Goal: Information Seeking & Learning: Find specific fact

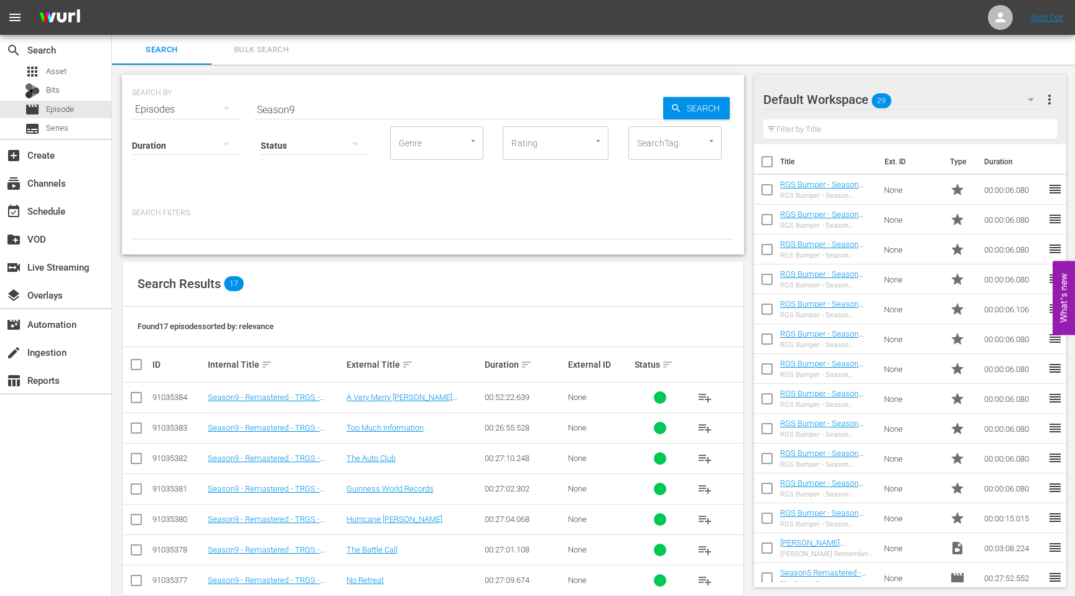
click at [824, 101] on div at bounding box center [808, 100] width 90 height 31
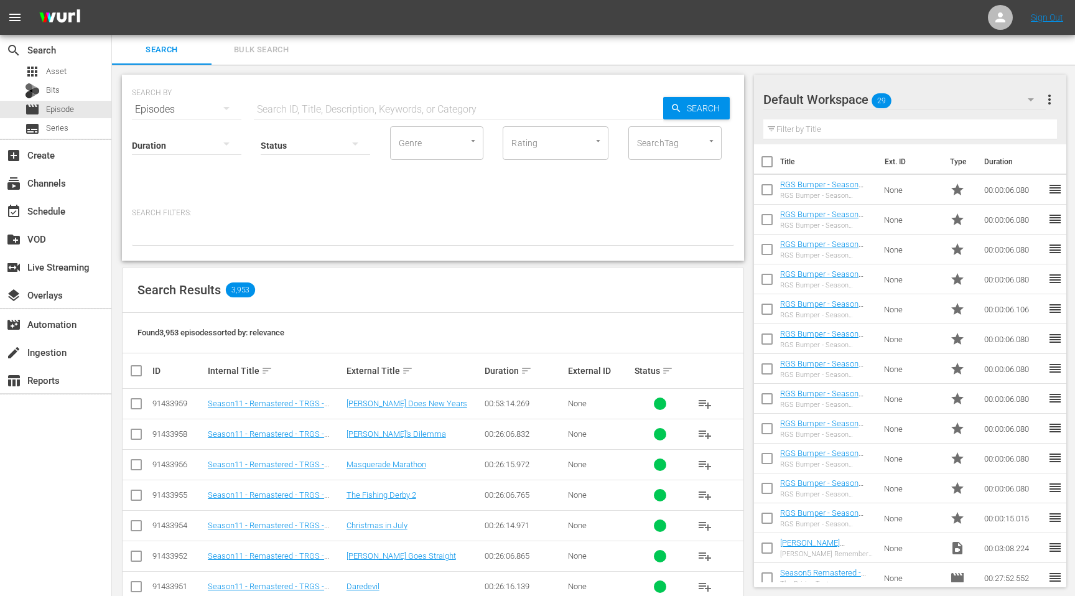
click at [983, 101] on div "Default Workspace 29" at bounding box center [904, 99] width 282 height 35
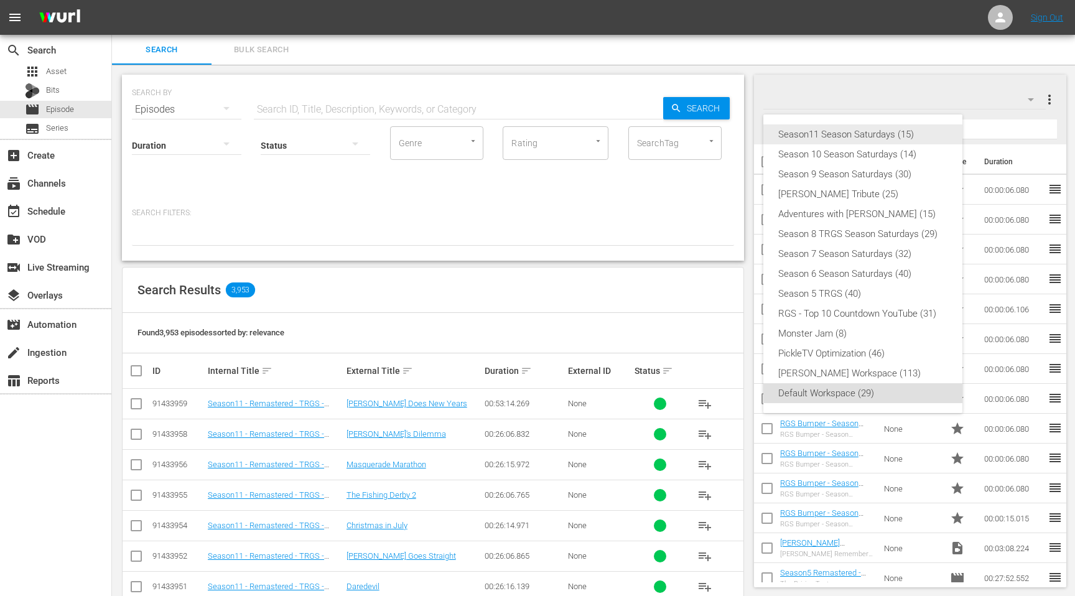
click at [862, 134] on div "Season11 Season Saturdays (15)" at bounding box center [862, 134] width 169 height 20
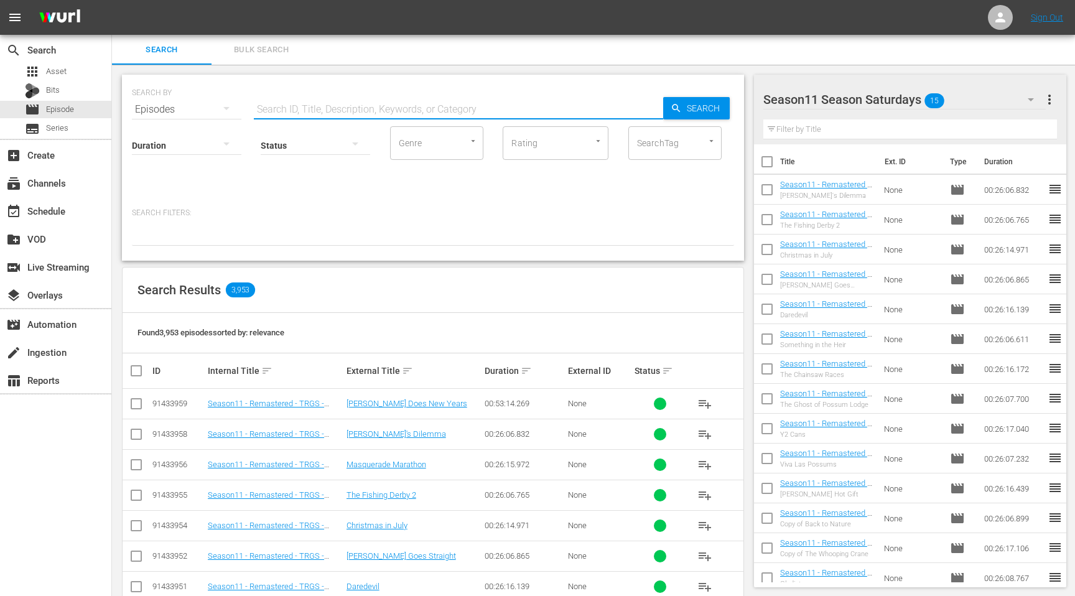
click at [310, 111] on input "text" at bounding box center [458, 110] width 409 height 30
click at [62, 71] on span "Asset" at bounding box center [56, 71] width 21 height 12
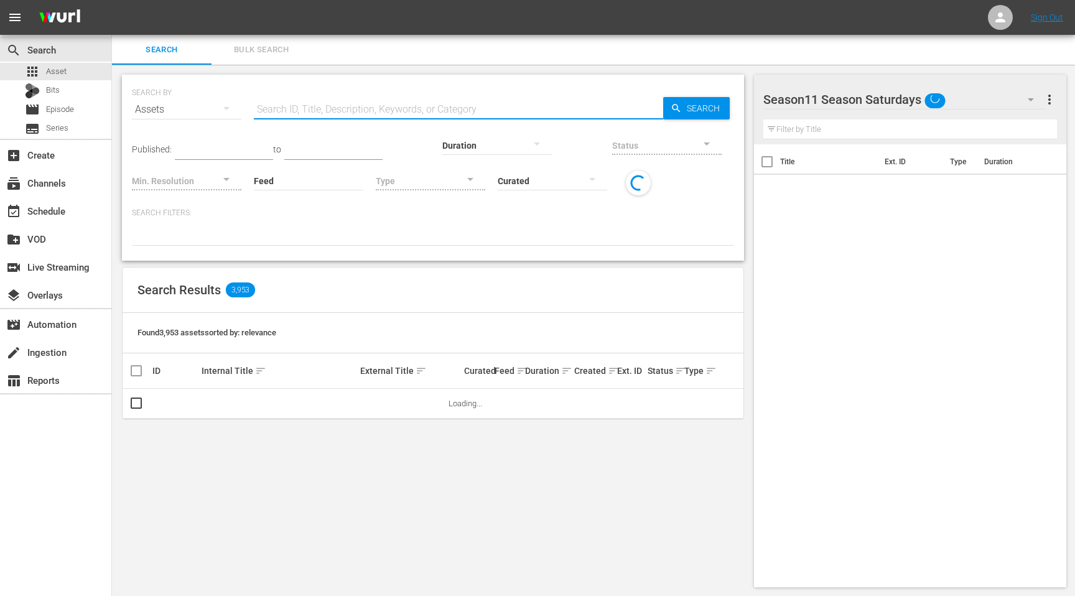
click at [289, 116] on input "text" at bounding box center [458, 110] width 409 height 30
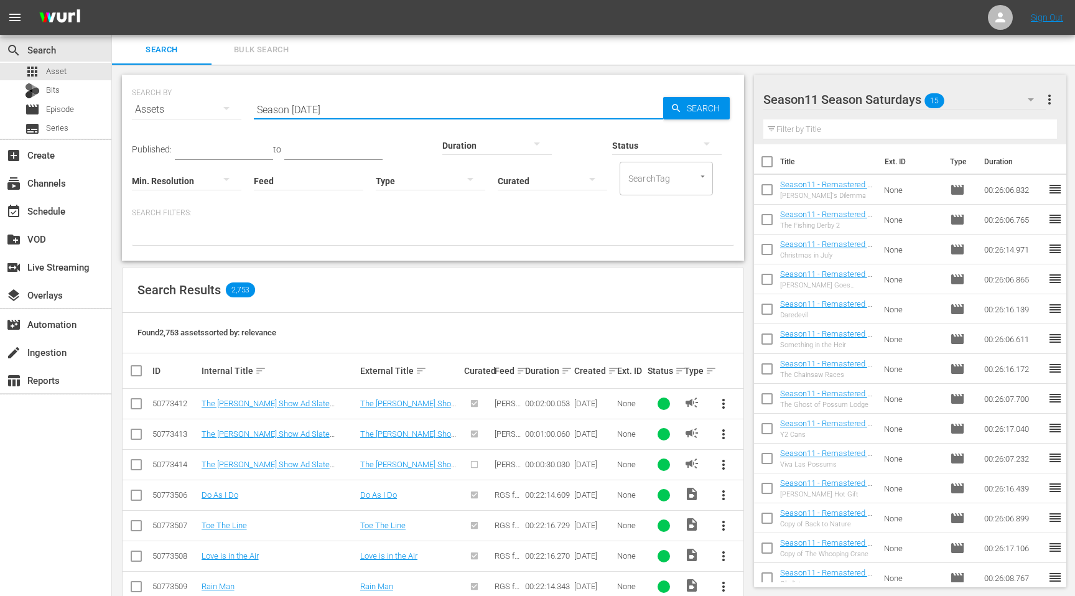
type input "Season [DATE]"
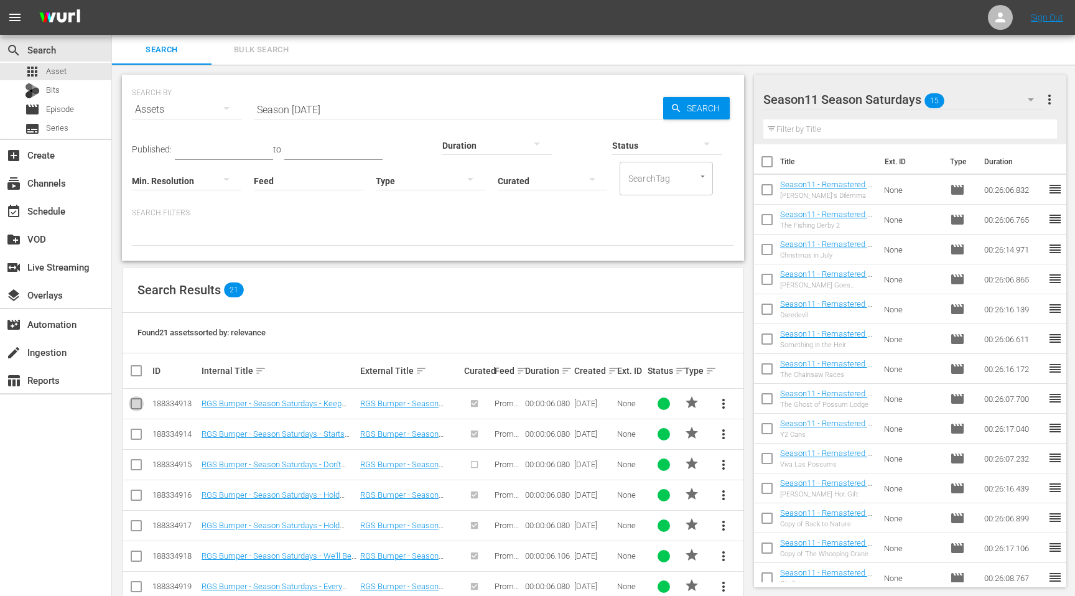
click at [138, 404] on input "checkbox" at bounding box center [136, 406] width 15 height 15
checkbox input "true"
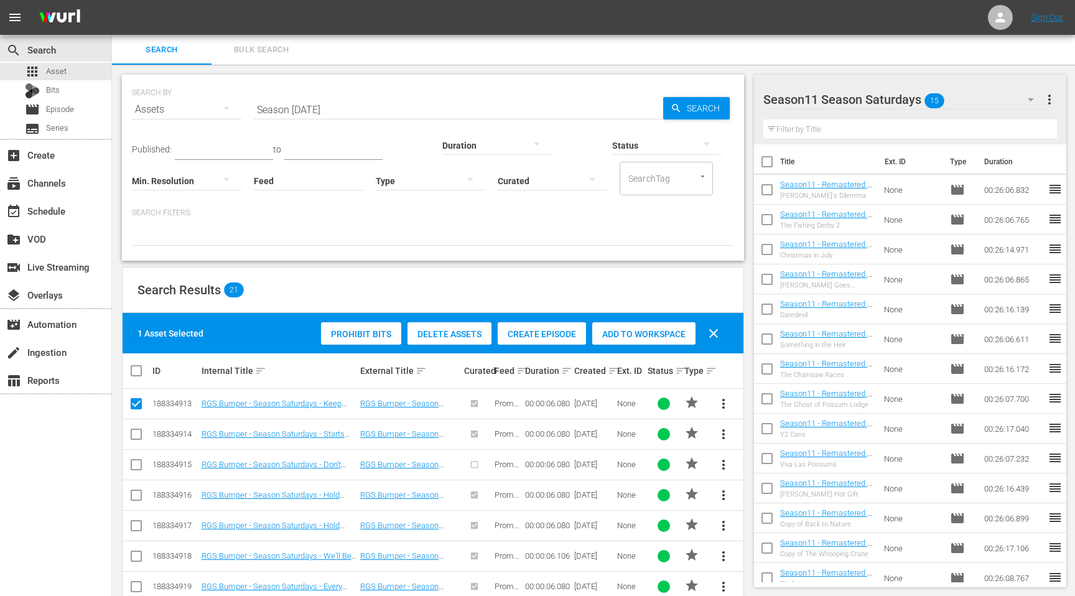
click at [137, 432] on input "checkbox" at bounding box center [136, 436] width 15 height 15
checkbox input "true"
click at [136, 489] on icon at bounding box center [136, 494] width 11 height 11
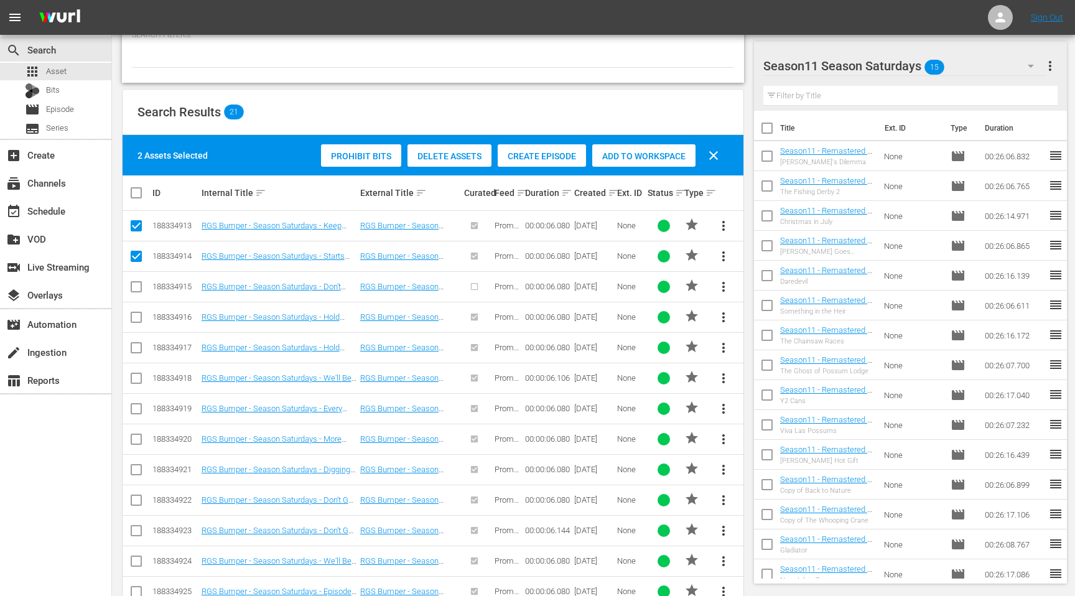
scroll to position [193, 0]
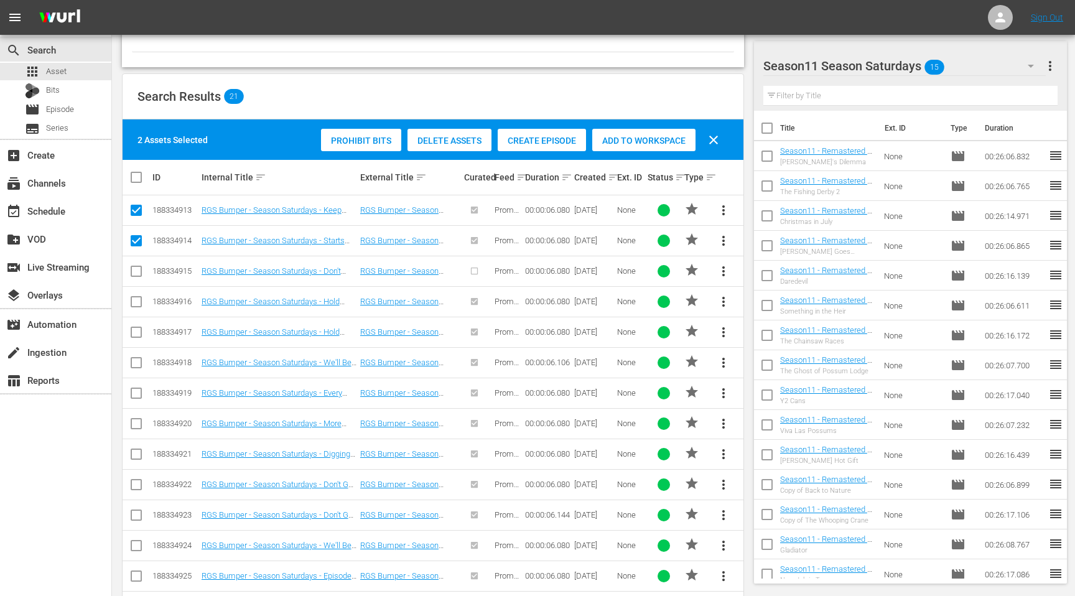
click at [134, 272] on input "checkbox" at bounding box center [136, 273] width 15 height 15
checkbox input "true"
click at [134, 303] on input "checkbox" at bounding box center [136, 304] width 15 height 15
checkbox input "true"
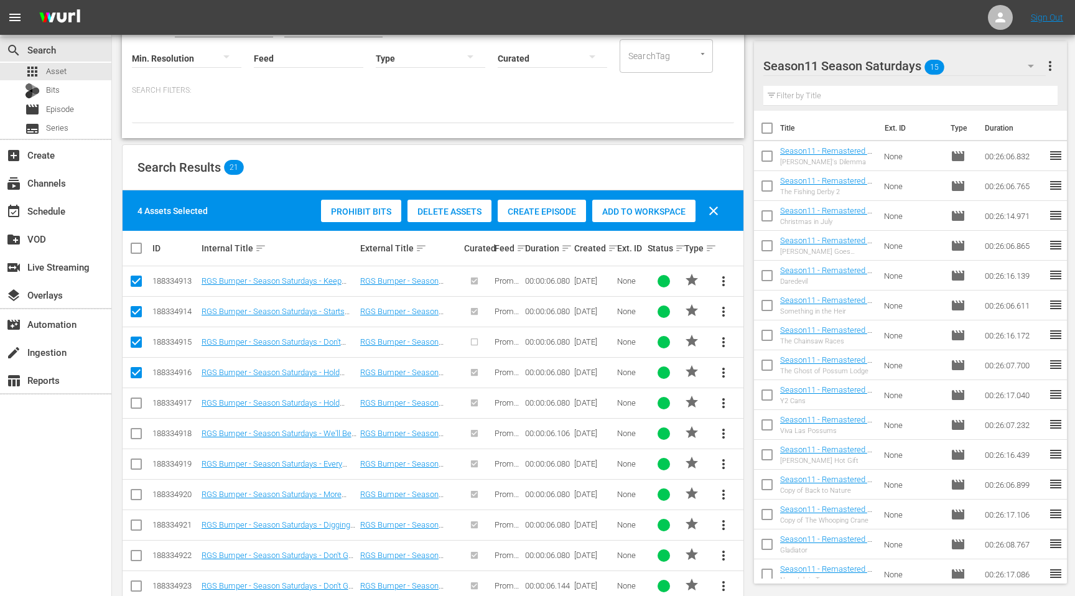
scroll to position [109, 0]
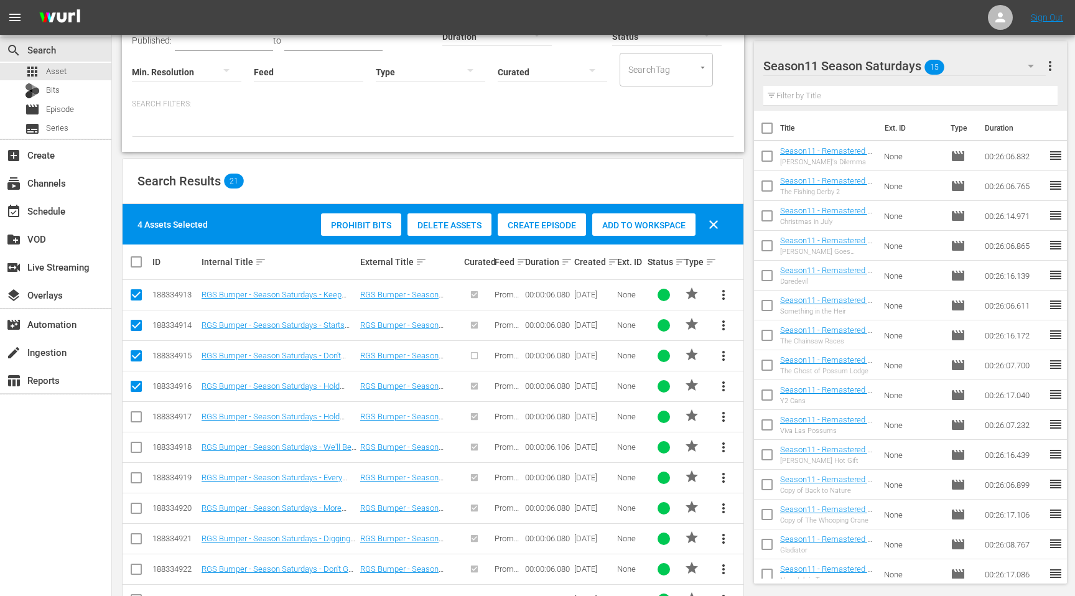
click at [136, 354] on input "checkbox" at bounding box center [136, 358] width 15 height 15
checkbox input "false"
click at [136, 414] on input "checkbox" at bounding box center [136, 419] width 15 height 15
checkbox input "true"
click at [137, 447] on input "checkbox" at bounding box center [136, 449] width 15 height 15
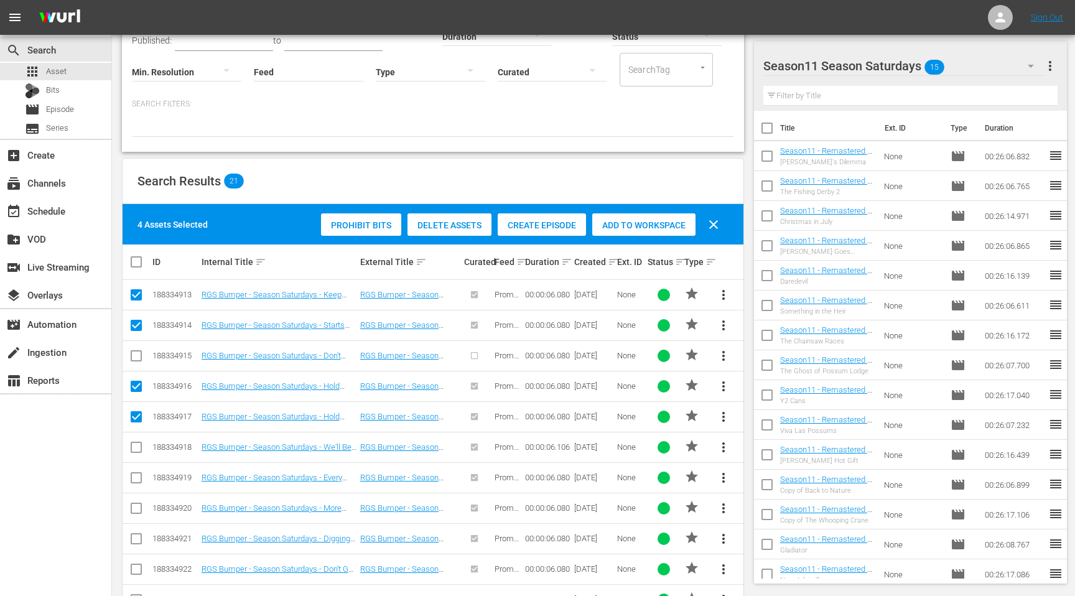
checkbox input "true"
click at [142, 477] on input "checkbox" at bounding box center [136, 480] width 15 height 15
checkbox input "true"
click at [142, 498] on td at bounding box center [137, 508] width 28 height 30
click at [130, 503] on input "checkbox" at bounding box center [136, 510] width 15 height 15
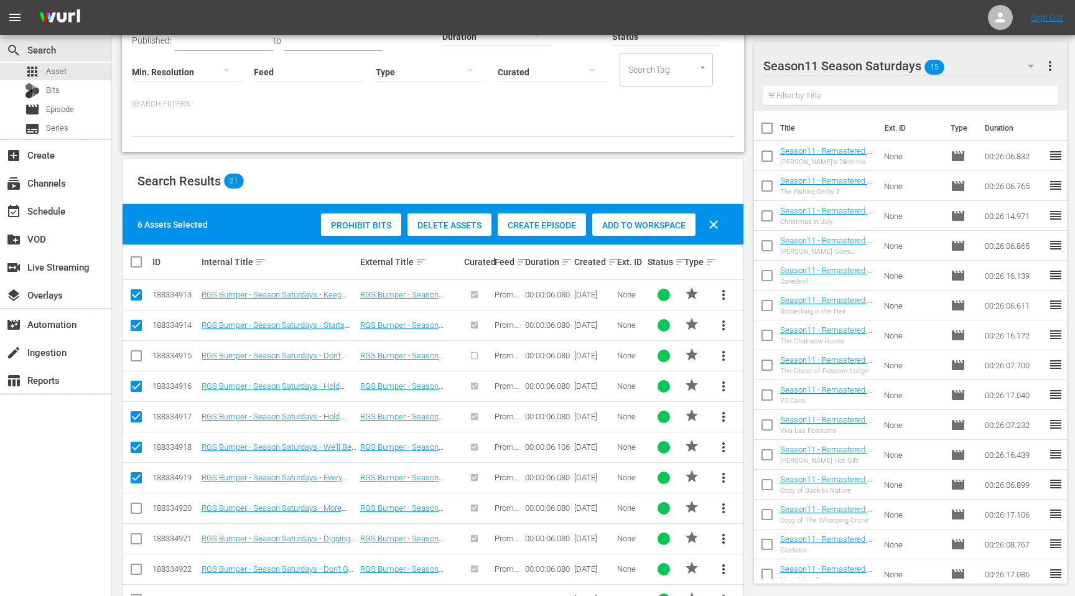
checkbox input "true"
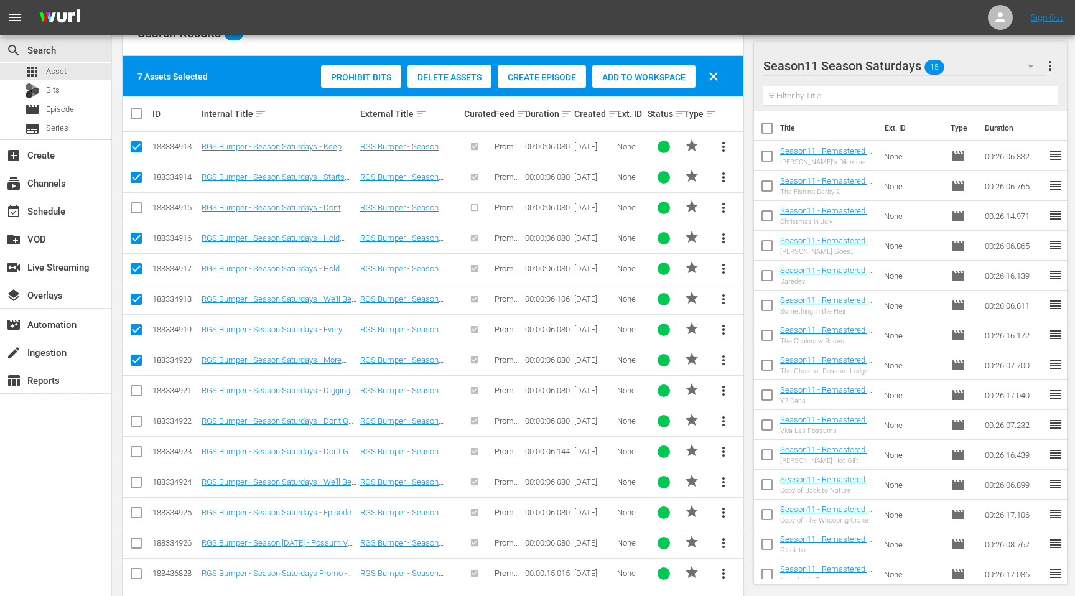
scroll to position [281, 0]
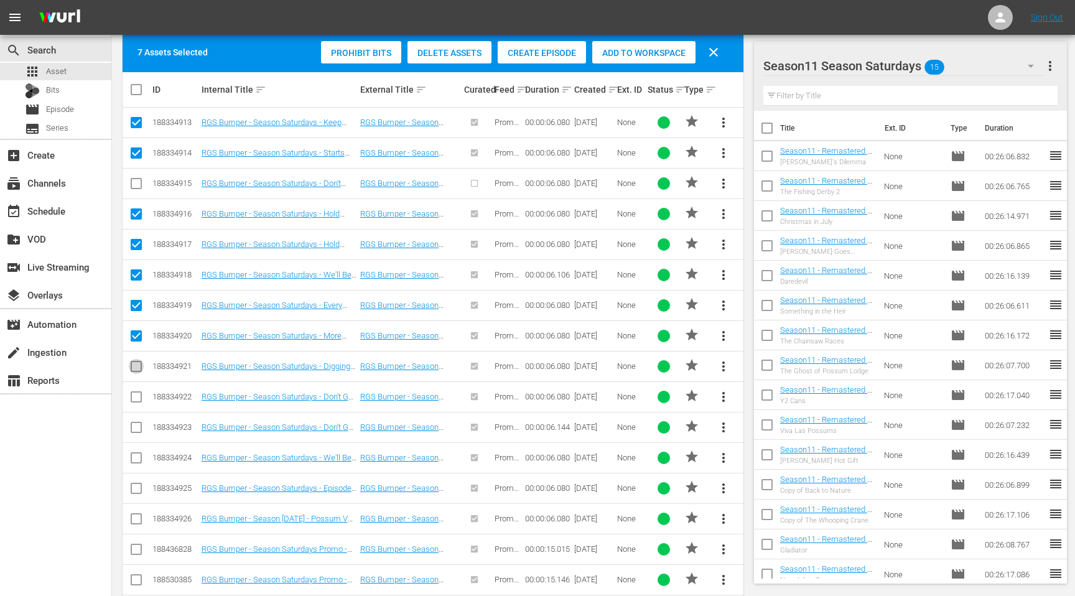
click at [136, 368] on input "checkbox" at bounding box center [136, 368] width 15 height 15
checkbox input "true"
click at [136, 396] on input "checkbox" at bounding box center [136, 399] width 15 height 15
checkbox input "true"
click at [134, 461] on input "checkbox" at bounding box center [136, 460] width 15 height 15
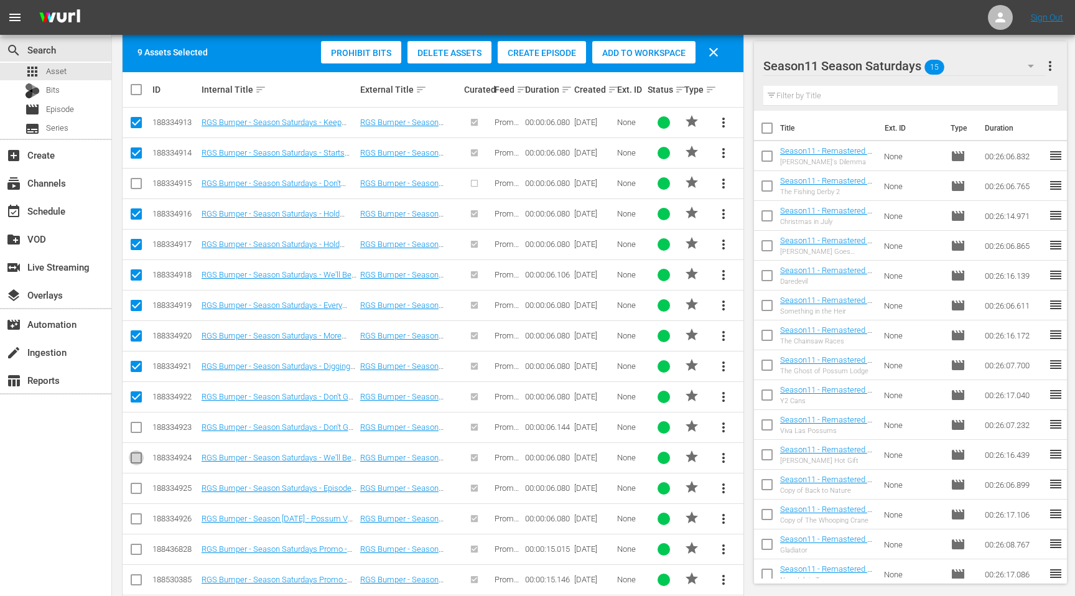
checkbox input "true"
click at [133, 490] on input "checkbox" at bounding box center [136, 490] width 15 height 15
checkbox input "true"
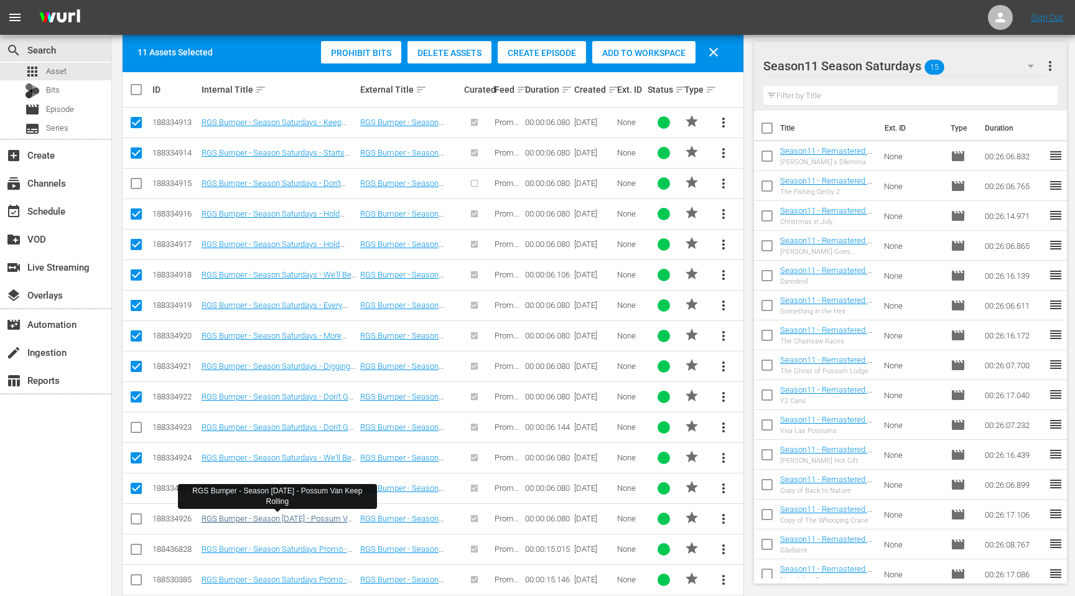
scroll to position [401, 0]
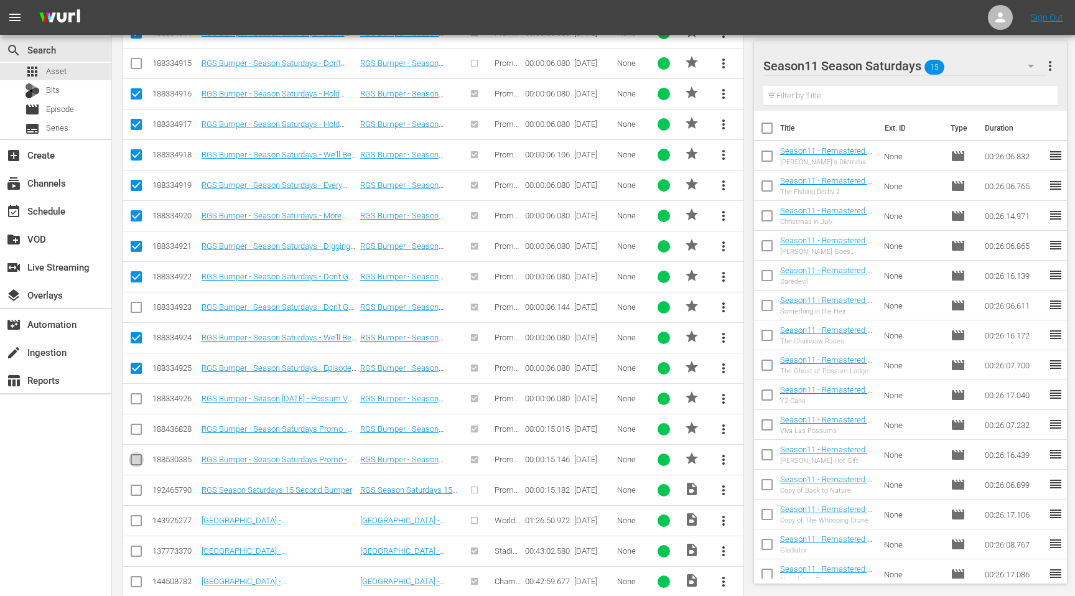
click at [137, 460] on input "checkbox" at bounding box center [136, 462] width 15 height 15
checkbox input "true"
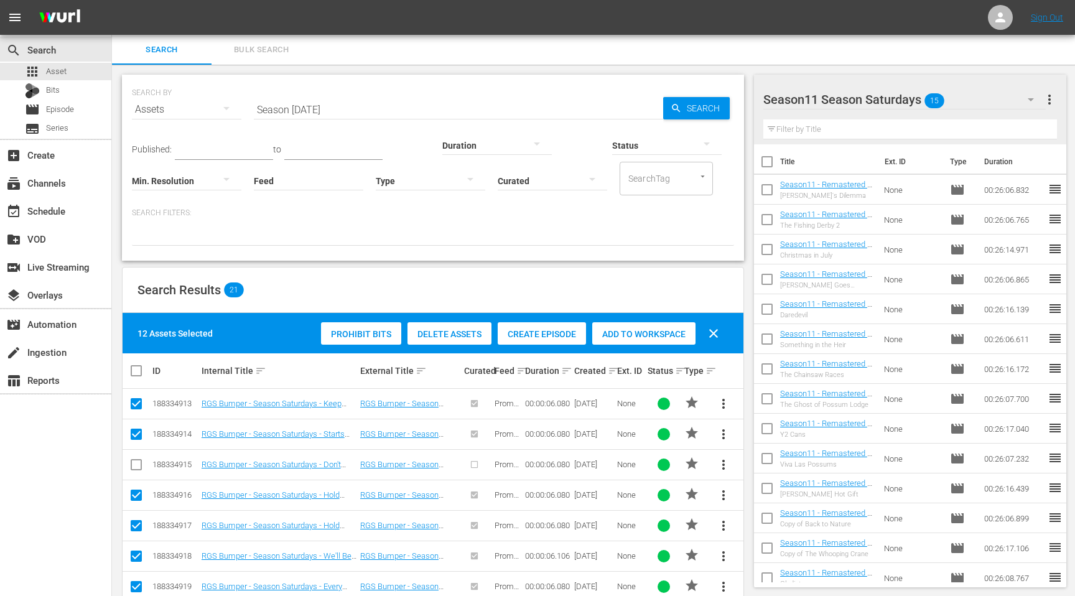
click at [631, 333] on span "Add to Workspace" at bounding box center [643, 334] width 103 height 10
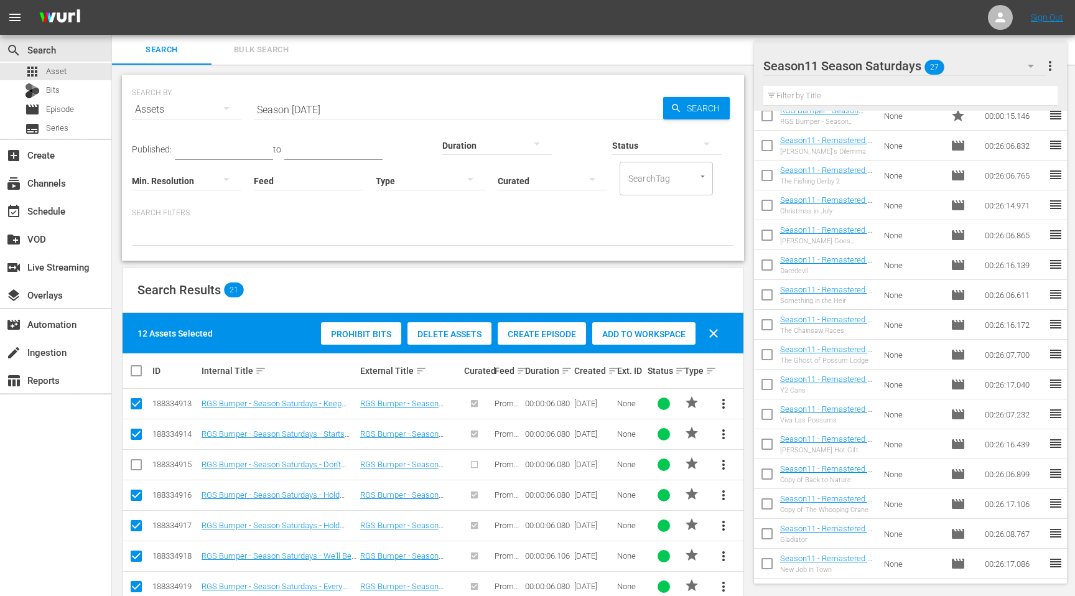
scroll to position [369, 0]
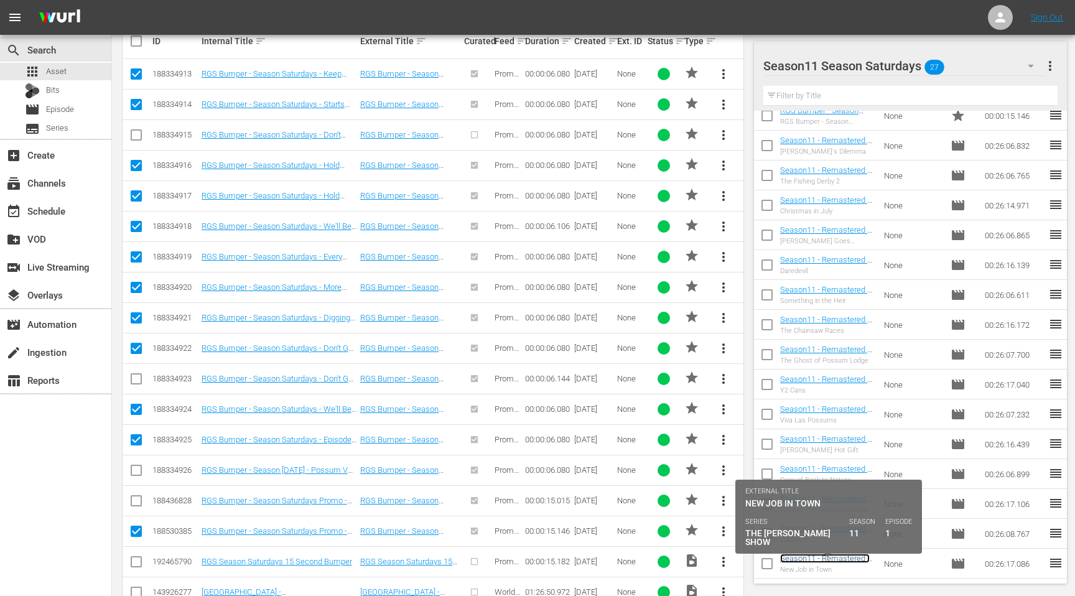
click at [845, 559] on link "Season11 - Remastered - TRGS - S11E01 - New Job in Town" at bounding box center [825, 568] width 91 height 28
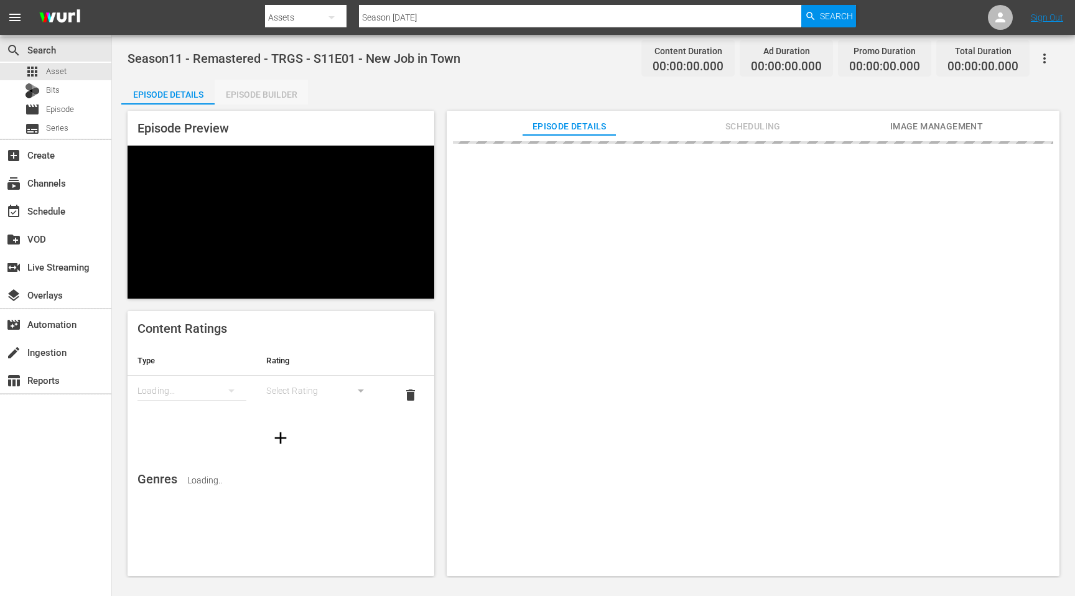
click at [273, 98] on div "Episode Builder" at bounding box center [261, 95] width 93 height 30
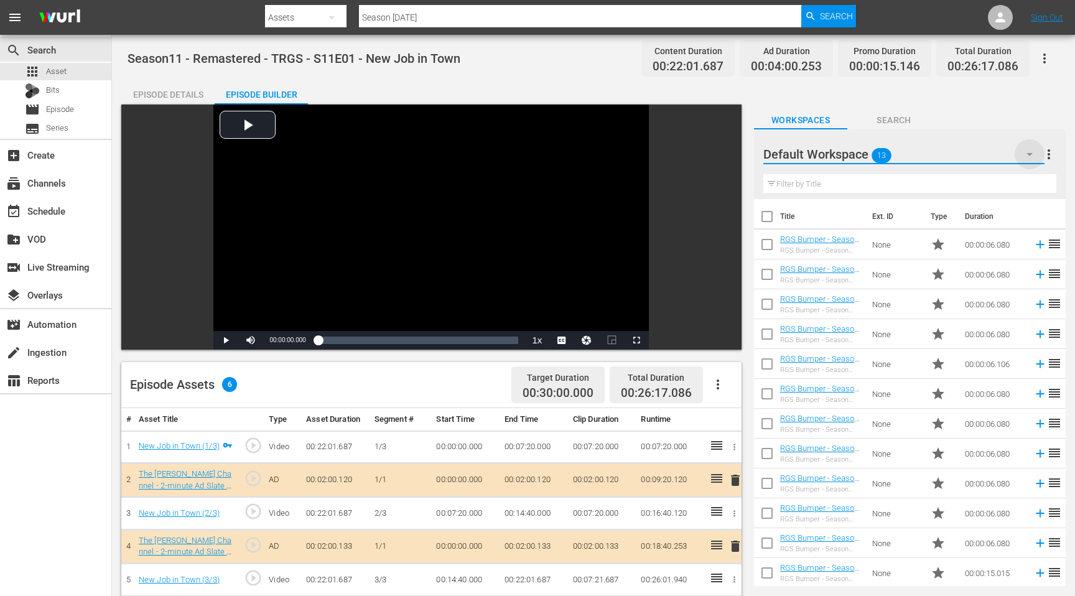
click at [1024, 151] on icon "button" at bounding box center [1029, 154] width 15 height 15
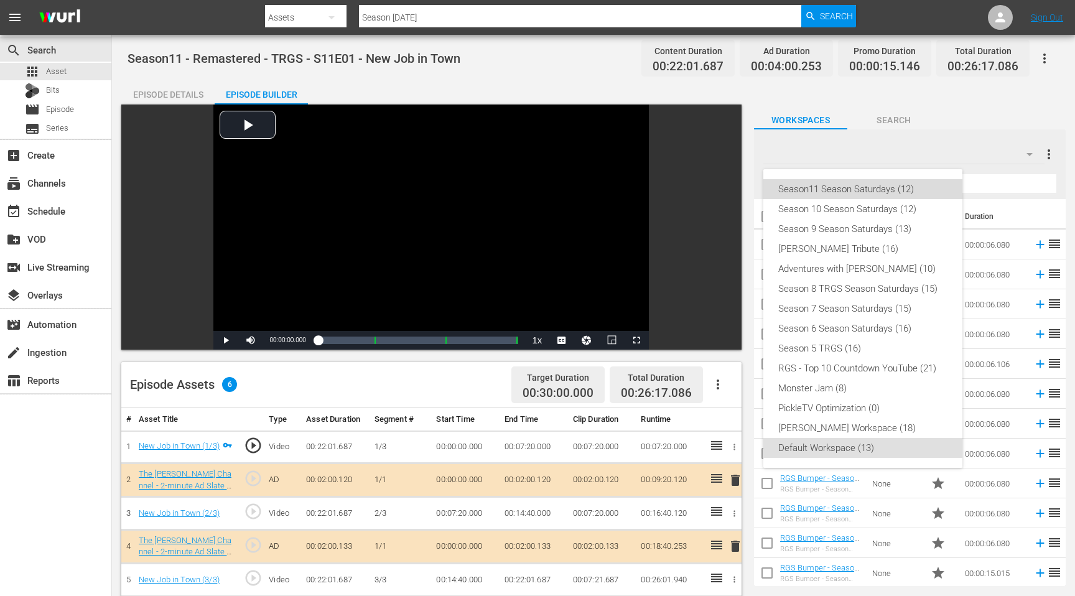
click at [827, 190] on div "Season11 Season Saturdays (12)" at bounding box center [862, 189] width 169 height 20
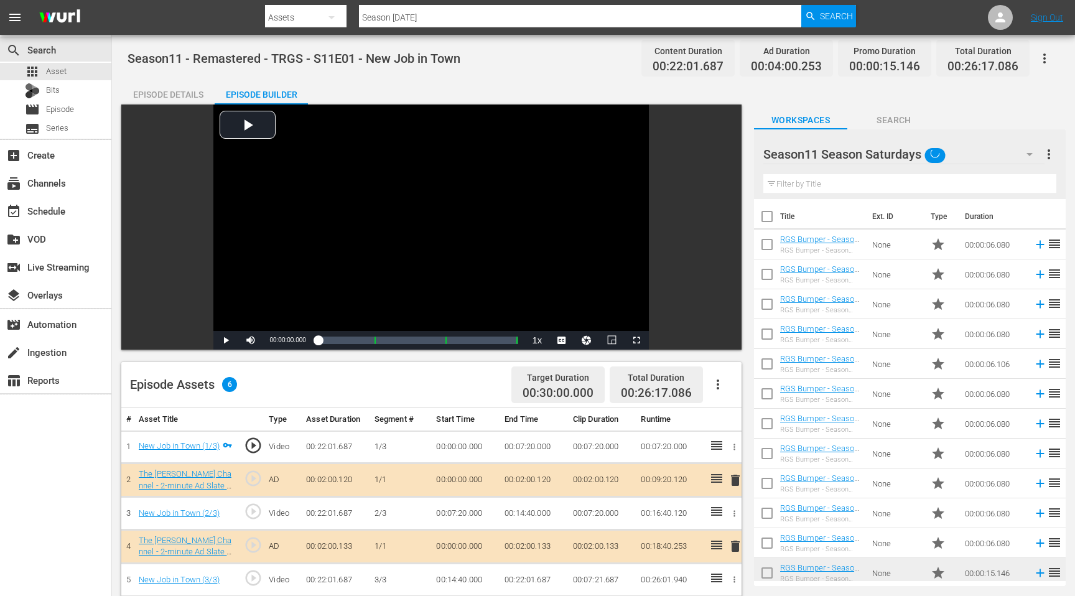
click at [813, 187] on input "text" at bounding box center [909, 184] width 293 height 20
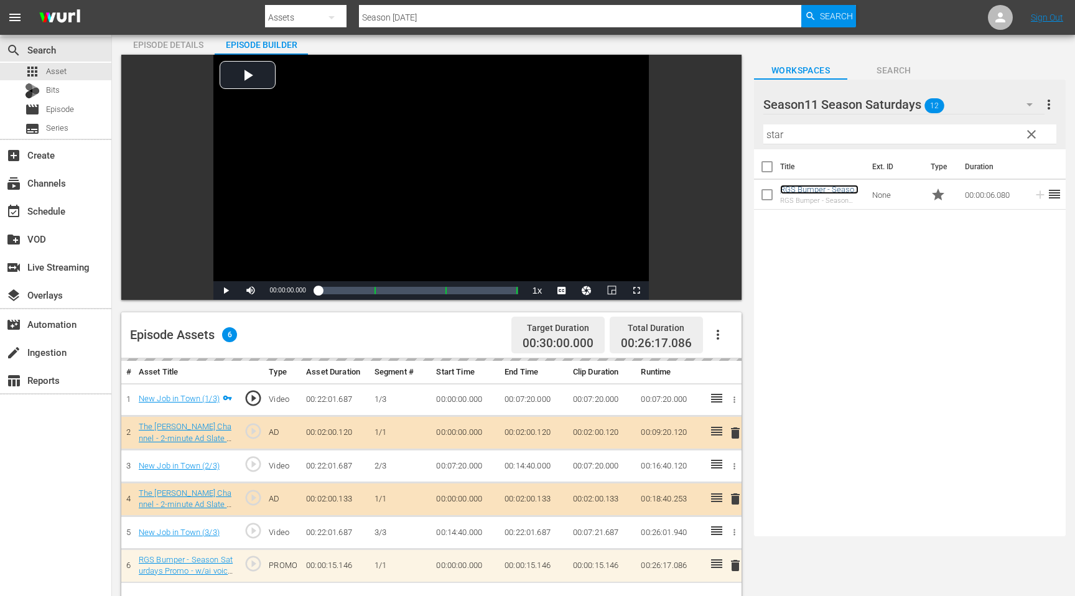
scroll to position [55, 0]
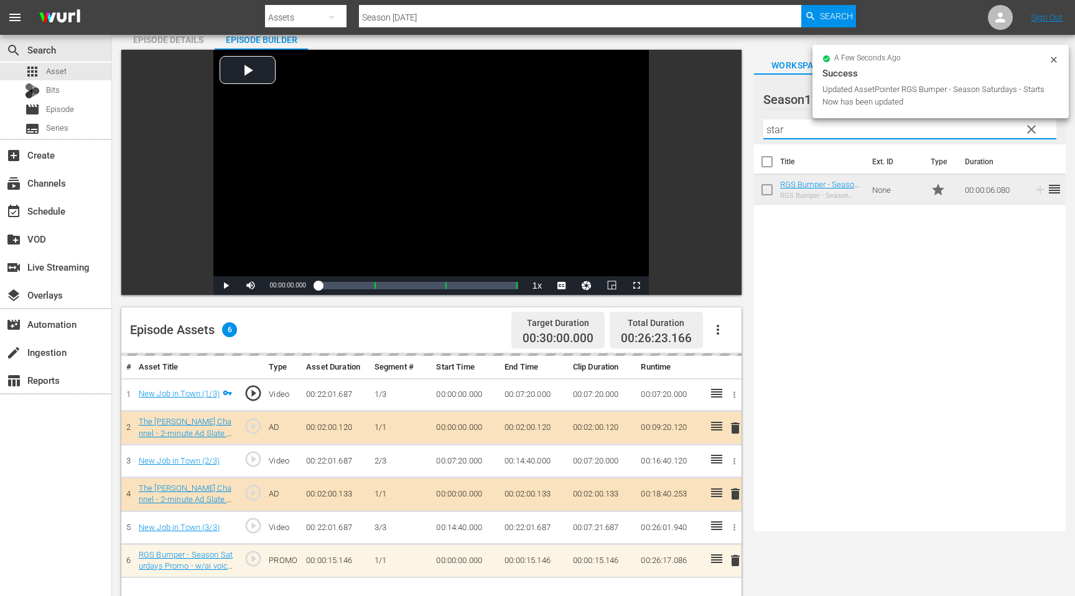
click at [789, 124] on input "star" at bounding box center [909, 129] width 293 height 20
type input "s"
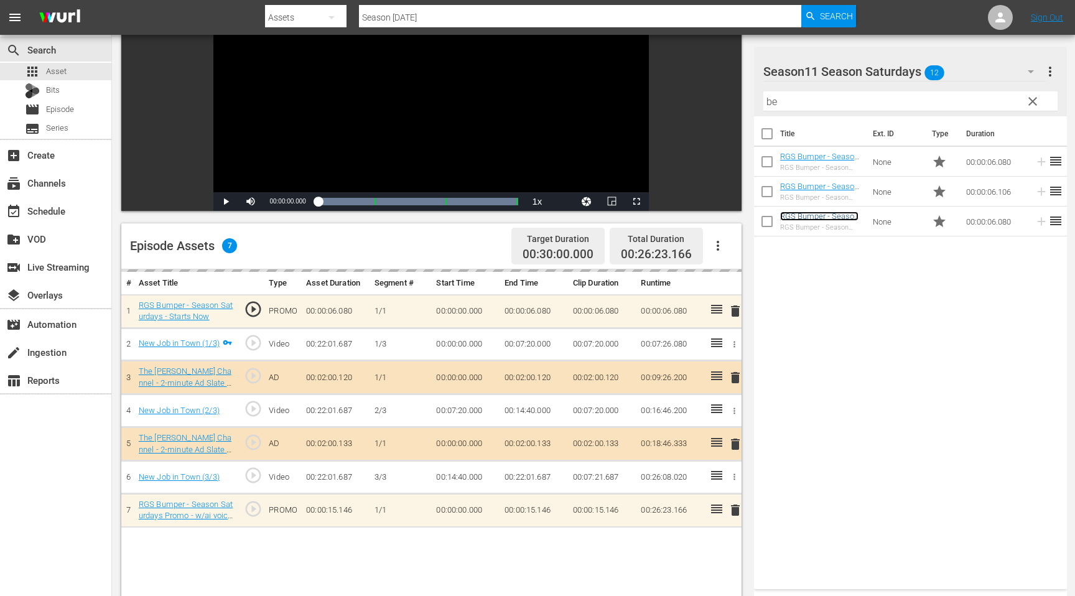
scroll to position [147, 0]
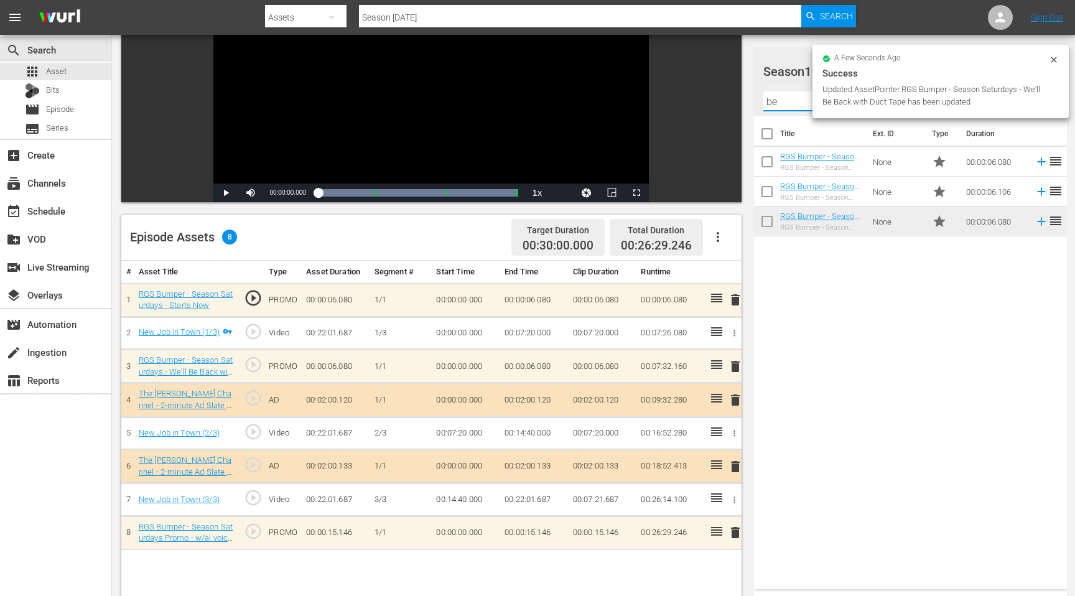
drag, startPoint x: 779, startPoint y: 98, endPoint x: 758, endPoint y: 98, distance: 21.2
click at [758, 98] on div "Season11 Season Saturdays 12 Season11 Season Saturdays more_vert clear Filter b…" at bounding box center [910, 82] width 313 height 70
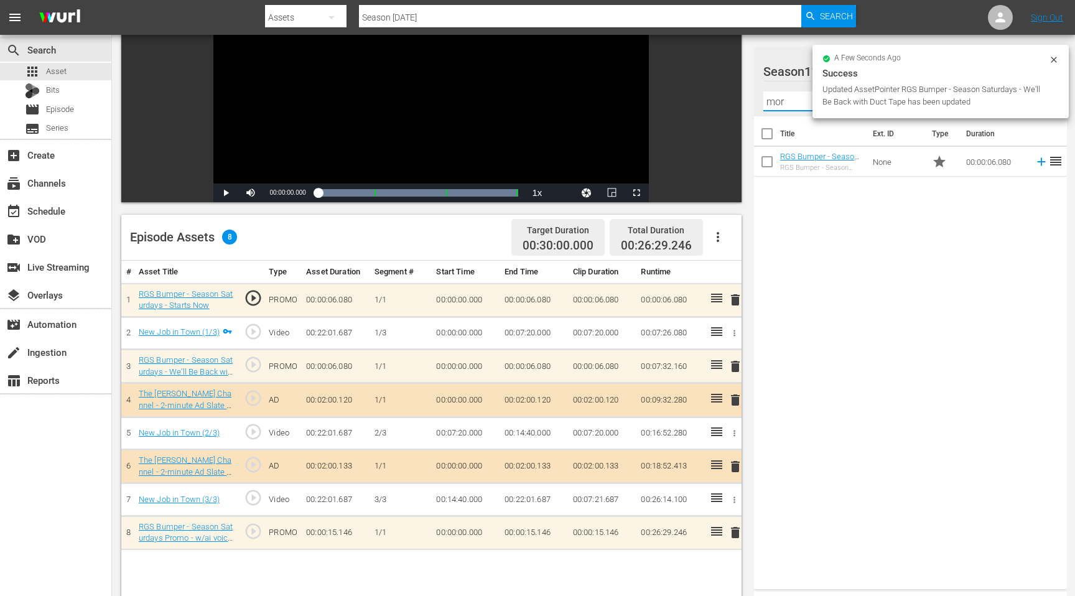
type input "more"
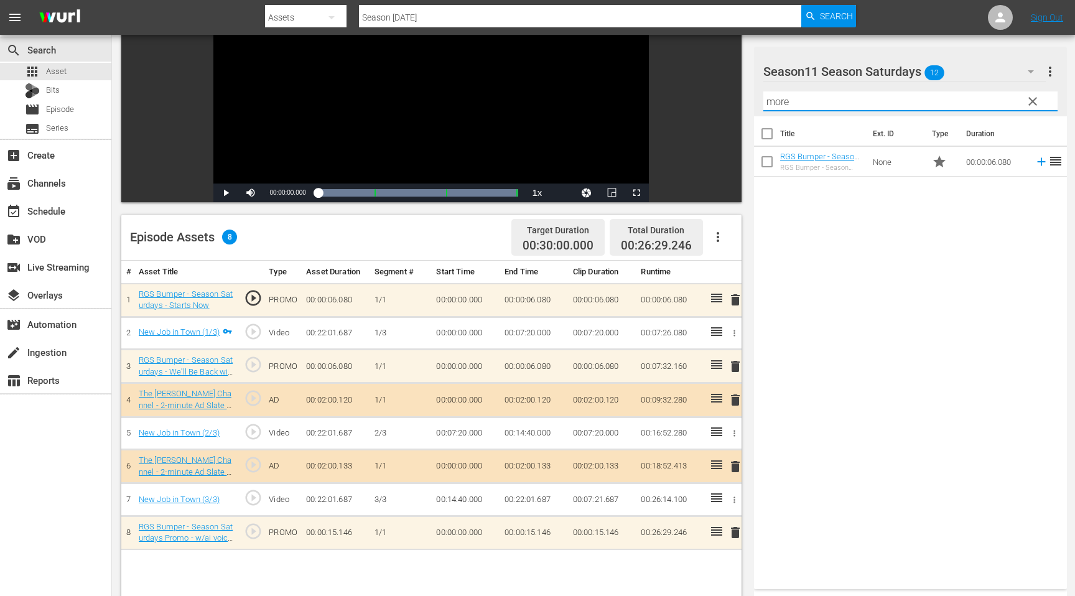
drag, startPoint x: 825, startPoint y: 99, endPoint x: 753, endPoint y: 99, distance: 71.5
click at [757, 99] on div "Season11 Season Saturdays 12 Season11 Season Saturdays more_vert clear Filter b…" at bounding box center [910, 82] width 313 height 70
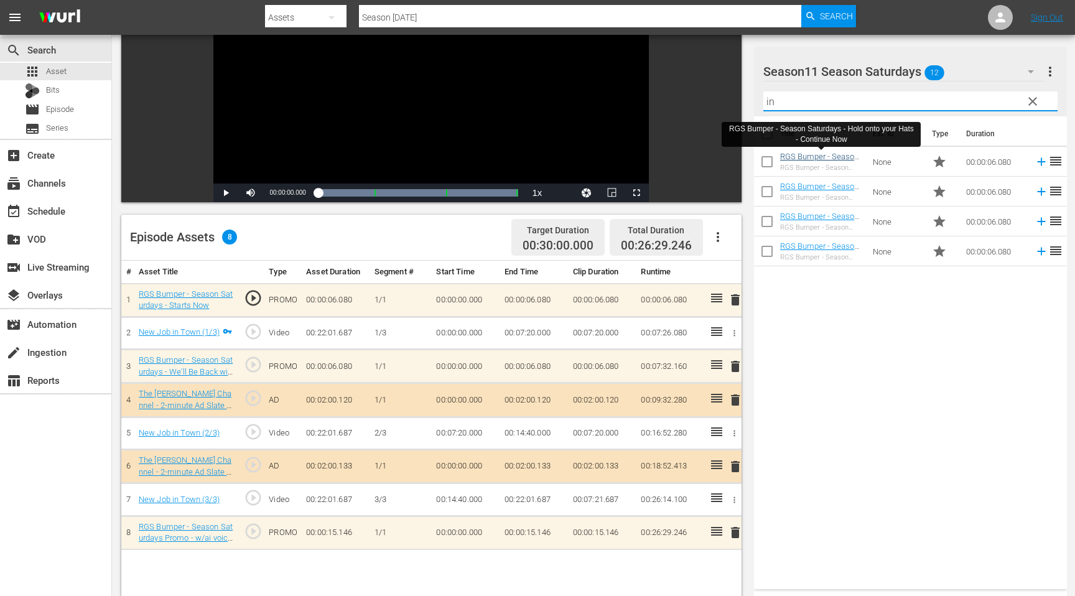
type input "in"
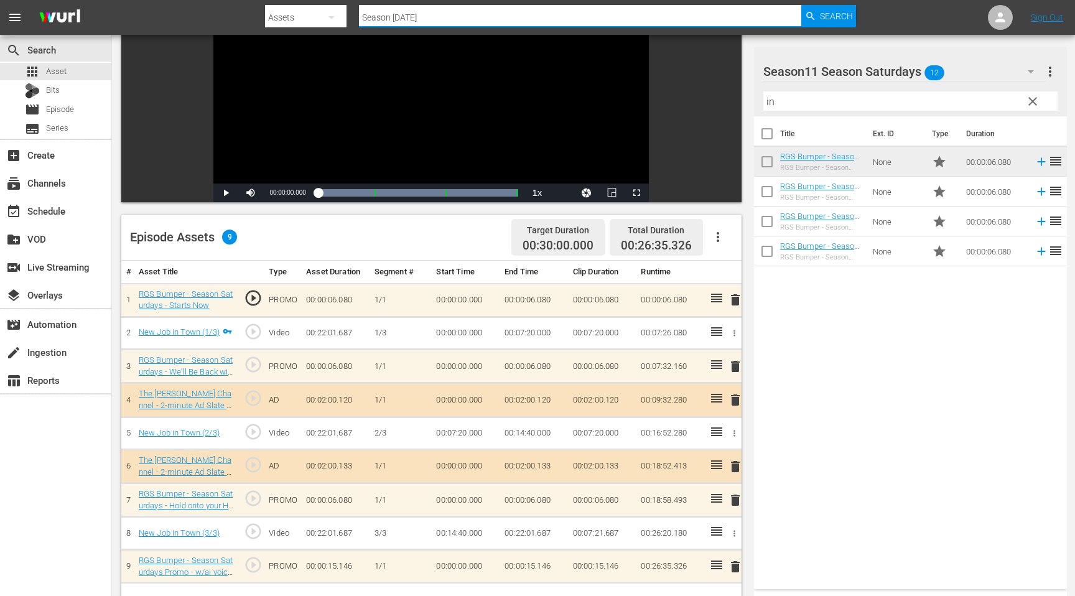
drag, startPoint x: 445, startPoint y: 17, endPoint x: 353, endPoint y: 17, distance: 92.7
click at [353, 17] on div "Search By Assets Search ID, Title, Description, Keywords, or Category Season [D…" at bounding box center [560, 17] width 591 height 30
type input "glad"
click at [58, 108] on span "Episode" at bounding box center [60, 109] width 28 height 12
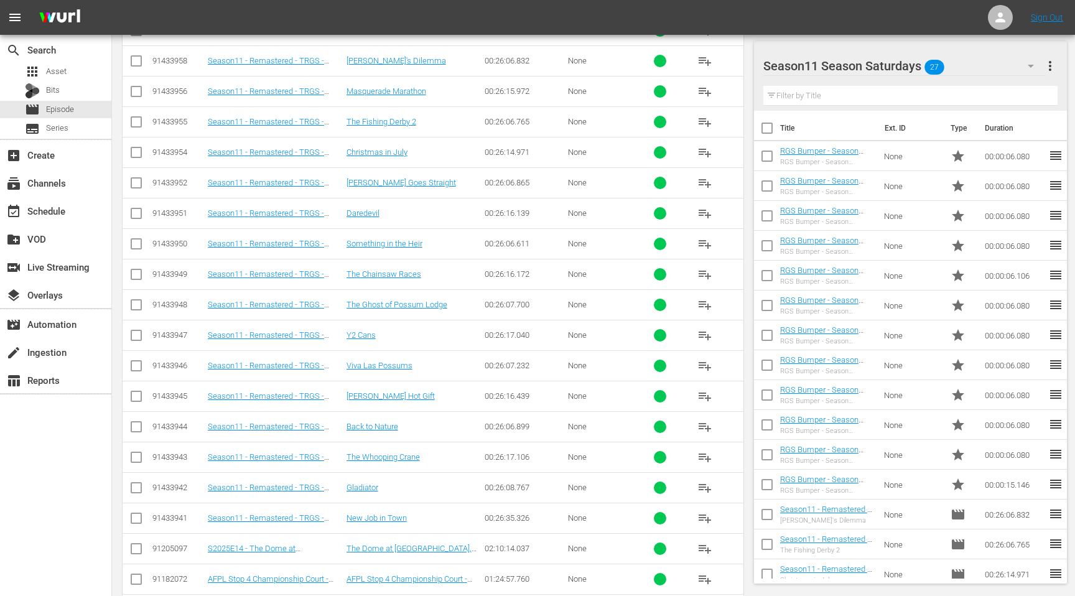
scroll to position [442, 0]
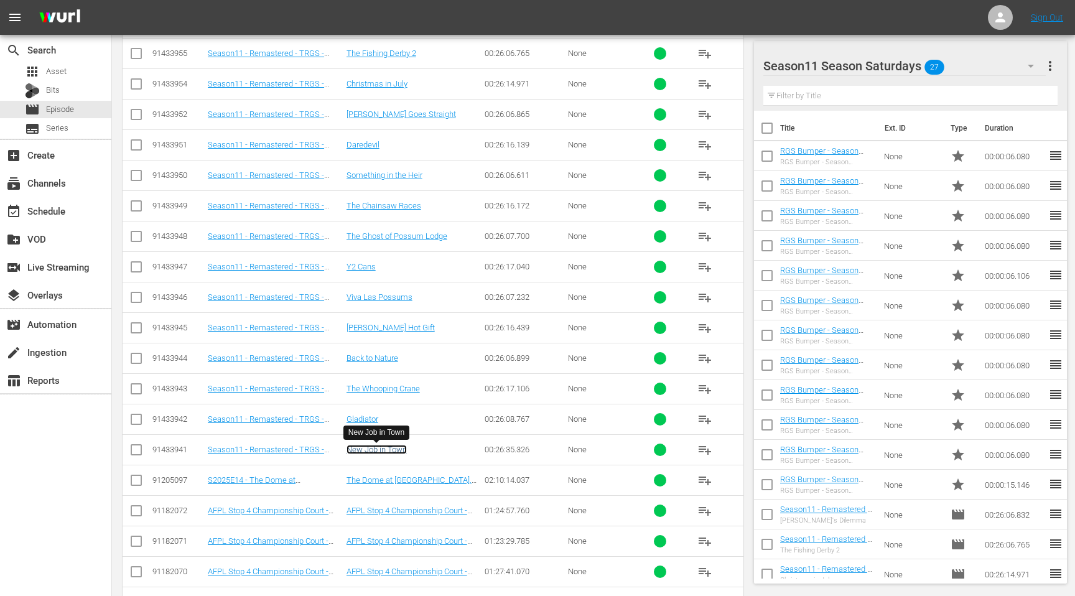
click at [367, 453] on link "New Job in Town" at bounding box center [376, 449] width 60 height 9
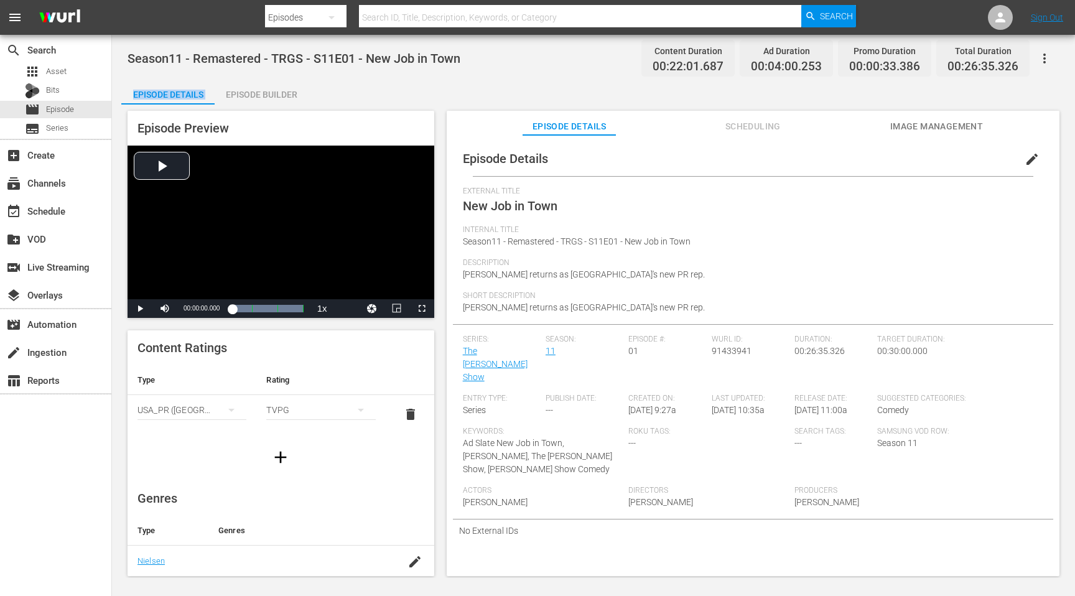
drag, startPoint x: 1019, startPoint y: 67, endPoint x: 947, endPoint y: 81, distance: 72.8
click at [947, 81] on div "Season11 - Remastered - TRGS - S11E01 - New Job in Town Content Duration 00:22:…" at bounding box center [593, 306] width 963 height 543
click at [1011, 74] on div "Total Duration 00:26:35.326" at bounding box center [982, 58] width 93 height 37
drag, startPoint x: 1017, startPoint y: 68, endPoint x: 950, endPoint y: 68, distance: 67.8
click at [950, 68] on span "00:26:35.326" at bounding box center [982, 67] width 71 height 14
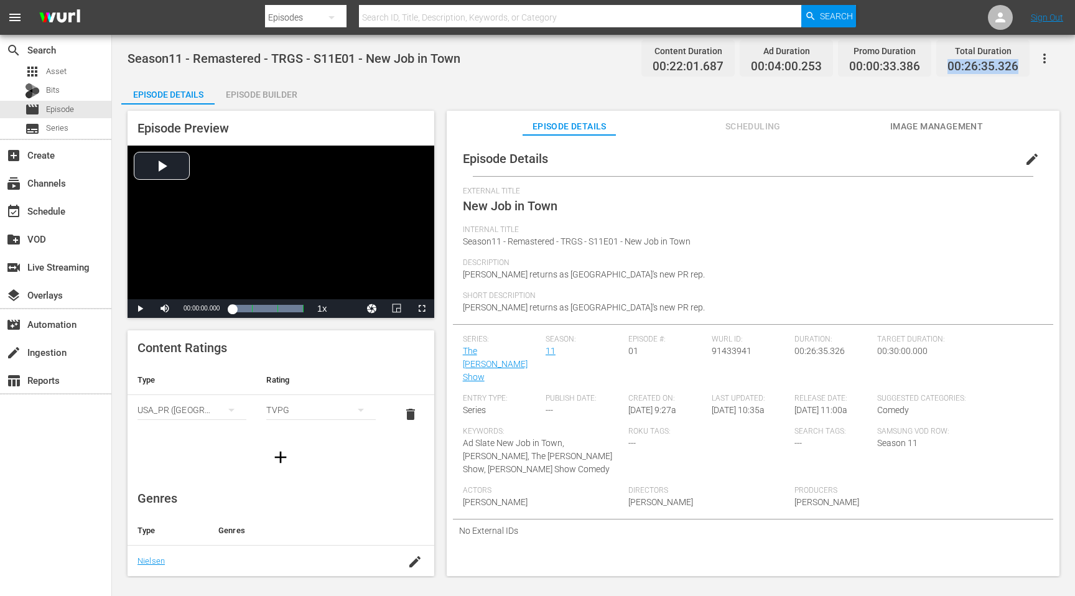
copy span "00:26:35.326"
click at [402, 100] on div "Episode Details Episode Builder Episode Preview Video Player is loading. Play V…" at bounding box center [593, 333] width 944 height 506
click at [461, 18] on input "text" at bounding box center [580, 17] width 442 height 30
type input "Gla"
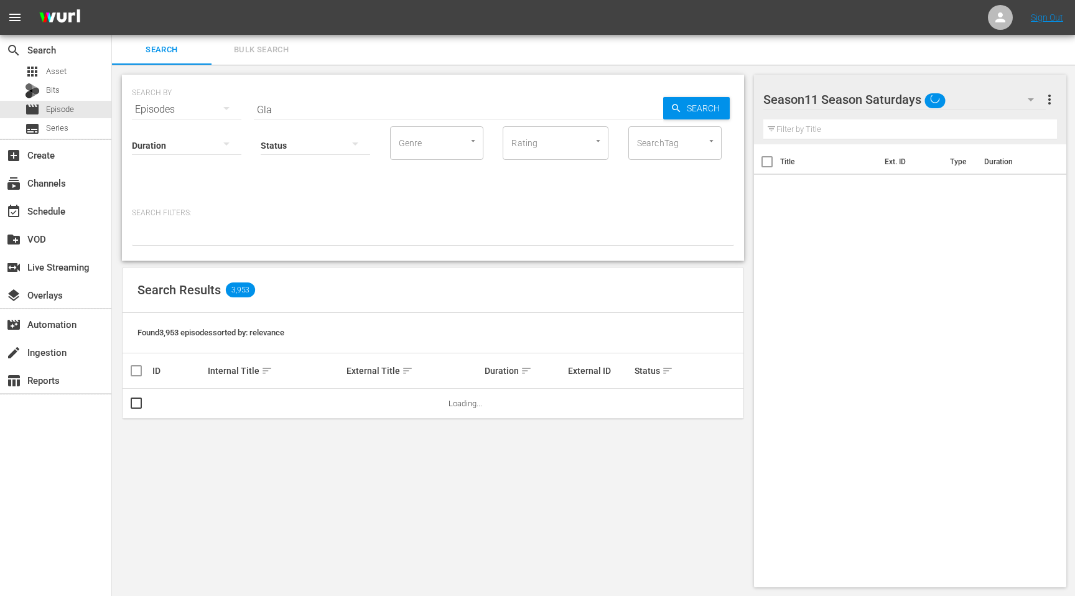
click at [336, 104] on input "Gla" at bounding box center [458, 110] width 409 height 30
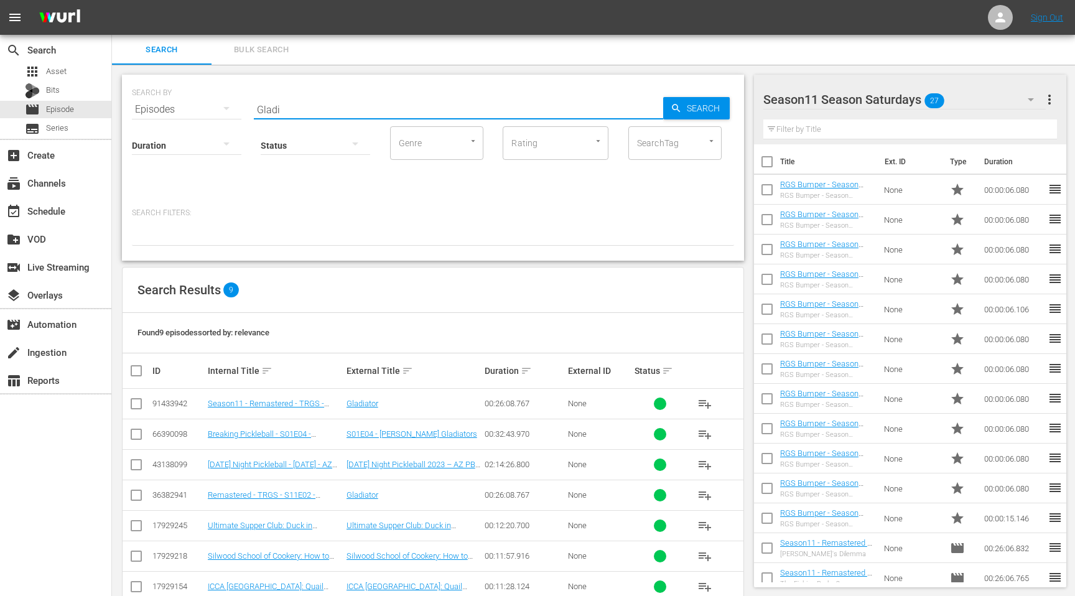
type input "Gladiator"
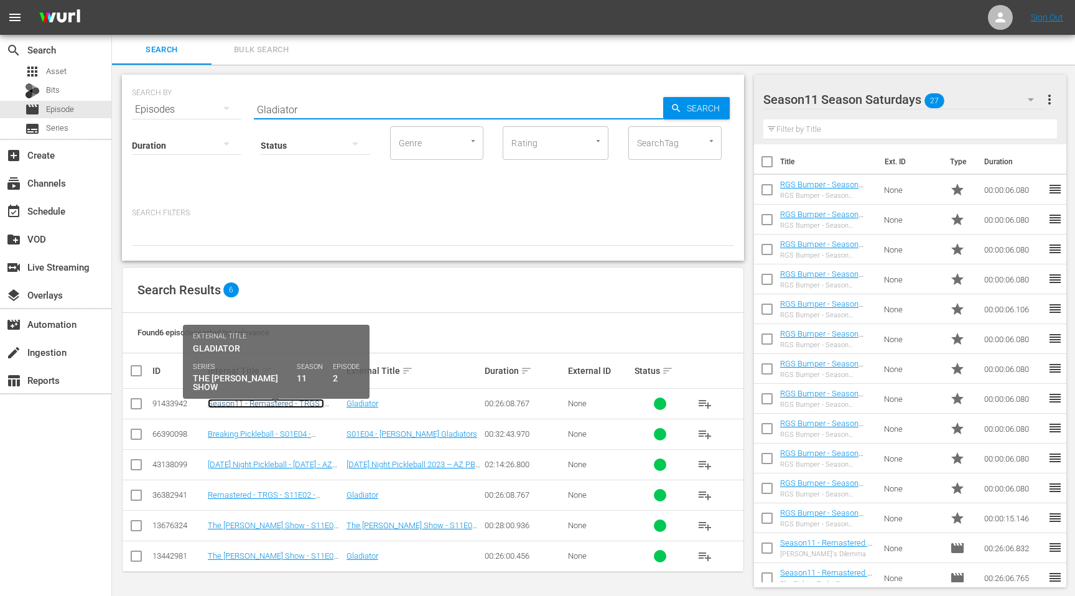
click at [287, 405] on link "Season11 - Remastered - TRGS - S11E02 - Gladiator" at bounding box center [266, 408] width 116 height 19
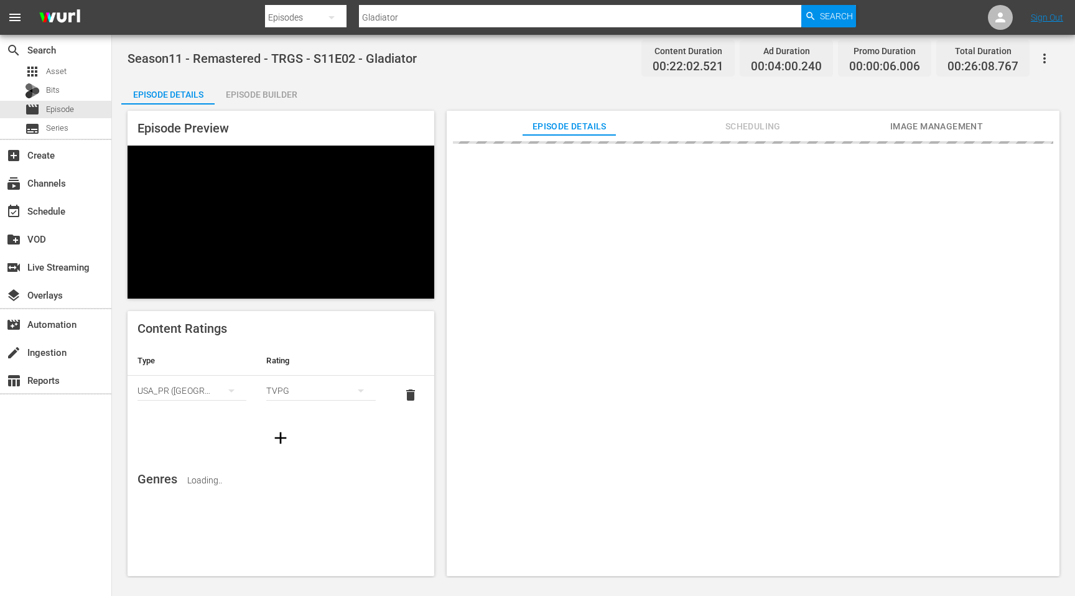
click at [275, 92] on div "Episode Builder" at bounding box center [261, 95] width 93 height 30
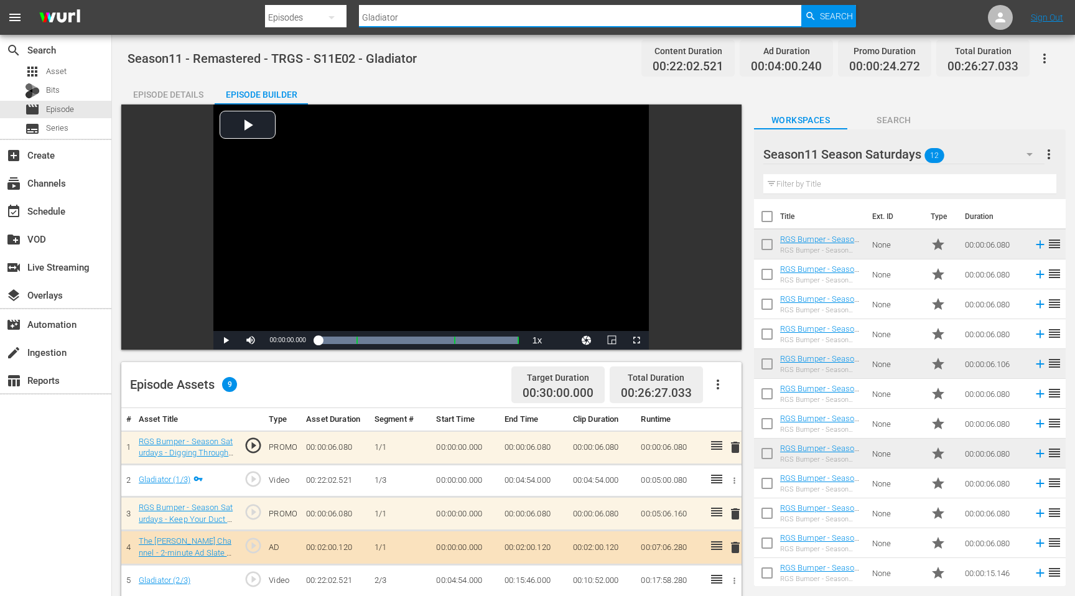
click at [412, 17] on input "Gladiator" at bounding box center [580, 17] width 442 height 30
drag, startPoint x: 1024, startPoint y: 71, endPoint x: 948, endPoint y: 78, distance: 76.2
click at [948, 78] on div "Season11 - Remastered - TRGS - S11E02 - Gladiator Content Duration 00:22:02.521…" at bounding box center [593, 477] width 963 height 885
copy div "Episode Details"
drag, startPoint x: 949, startPoint y: 68, endPoint x: 1017, endPoint y: 66, distance: 68.4
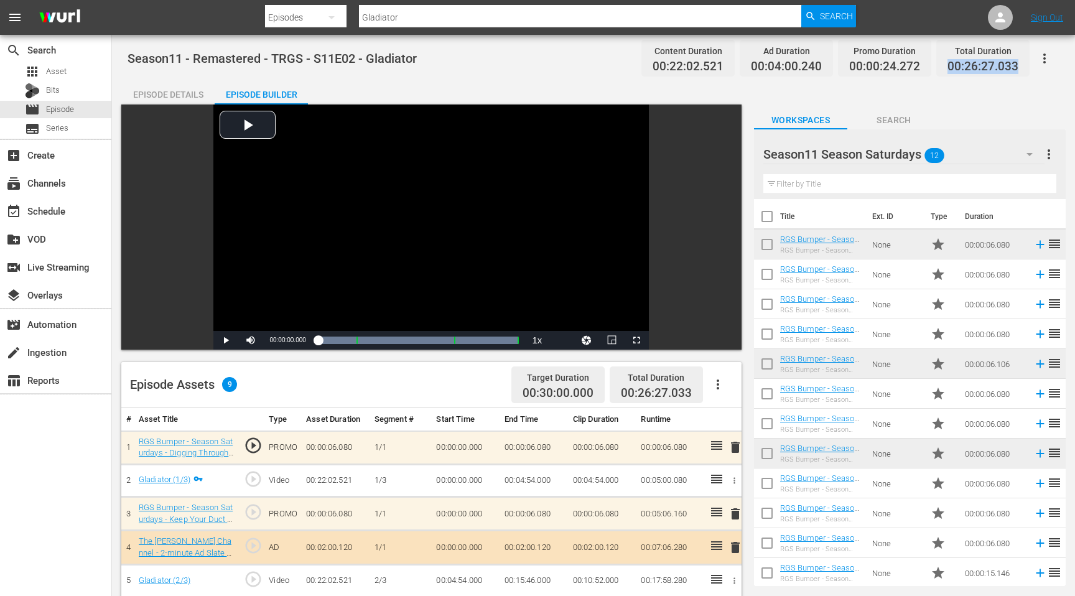
click at [1017, 66] on span "00:26:27.033" at bounding box center [982, 67] width 71 height 14
copy span "00:26:27.033"
click at [399, 21] on input "Gladiator" at bounding box center [580, 17] width 442 height 30
drag, startPoint x: 399, startPoint y: 21, endPoint x: 326, endPoint y: 21, distance: 73.4
click at [327, 21] on div "Search By Episodes Search ID, Title, Description, Keywords, or Category Gladiat…" at bounding box center [560, 17] width 591 height 30
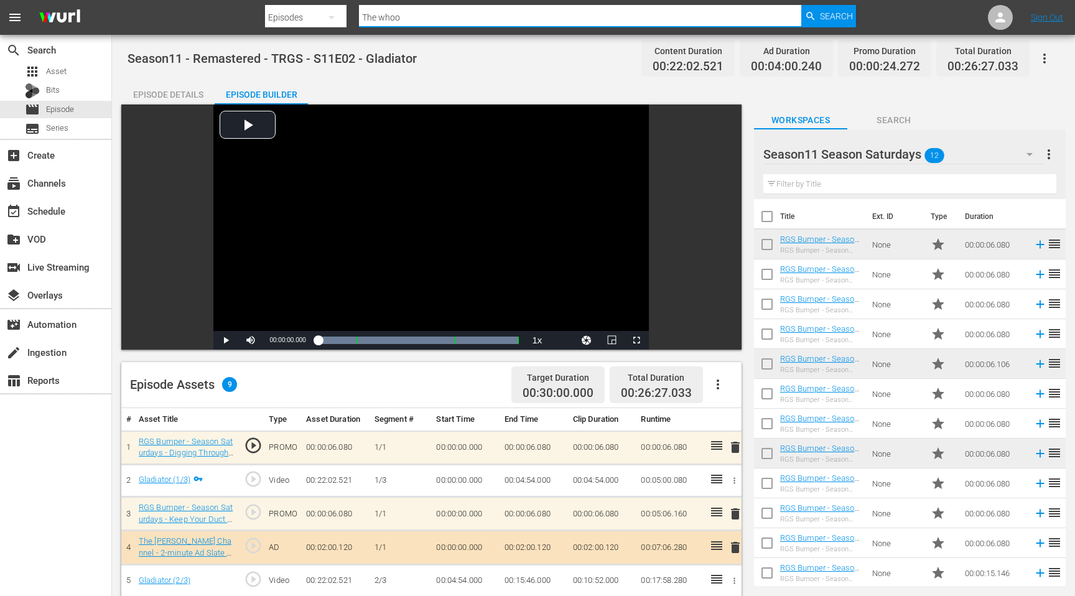
type input "The Whooping Crane"
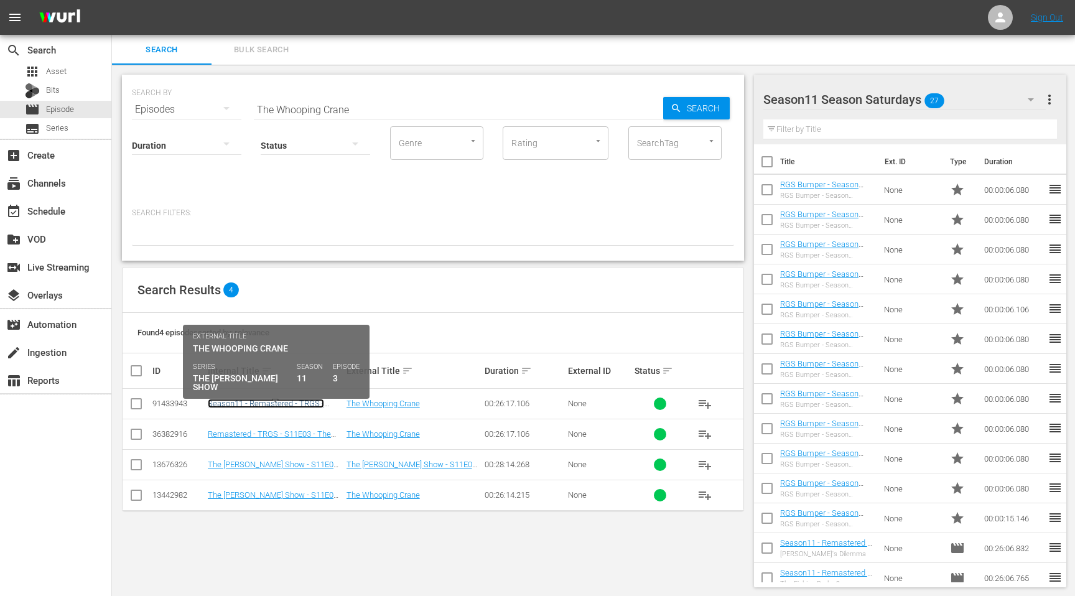
click at [309, 404] on link "Season11 - Remastered - TRGS - S11E03 - The Whooping Crane" at bounding box center [266, 408] width 116 height 19
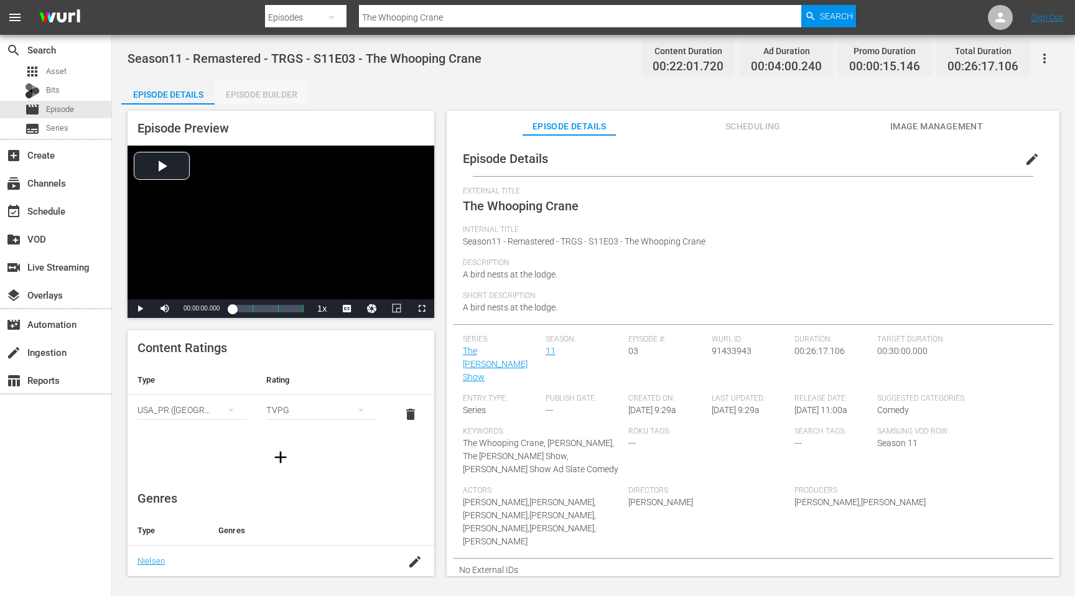
click at [241, 94] on div "Episode Builder" at bounding box center [261, 95] width 93 height 30
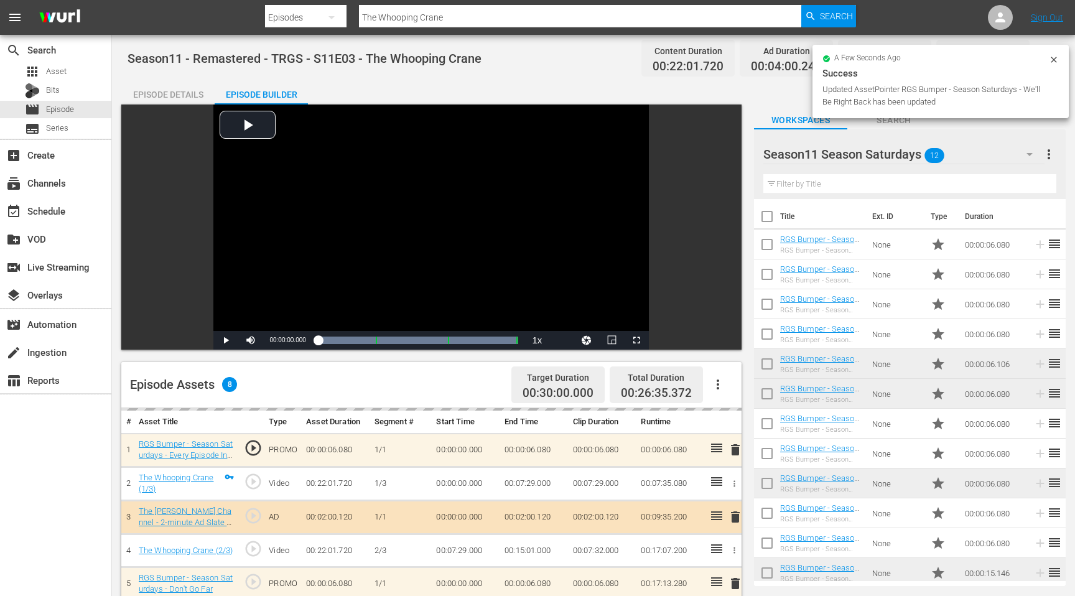
click at [689, 85] on div "Episode Details Episode Builder Episode Preview Video Player is loading. Play V…" at bounding box center [593, 495] width 944 height 831
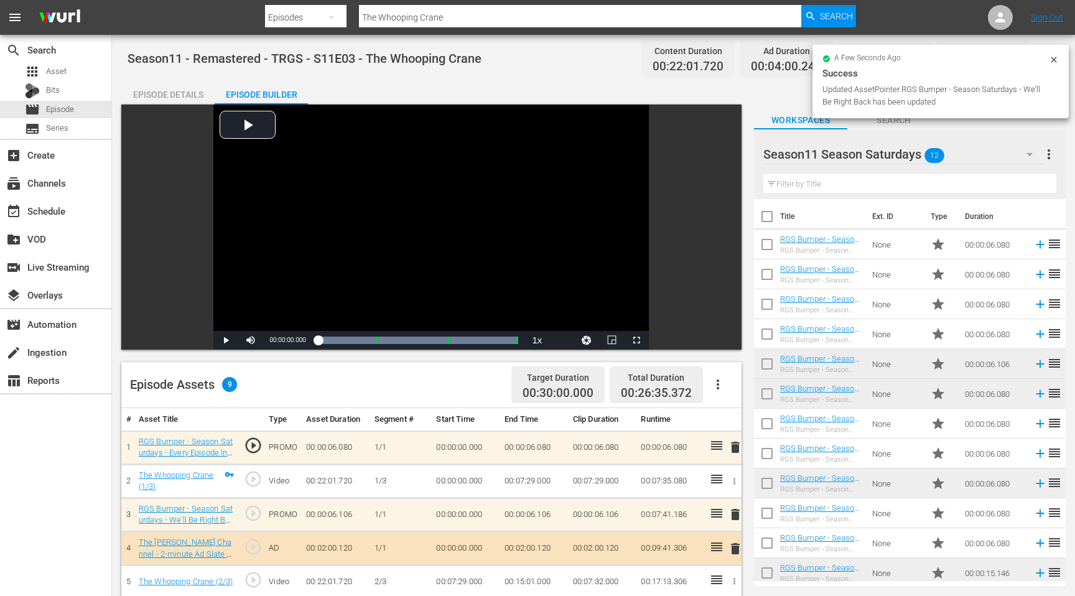
click at [1055, 59] on icon at bounding box center [1054, 60] width 10 height 10
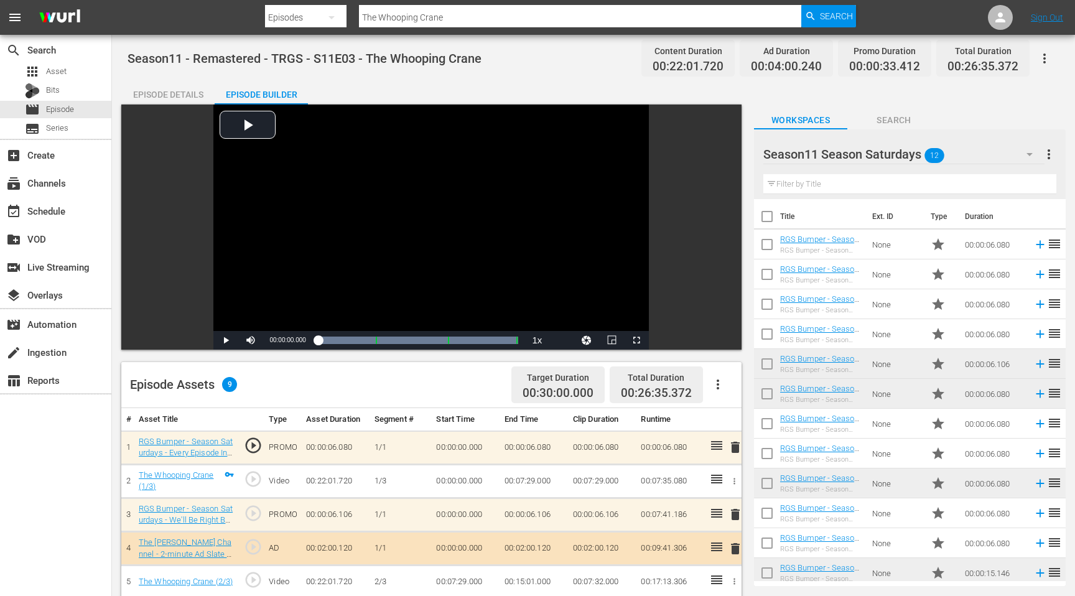
click at [983, 109] on div "Workspaces Search" at bounding box center [910, 116] width 312 height 25
drag, startPoint x: 1020, startPoint y: 67, endPoint x: 945, endPoint y: 66, distance: 75.3
click at [945, 66] on div "Total Duration 00:26:35.372" at bounding box center [982, 58] width 93 height 37
copy span "00:26:35.372"
click at [442, 9] on input "The Whooping Crane" at bounding box center [580, 17] width 442 height 30
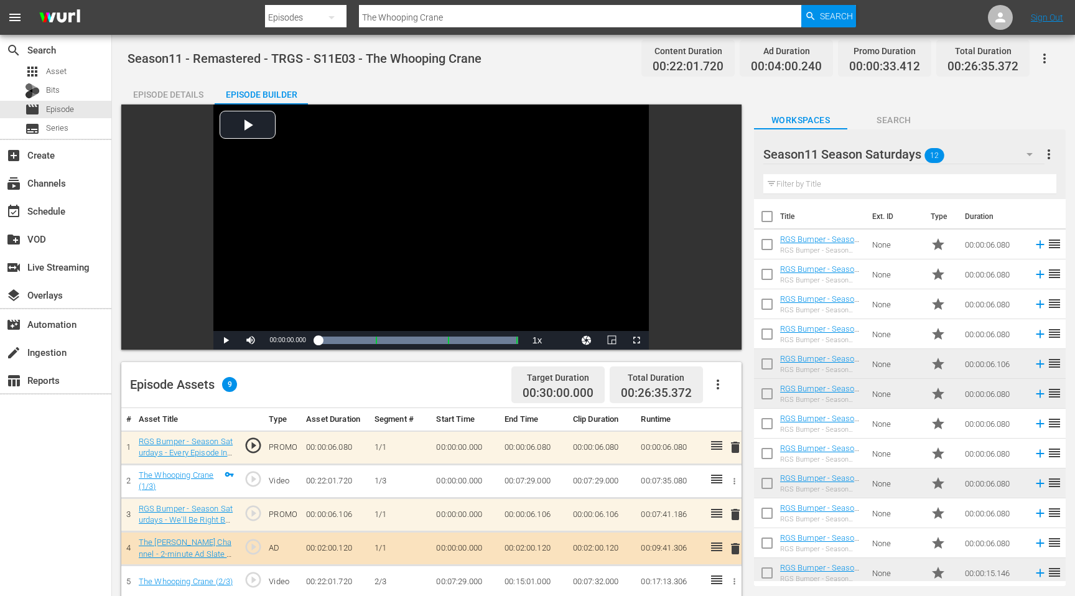
click at [442, 9] on input "The Whooping Crane" at bounding box center [580, 17] width 442 height 30
click at [443, 14] on input "The Whooping Crane" at bounding box center [580, 17] width 442 height 30
type input "back to natures"
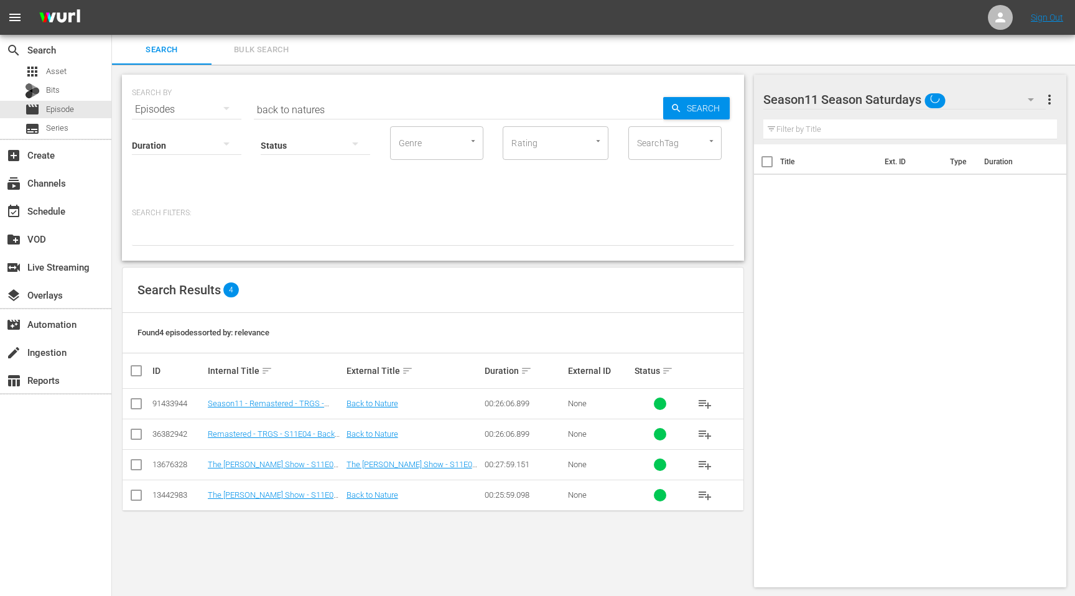
click at [339, 111] on input "back to natures" at bounding box center [458, 110] width 409 height 30
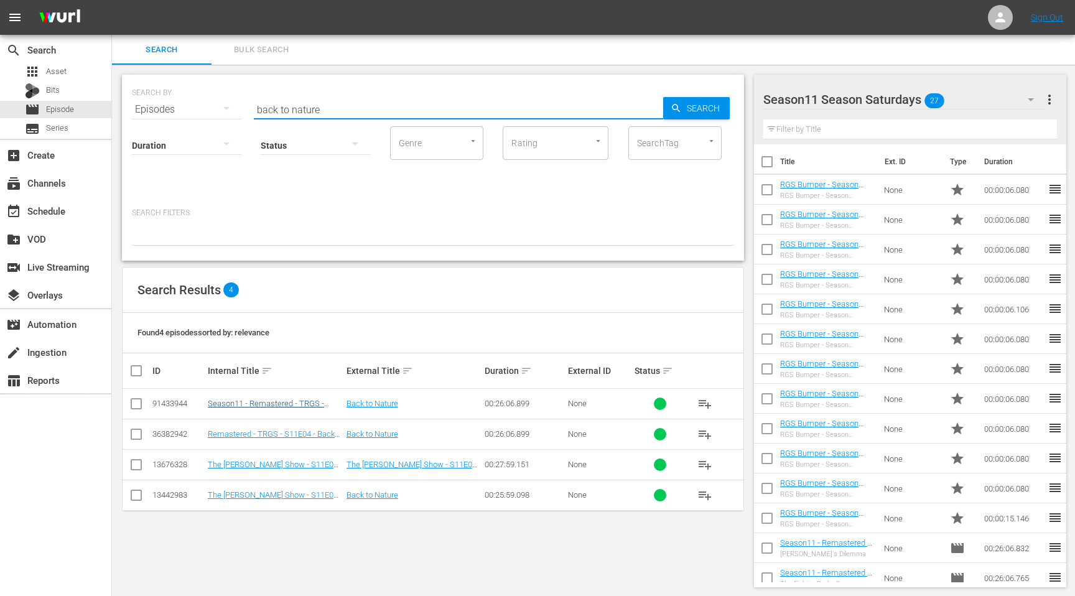
type input "back to nature"
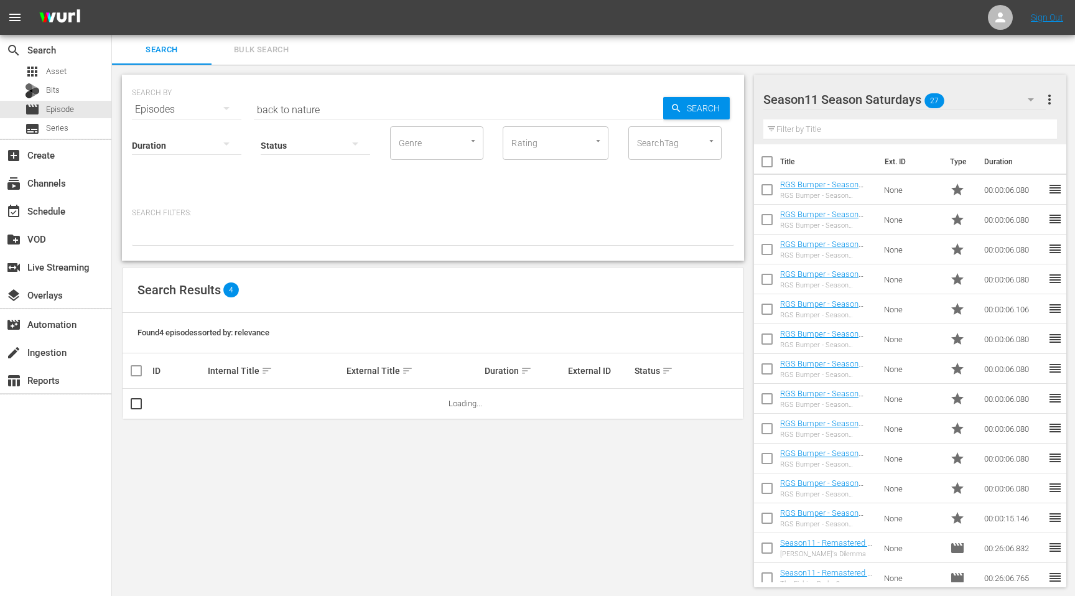
click at [296, 400] on td at bounding box center [299, 404] width 296 height 30
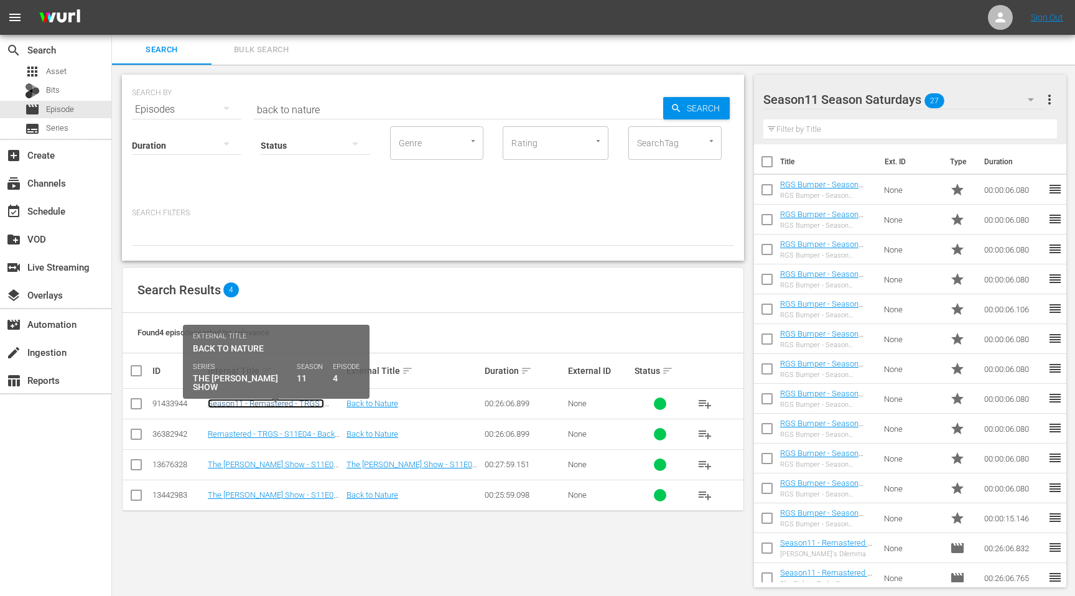
click at [276, 406] on link "Season11 - Remastered - TRGS - S11E04 - Back to Nature" at bounding box center [266, 408] width 116 height 19
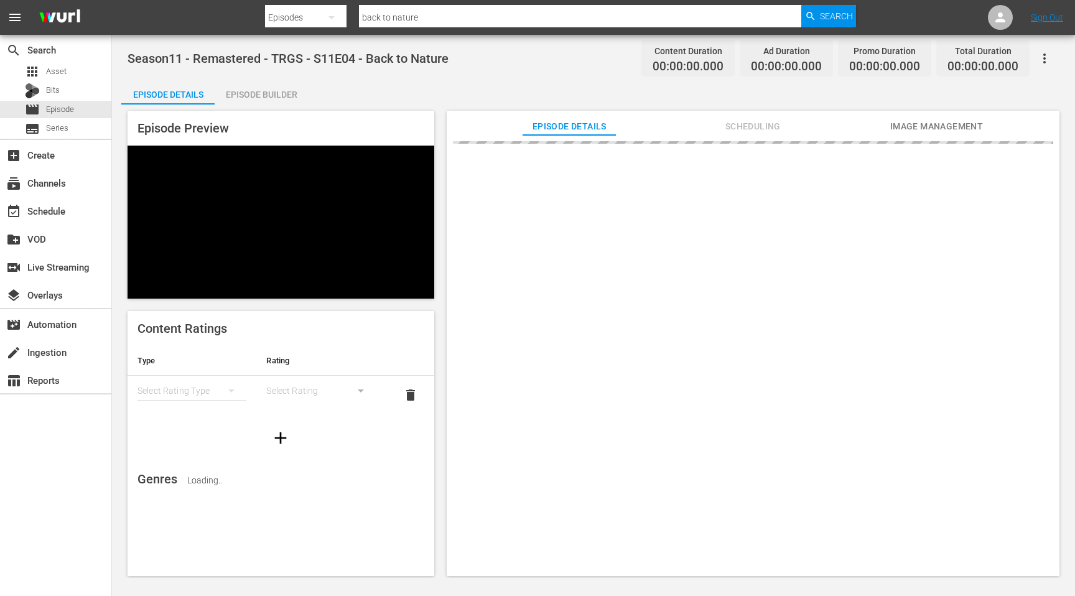
click at [289, 93] on div "Episode Builder" at bounding box center [261, 95] width 93 height 30
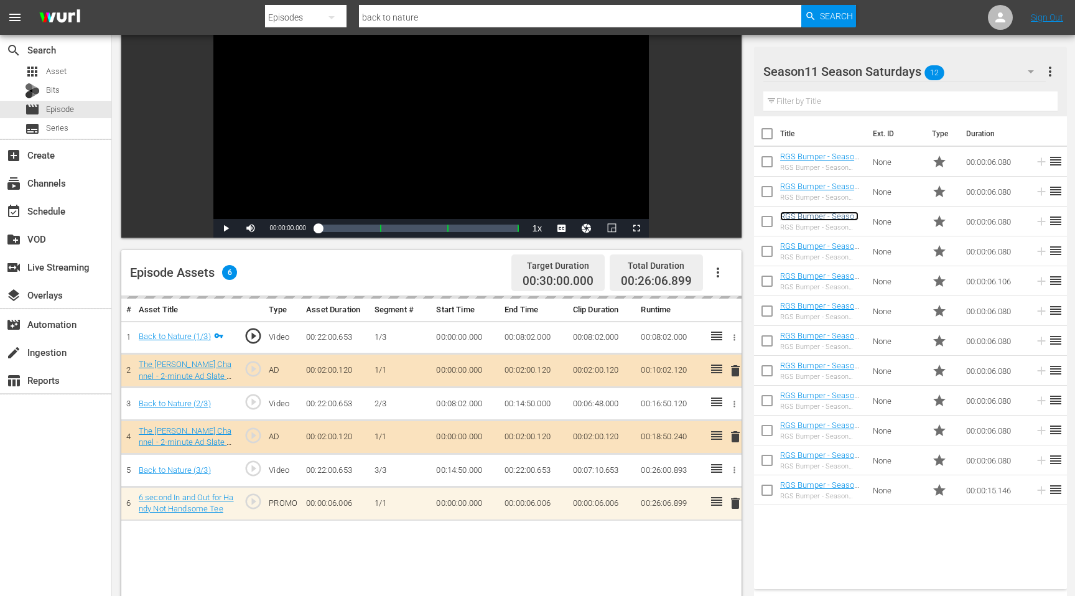
scroll to position [140, 0]
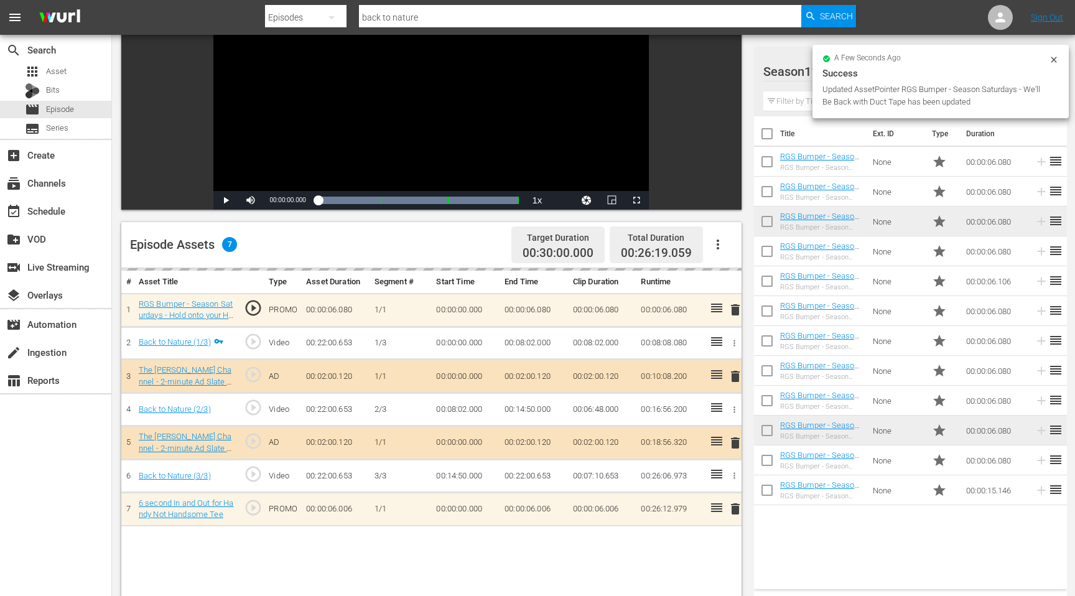
click at [567, 562] on div "# Asset Title Type Asset Duration Segment # Start Time End Time Clip Duration R…" at bounding box center [431, 519] width 620 height 503
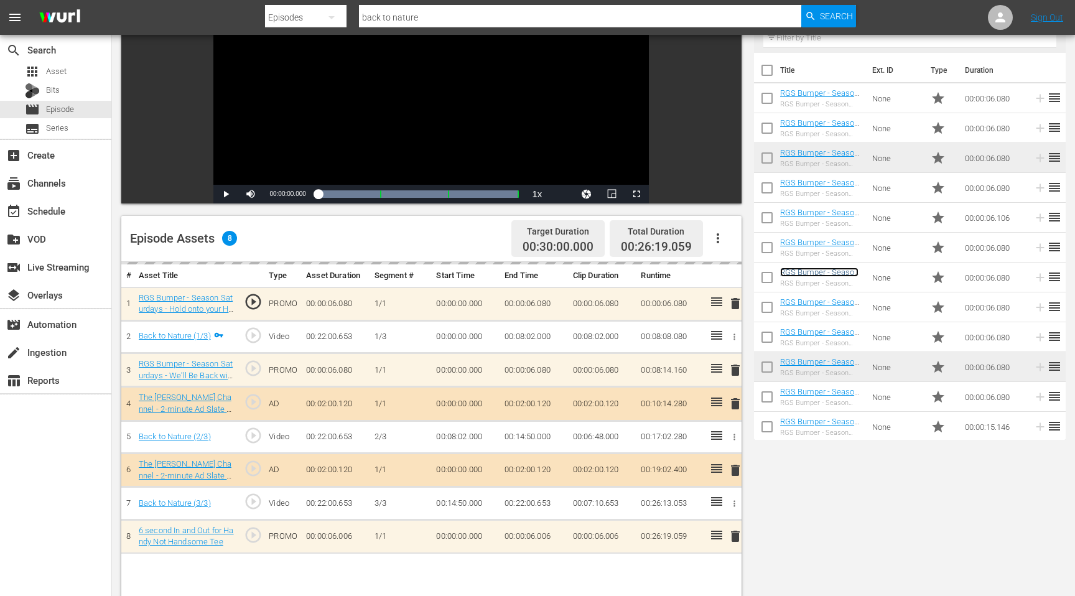
scroll to position [0, 0]
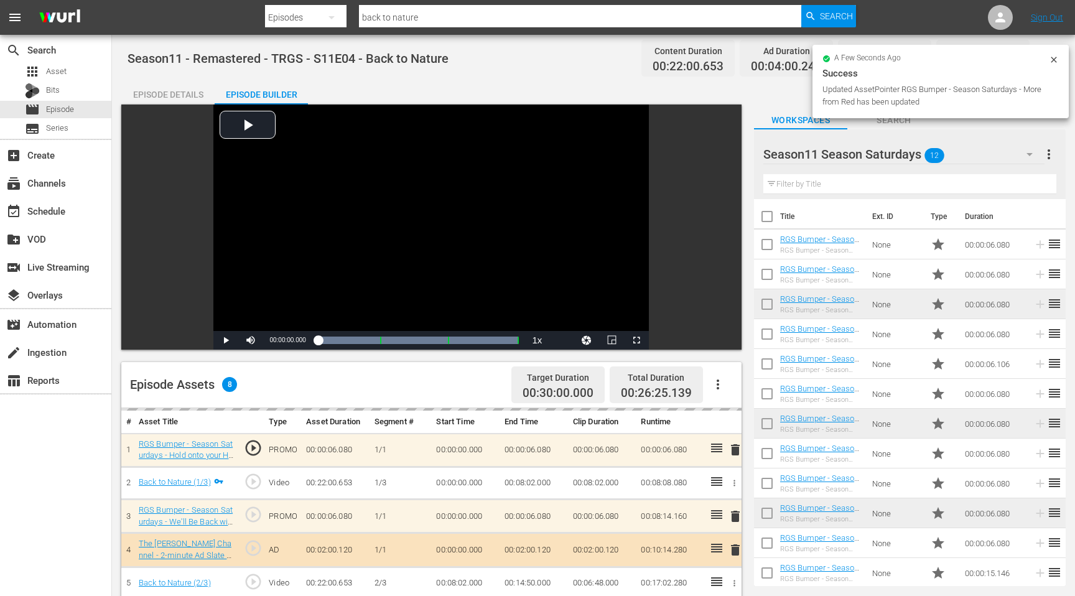
click at [1056, 60] on icon at bounding box center [1054, 60] width 10 height 10
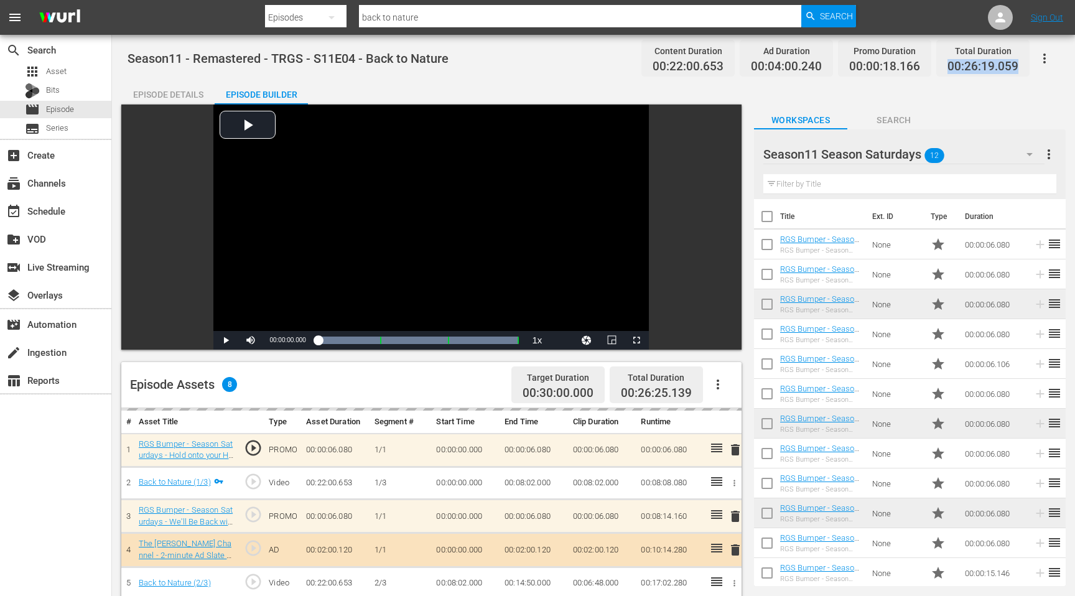
drag, startPoint x: 947, startPoint y: 69, endPoint x: 1023, endPoint y: 66, distance: 76.6
click at [1023, 66] on div "Total Duration 00:26:19.059" at bounding box center [982, 58] width 93 height 37
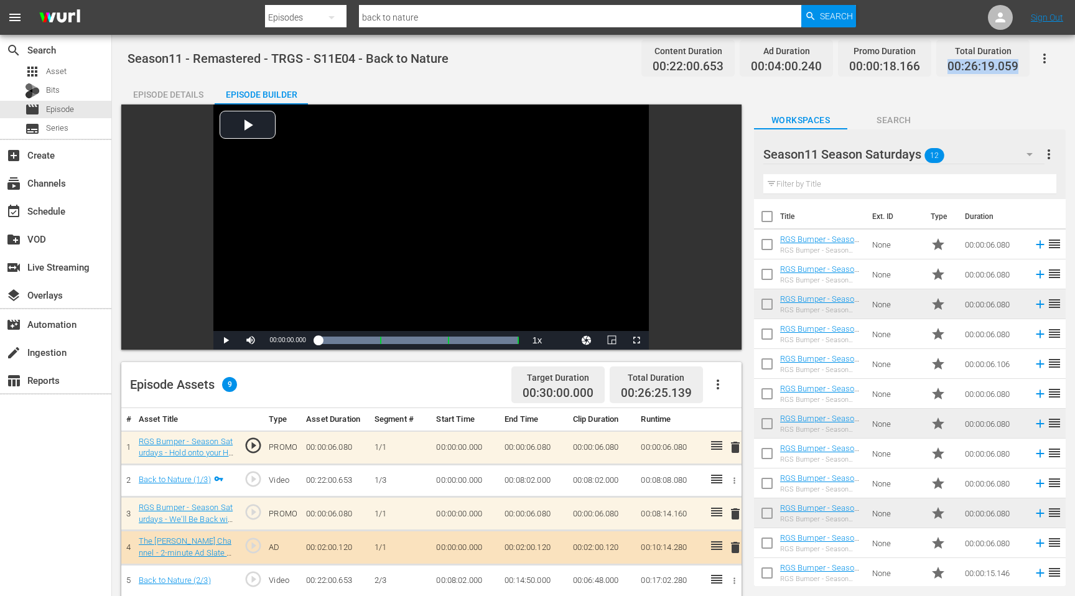
copy span "00:26:19.059"
click at [414, 16] on input "back to nature" at bounding box center [580, 17] width 442 height 30
type input "[PERSON_NAME] Hot Gift"
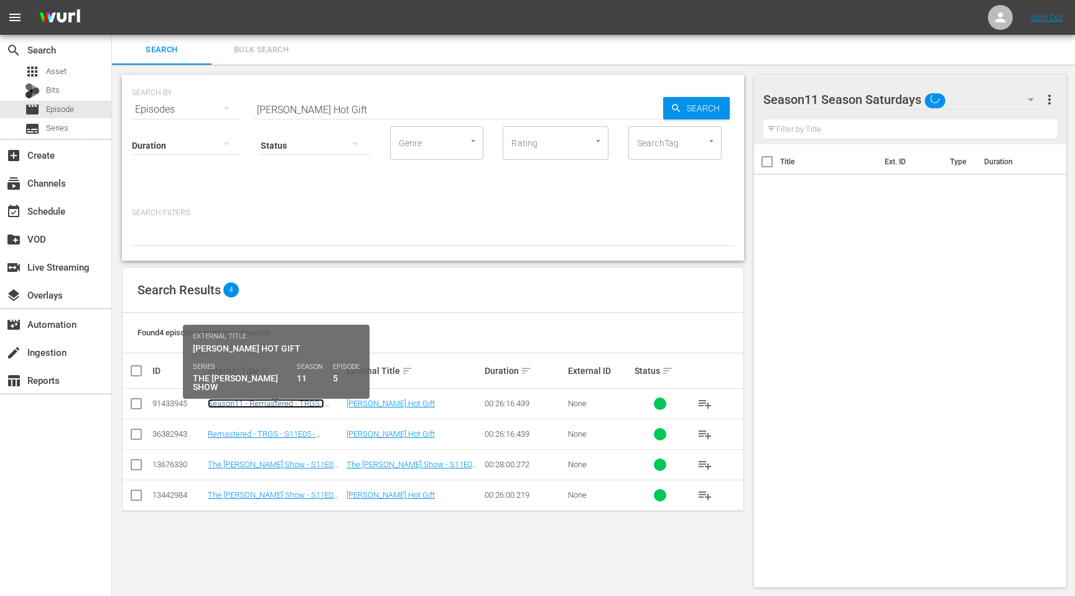
click at [243, 405] on link "Season11 - Remastered - TRGS - S11E05 - [PERSON_NAME] Hot Gift" at bounding box center [268, 408] width 121 height 19
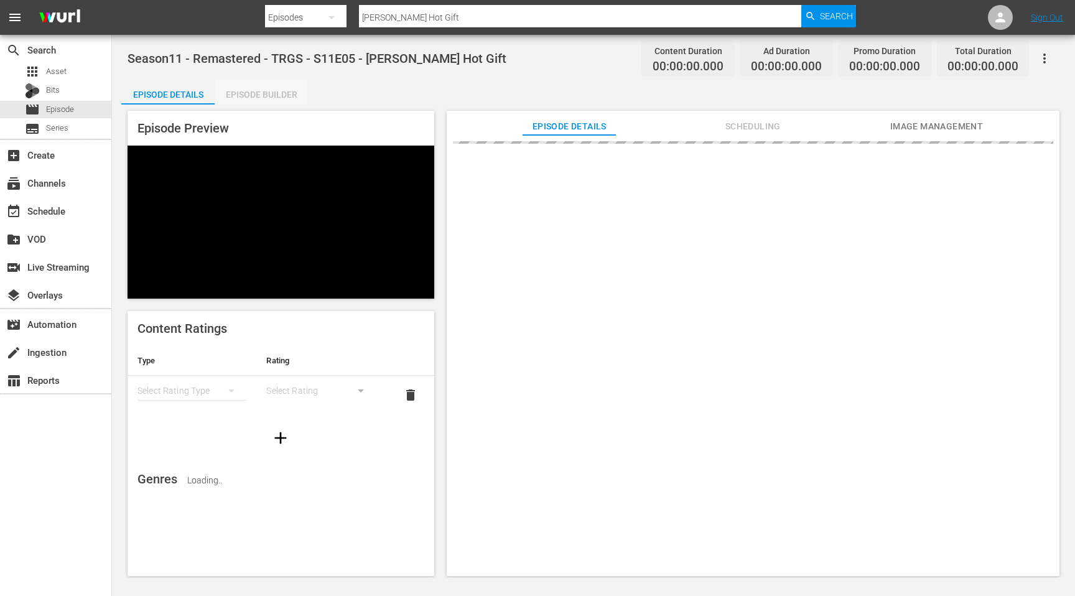
click at [271, 90] on div "Episode Builder" at bounding box center [261, 95] width 93 height 30
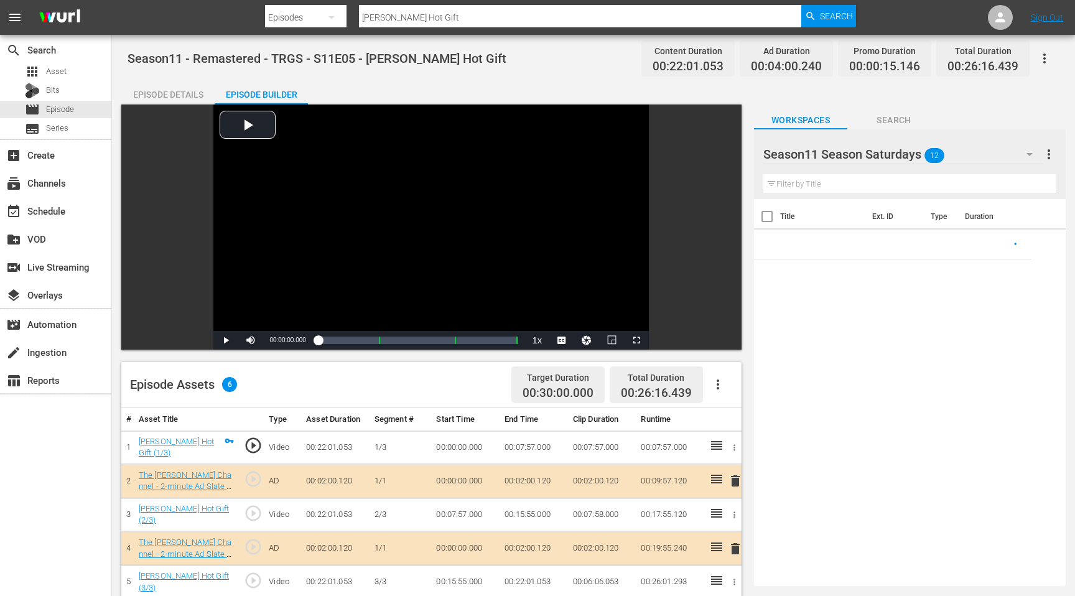
click at [280, 98] on div "Episode Builder" at bounding box center [261, 95] width 93 height 30
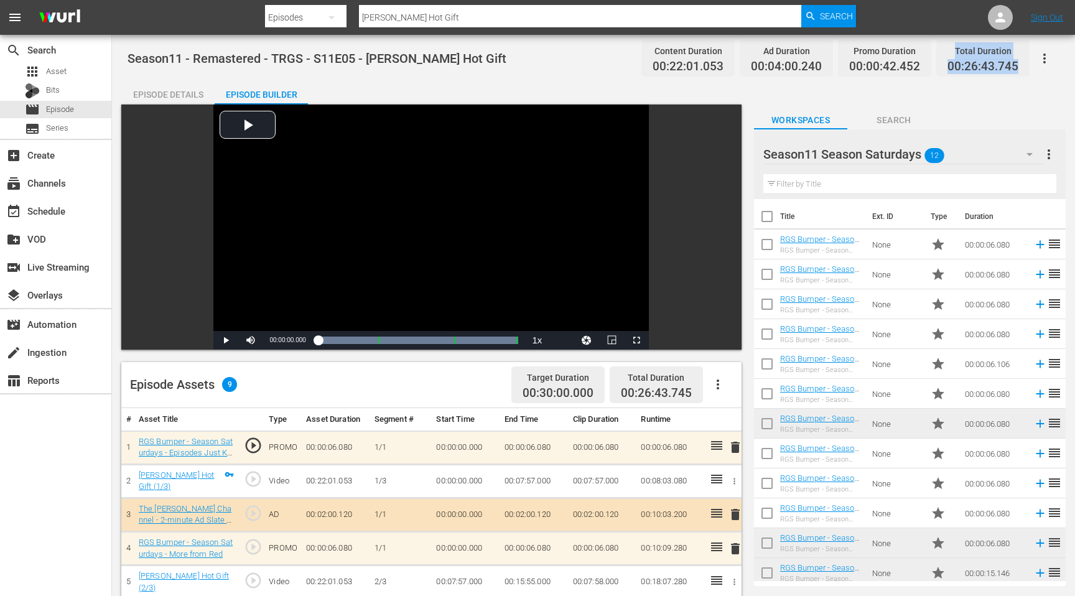
drag, startPoint x: 1022, startPoint y: 68, endPoint x: 935, endPoint y: 67, distance: 87.7
click at [935, 67] on div "Content Duration 00:22:01.053 Ad Duration 00:04:00.240 Promo Duration 00:00:42.…" at bounding box center [832, 58] width 393 height 37
copy span "00:26:43.745"
click at [420, 21] on input "[PERSON_NAME] Hot Gift" at bounding box center [580, 17] width 442 height 30
type input "Viva Las Possums"
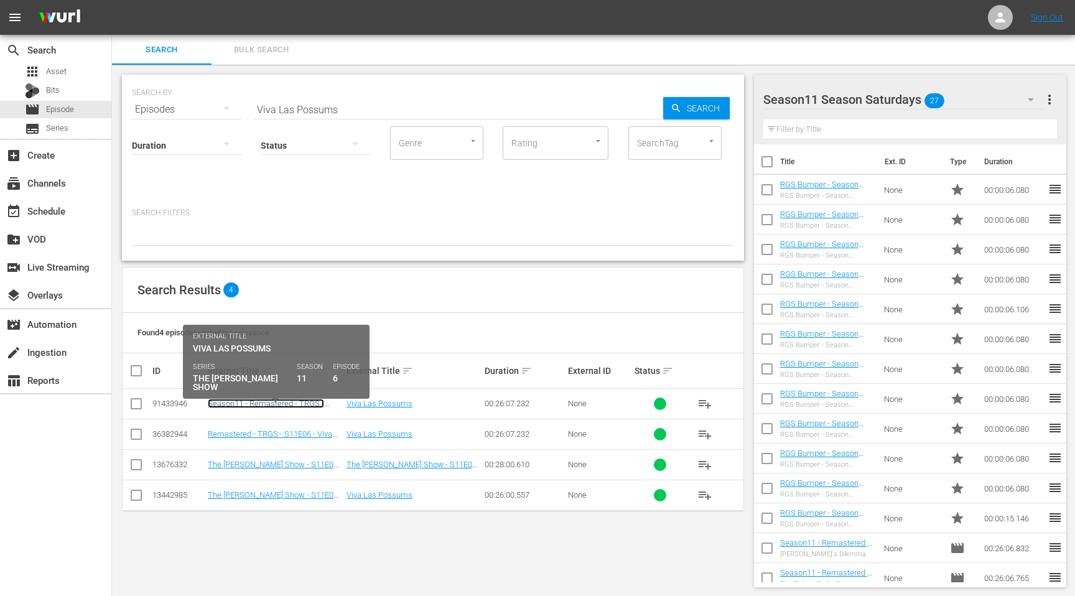
click at [255, 405] on link "Season11 - Remastered - TRGS - S11E06 - Viva Las Possums" at bounding box center [266, 408] width 116 height 19
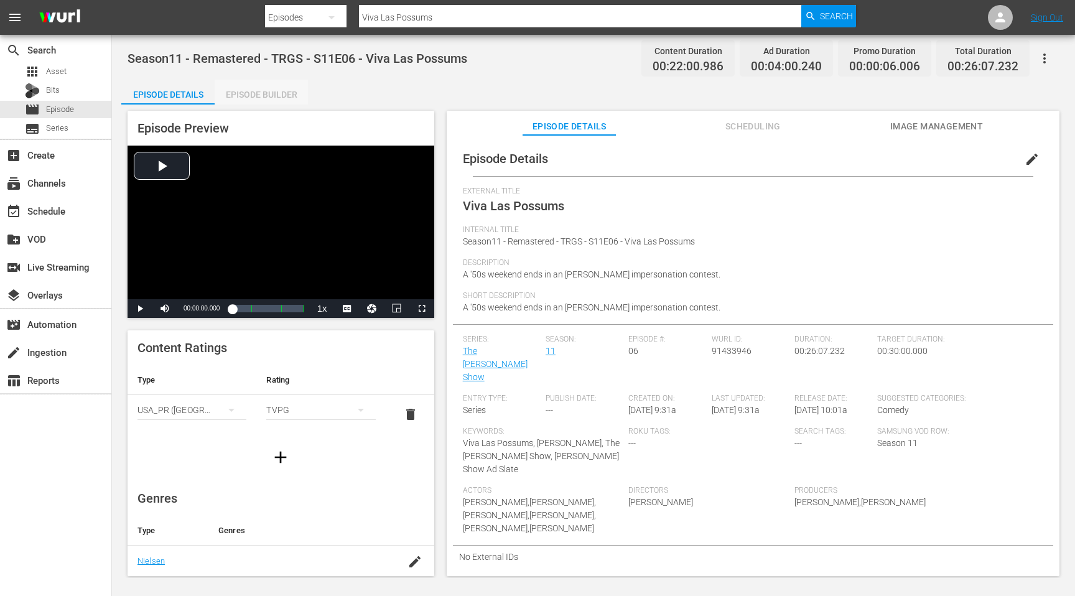
click at [281, 93] on div "Episode Builder" at bounding box center [261, 95] width 93 height 30
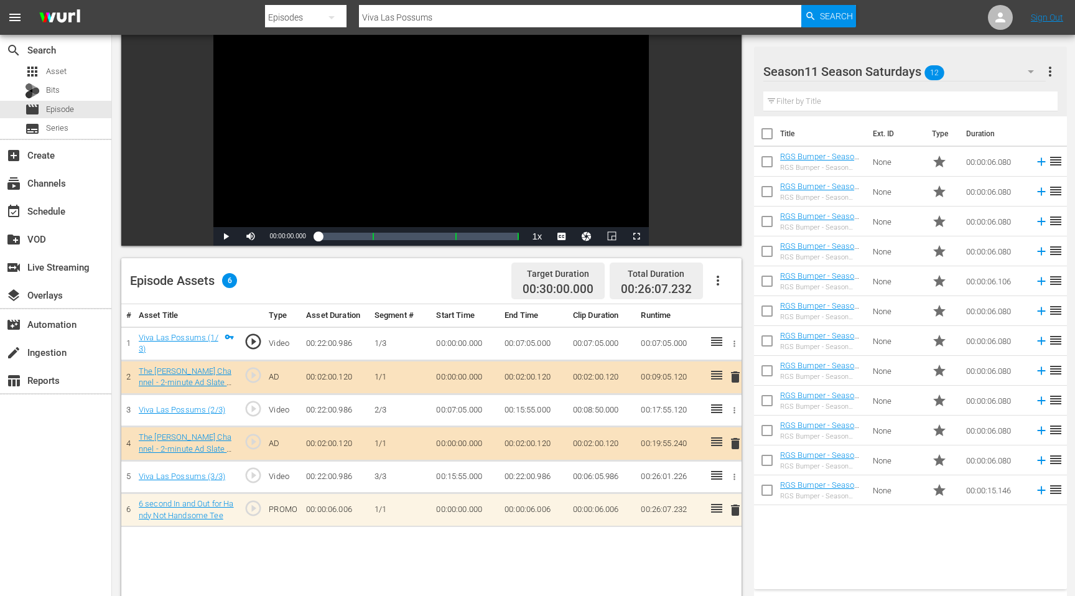
scroll to position [104, 0]
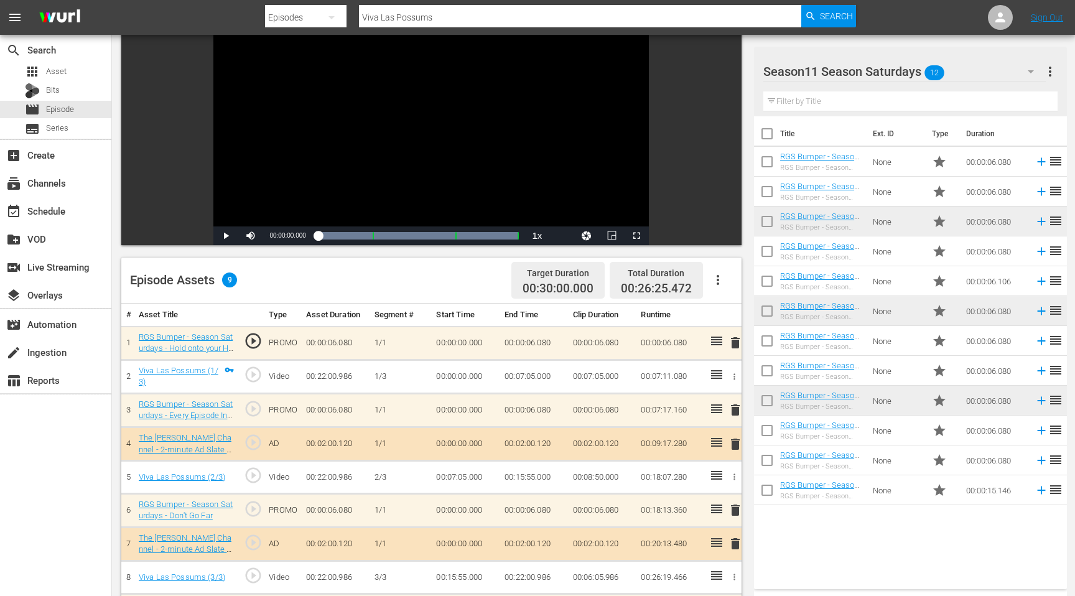
click at [1054, 62] on button "more_vert" at bounding box center [1049, 72] width 15 height 30
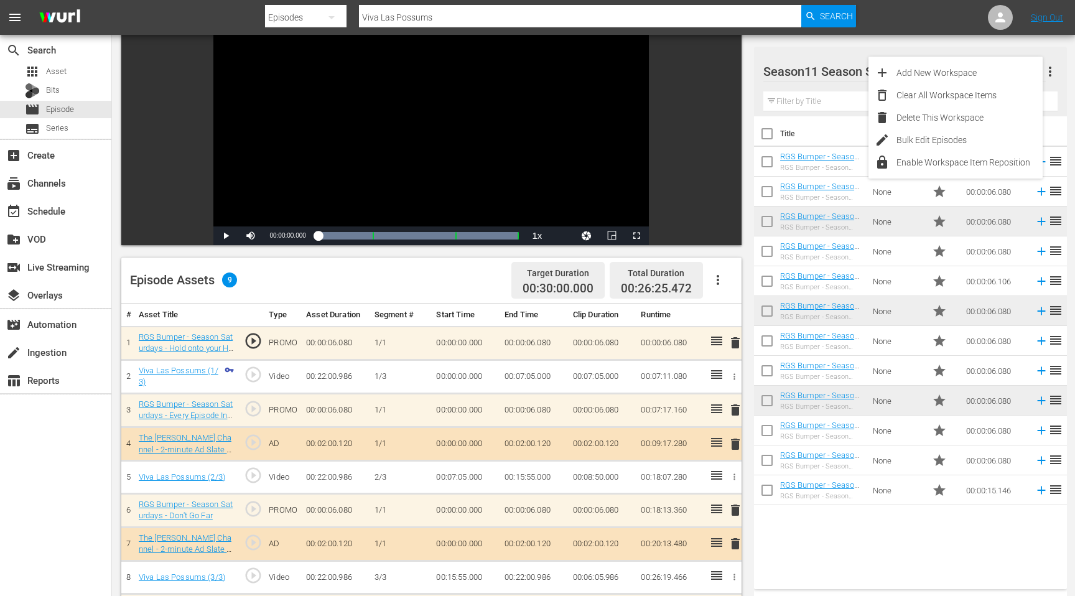
click at [908, 535] on div "Title Ext. ID Type Duration RGS Bumper - Season Saturdays - Keep Your Duct Tape…" at bounding box center [910, 350] width 313 height 468
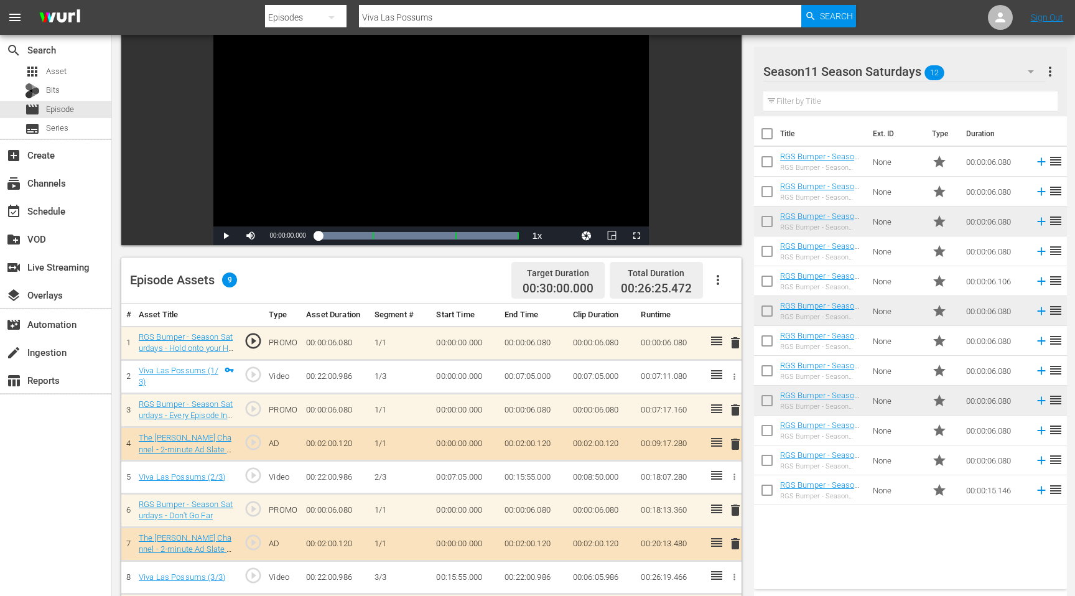
click at [657, 285] on span "00:26:25.472" at bounding box center [656, 288] width 71 height 14
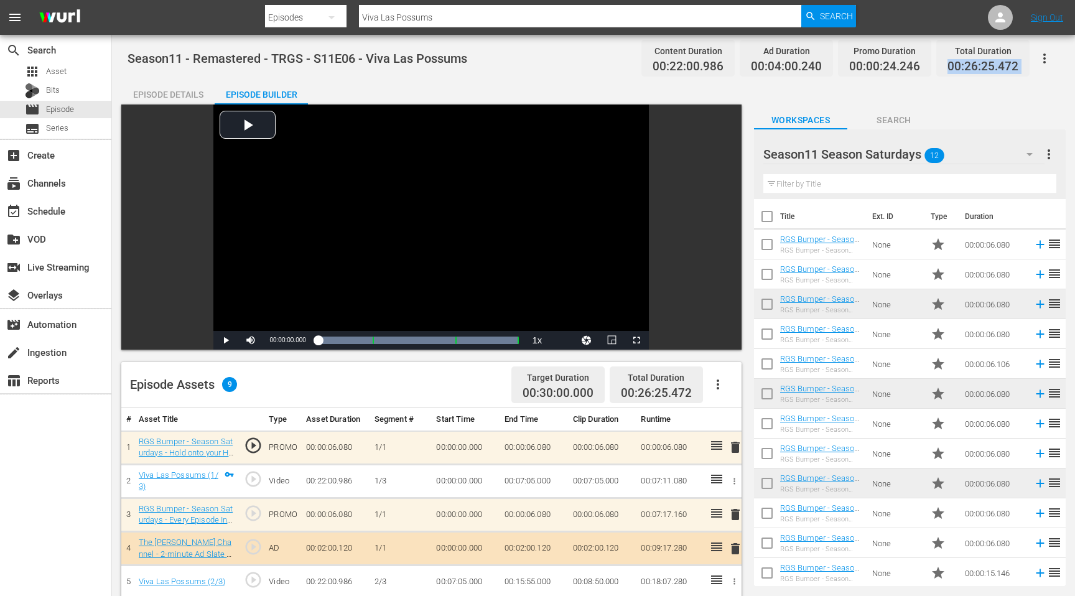
drag, startPoint x: 951, startPoint y: 68, endPoint x: 1047, endPoint y: 64, distance: 95.8
click at [1047, 64] on div "Season11 - Remastered - TRGS - S11E06 - Viva Las Possums Content Duration 00:22…" at bounding box center [593, 58] width 932 height 28
copy div "00:26:25.472"
click at [437, 12] on input "Viva Las Possums" at bounding box center [580, 17] width 442 height 30
type input "&"
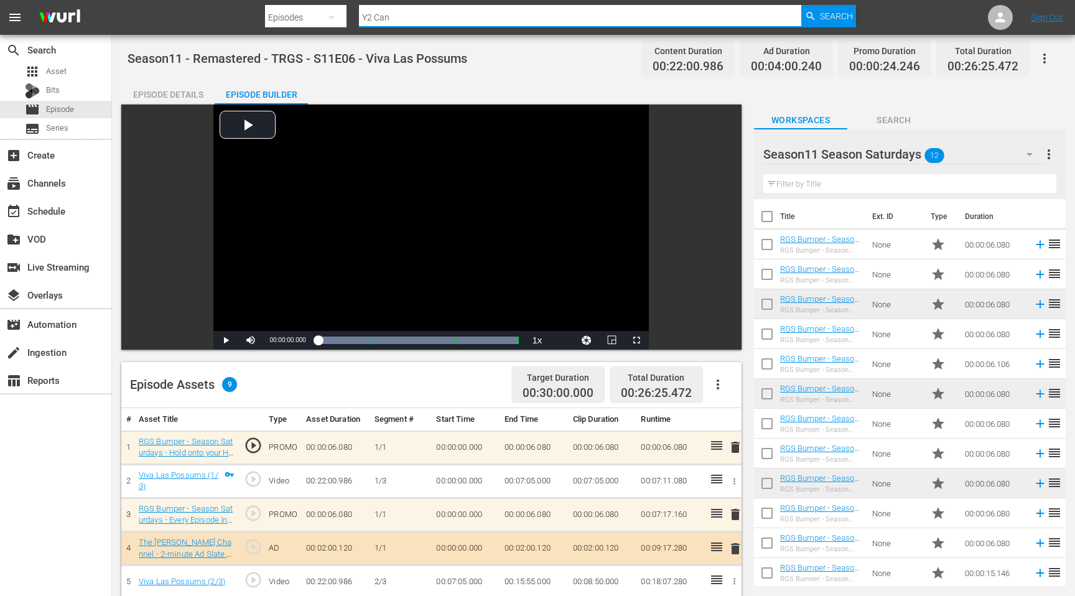
type input "Y2 Cans"
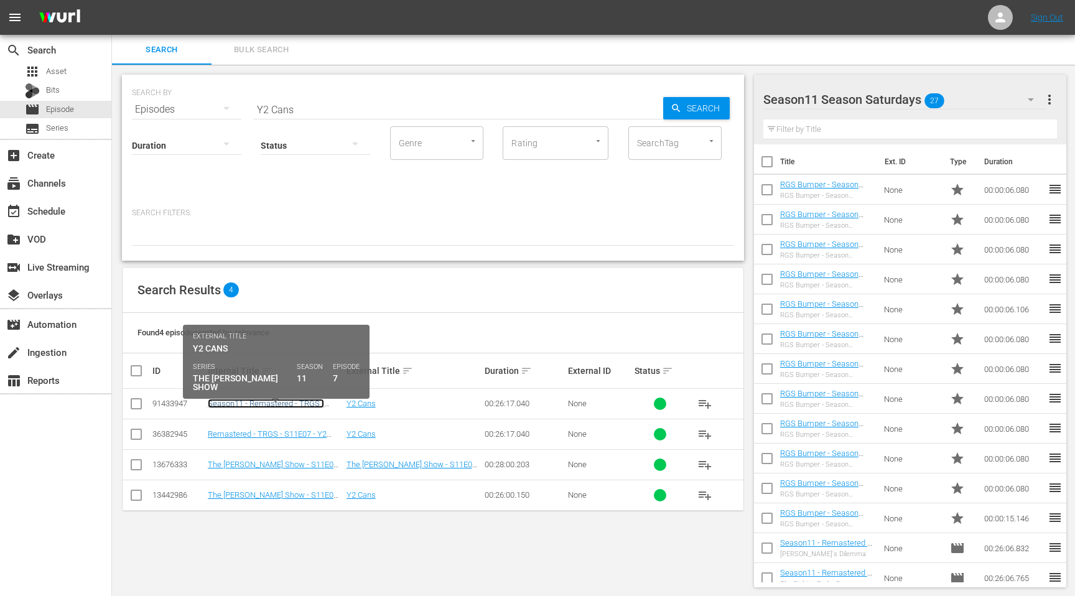
click at [291, 406] on link "Season11 - Remastered - TRGS - S11E07 - Y2 Cans" at bounding box center [266, 408] width 116 height 19
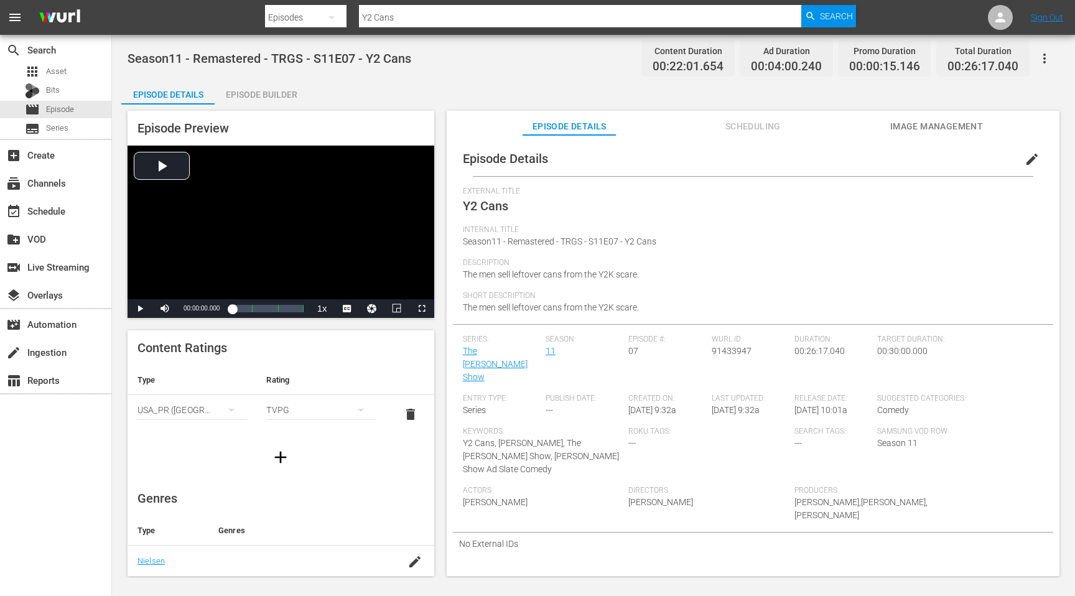
click at [282, 97] on div "Episode Builder" at bounding box center [261, 95] width 93 height 30
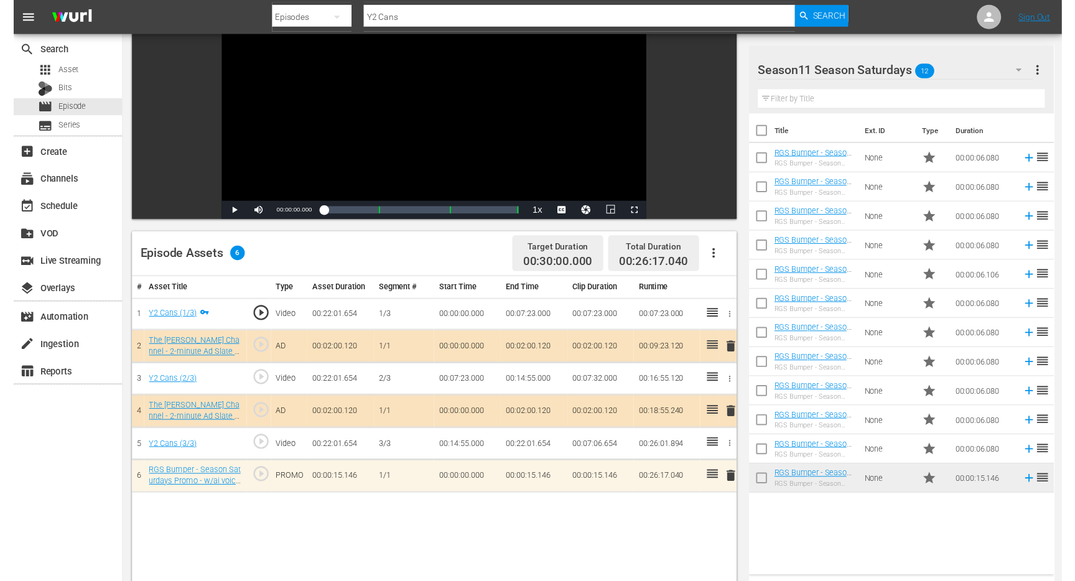
scroll to position [129, 0]
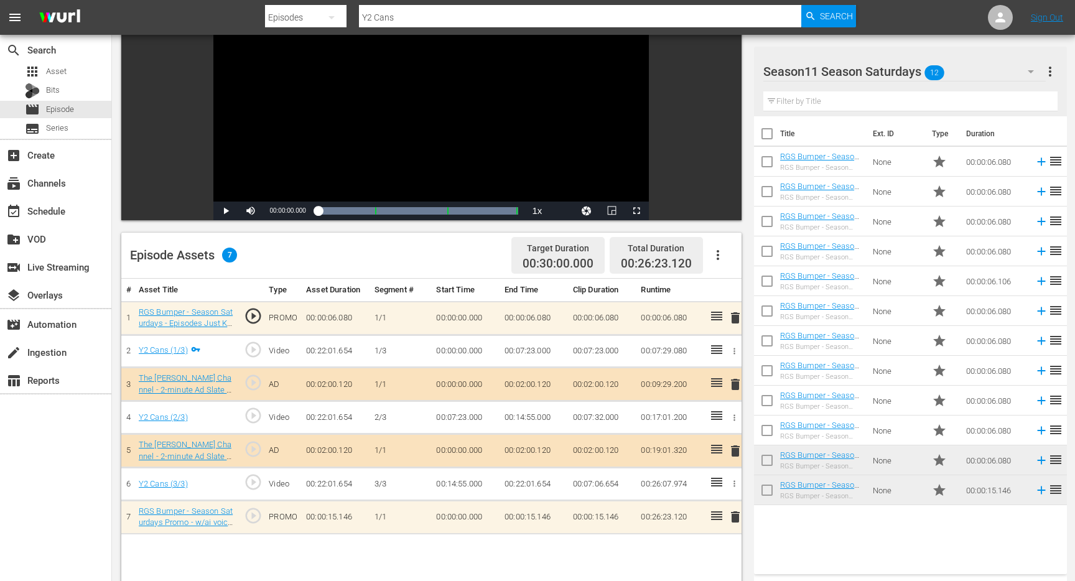
drag, startPoint x: 819, startPoint y: 455, endPoint x: 16, endPoint y: 476, distance: 803.8
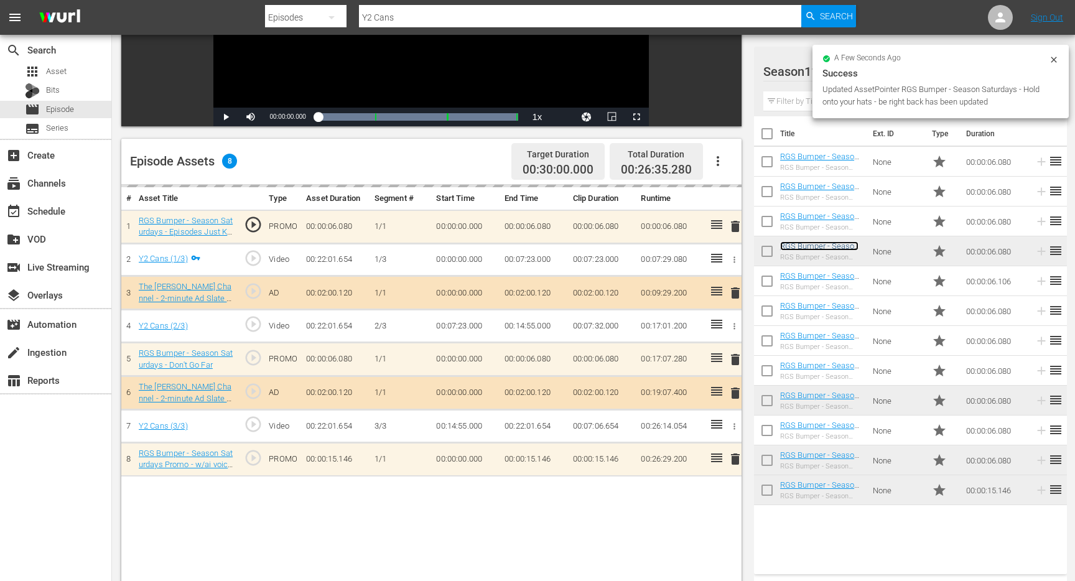
scroll to position [37, 0]
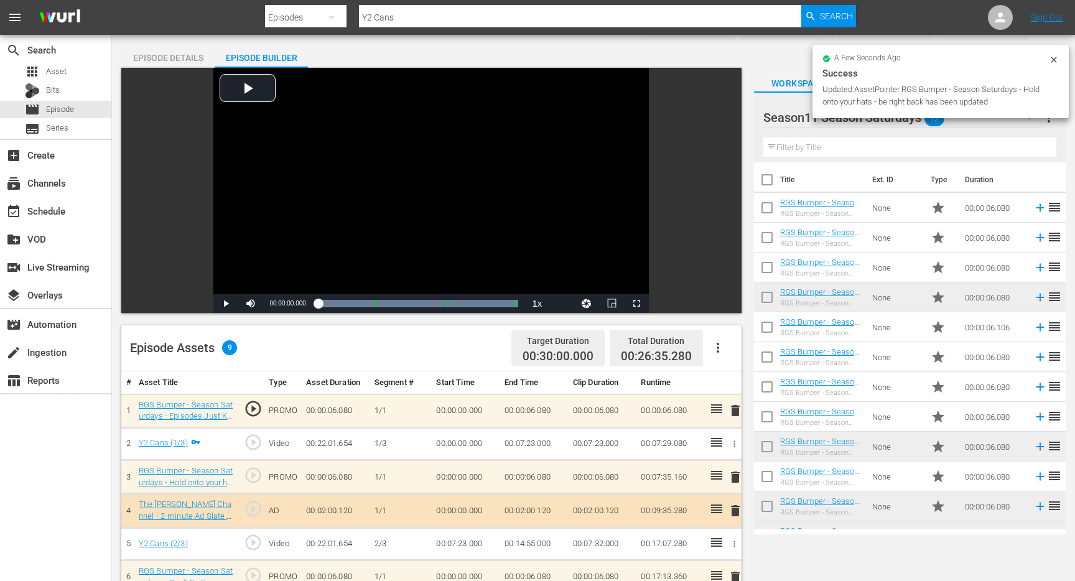
click at [1057, 58] on icon at bounding box center [1054, 60] width 10 height 10
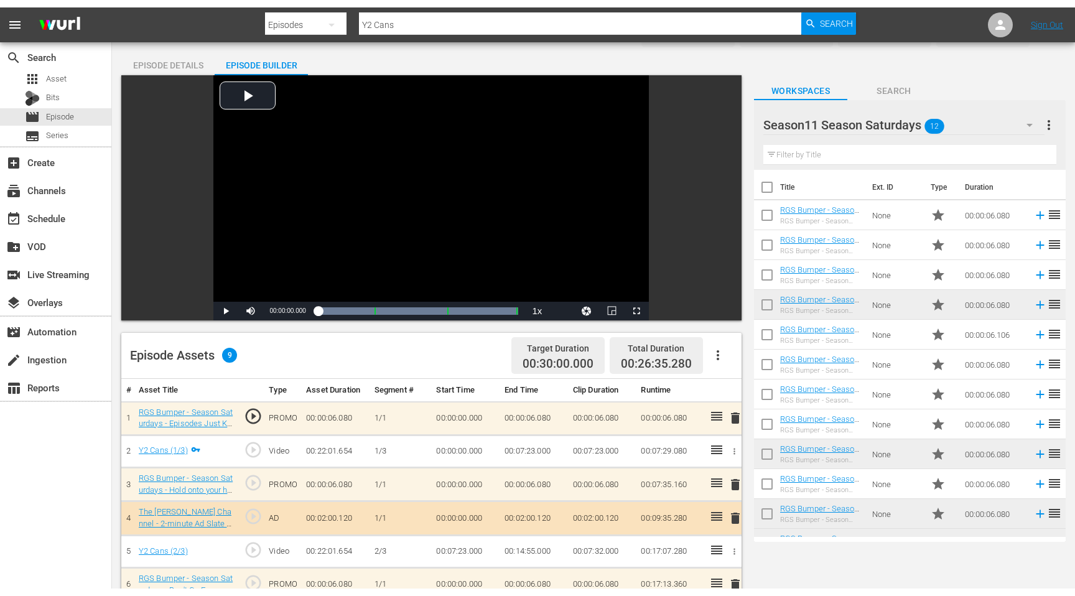
scroll to position [0, 0]
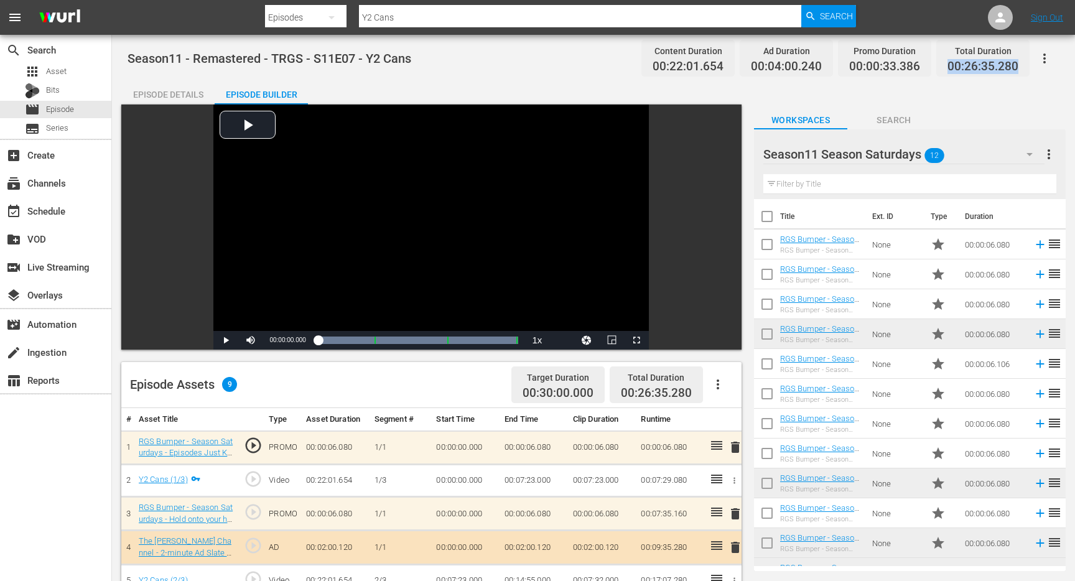
drag, startPoint x: 950, startPoint y: 62, endPoint x: 1017, endPoint y: 68, distance: 67.5
click at [1017, 68] on span "00:26:35.280" at bounding box center [982, 67] width 71 height 14
copy span "00:26:35.280"
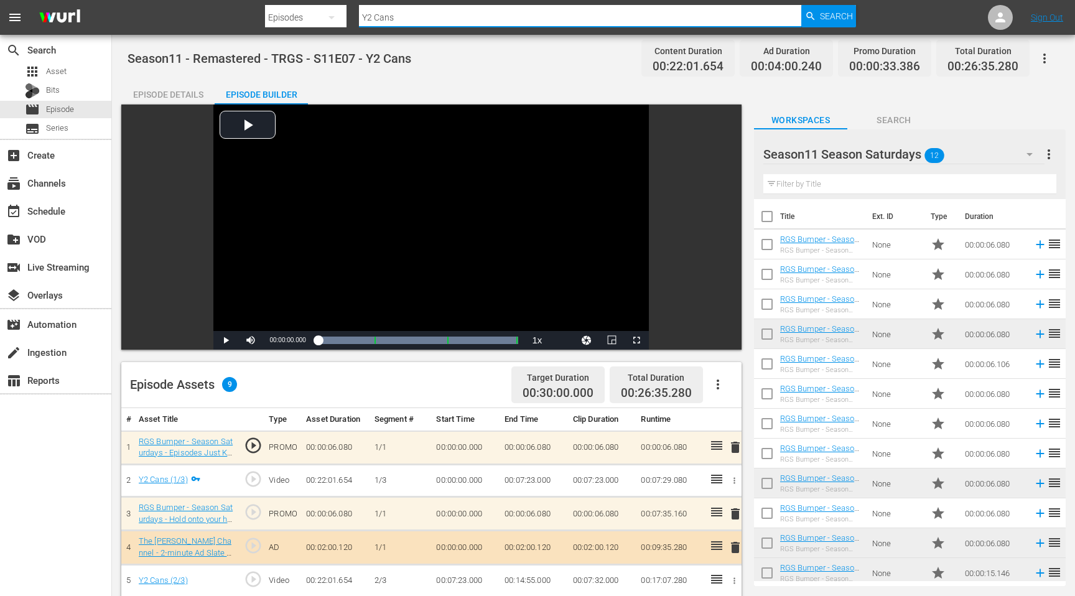
click at [404, 13] on input "Y2 Cans" at bounding box center [580, 17] width 442 height 30
drag, startPoint x: 404, startPoint y: 16, endPoint x: 340, endPoint y: 16, distance: 64.1
click at [340, 16] on div "Search By Episodes Search ID, Title, Description, Keywords, or Category Y2 Cans…" at bounding box center [560, 17] width 591 height 30
click at [438, 12] on input "text" at bounding box center [580, 17] width 442 height 30
type input "G"
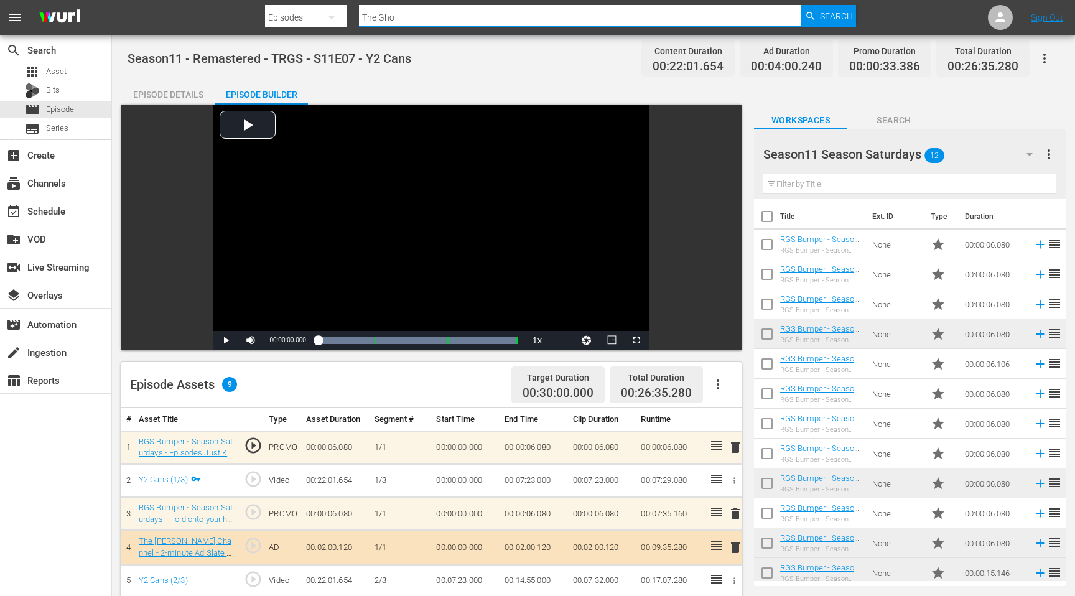
type input "The Ghost of Possum Lodge"
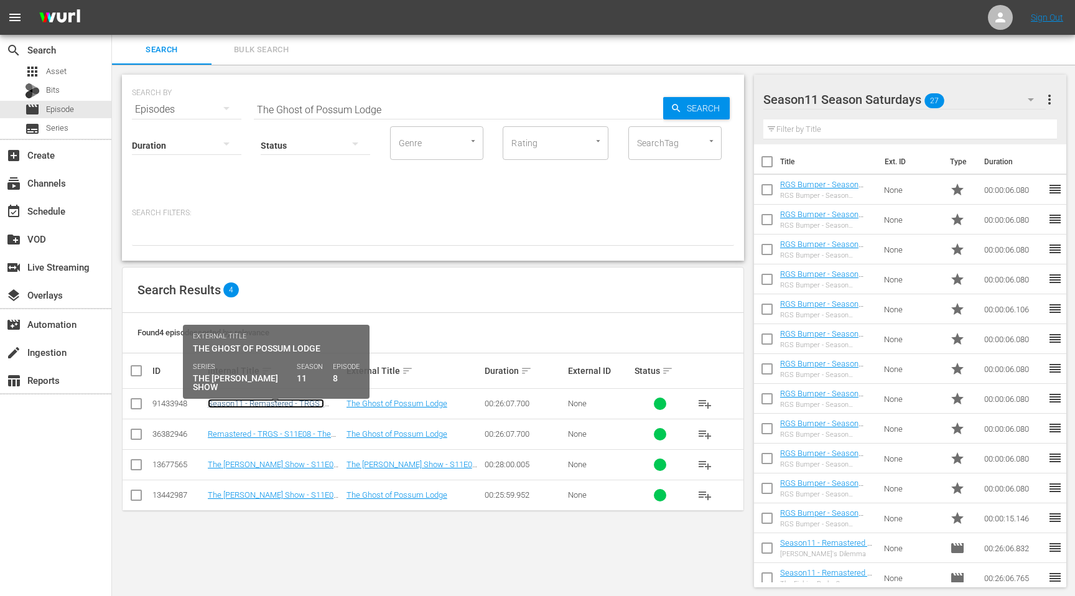
click at [279, 401] on link "Season11 - Remastered - TRGS - S11E08 - The Ghost of Possum Lodge" at bounding box center [275, 408] width 134 height 19
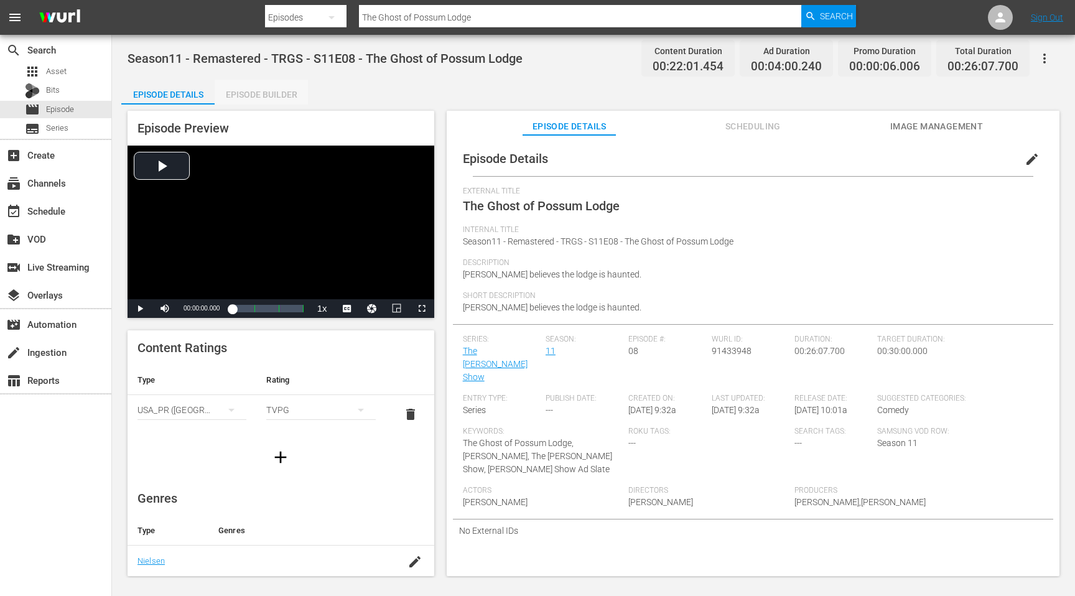
click at [268, 96] on div "Episode Builder" at bounding box center [261, 95] width 93 height 30
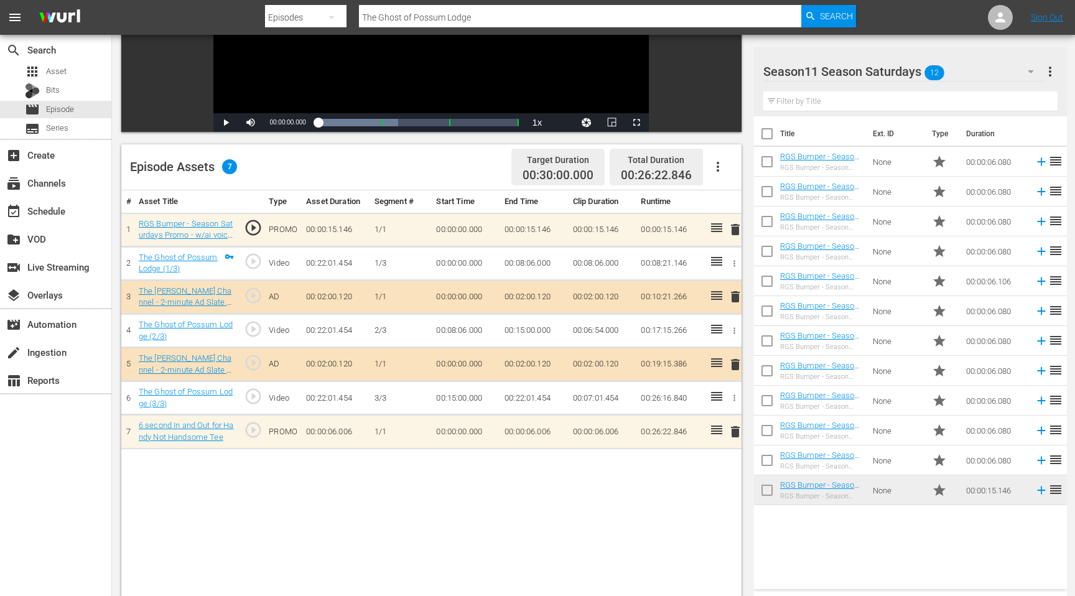
scroll to position [229, 0]
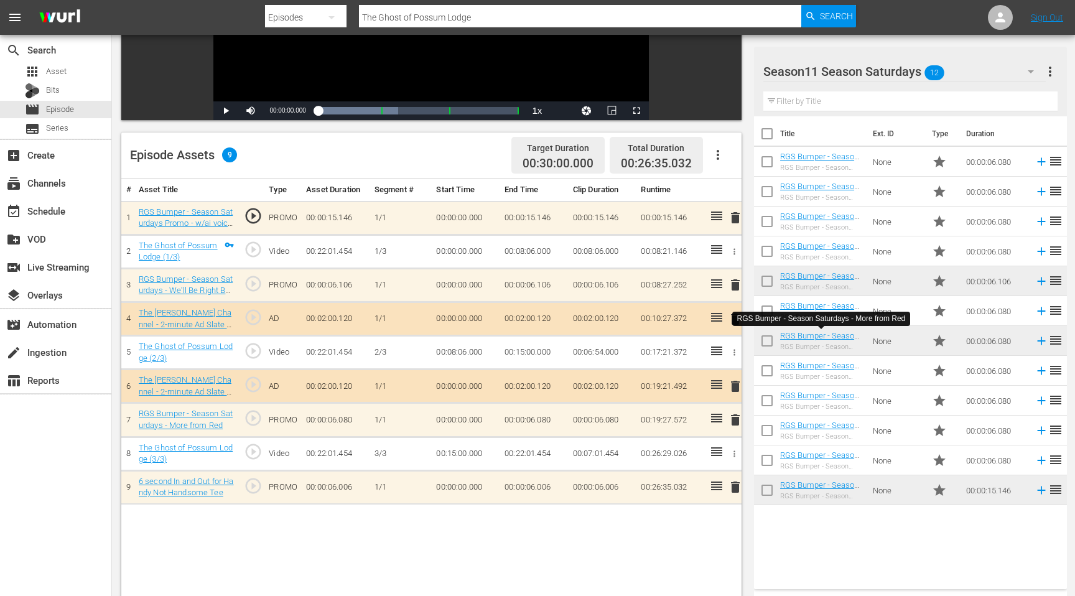
click at [460, 534] on div "# Asset Title Type Asset Duration Segment # Start Time End Time Clip Duration R…" at bounding box center [431, 429] width 620 height 503
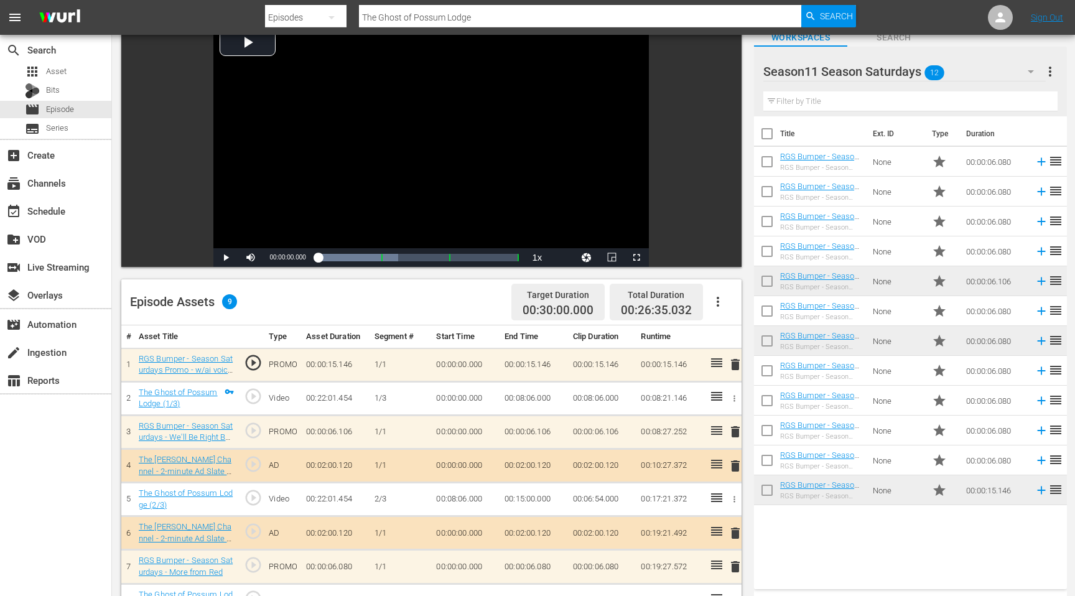
scroll to position [0, 0]
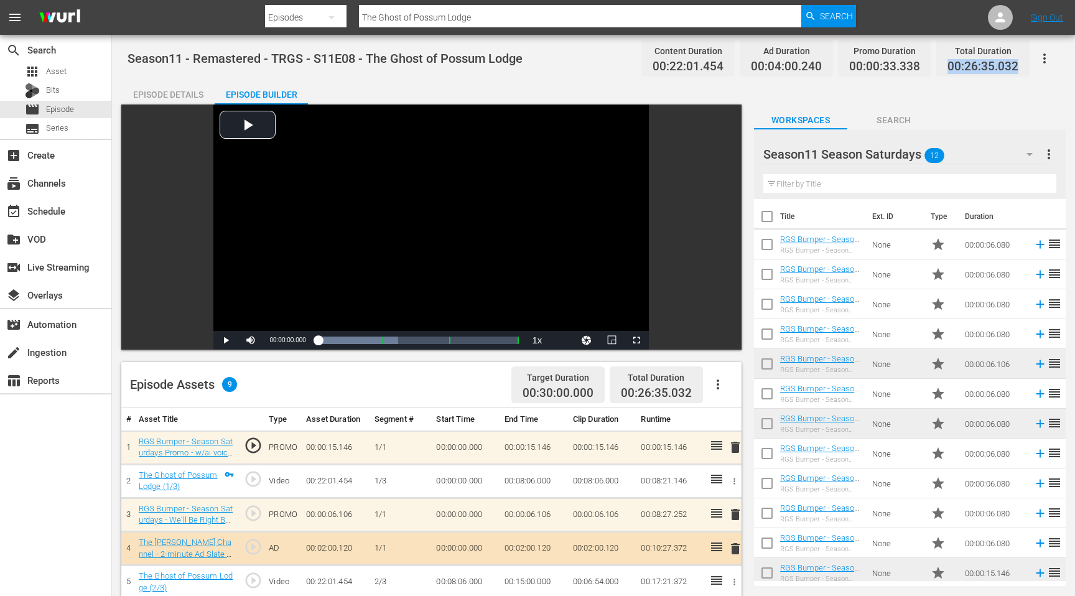
drag, startPoint x: 1020, startPoint y: 68, endPoint x: 943, endPoint y: 67, distance: 77.1
click at [943, 67] on div "Total Duration 00:26:35.032" at bounding box center [982, 58] width 93 height 37
copy span "00:26:35.032"
click at [455, 18] on input "The Ghost of Possum Lodge" at bounding box center [580, 17] width 442 height 30
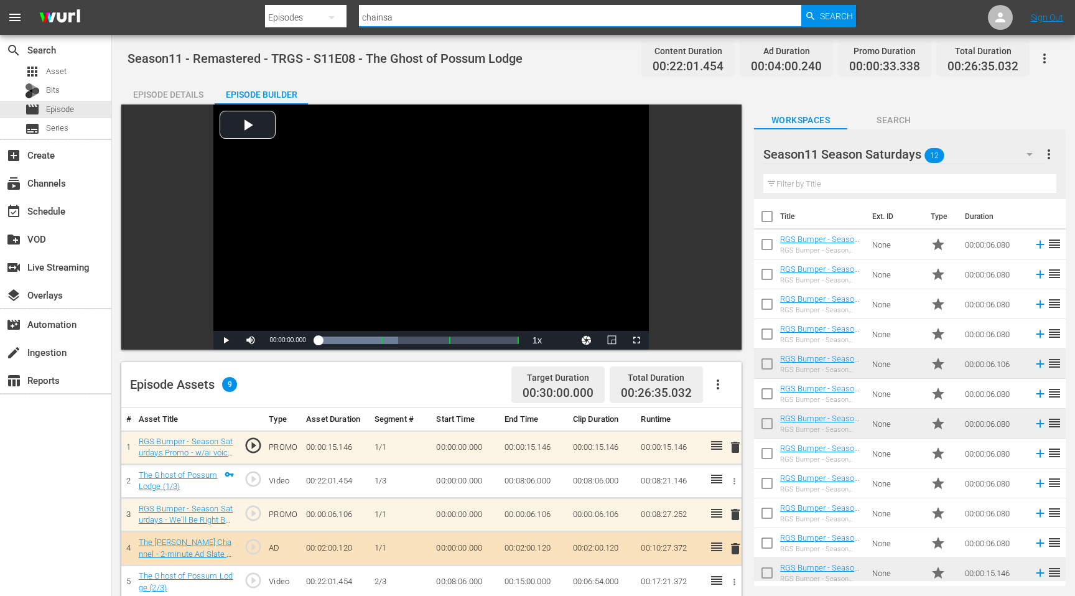
type input "chainsaw"
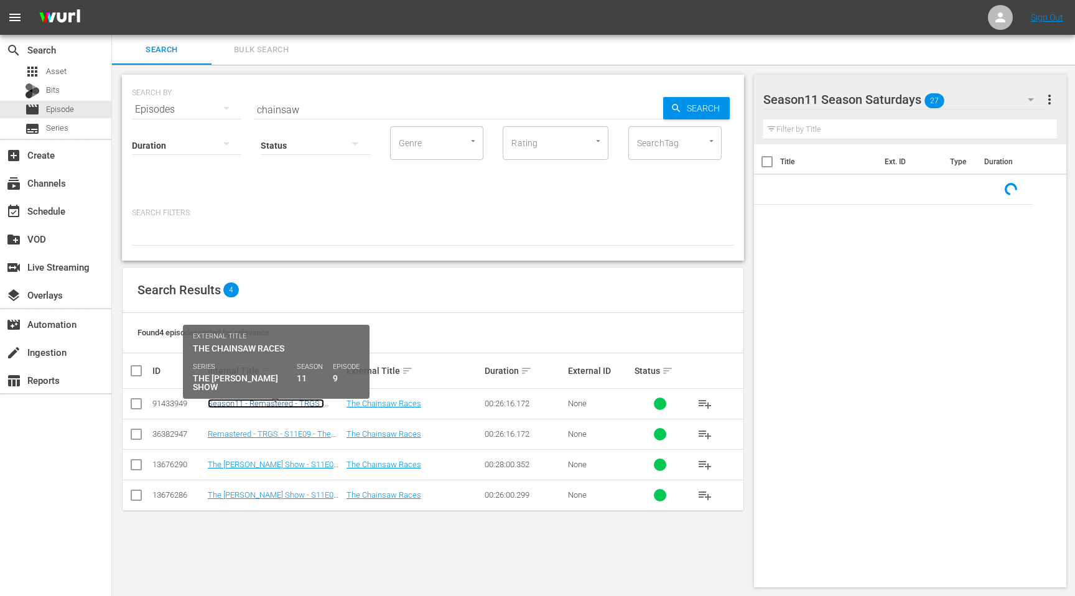
click at [299, 405] on link "Season11 - Remastered - TRGS - S11E09 - The Chainsaw Races" at bounding box center [266, 408] width 116 height 19
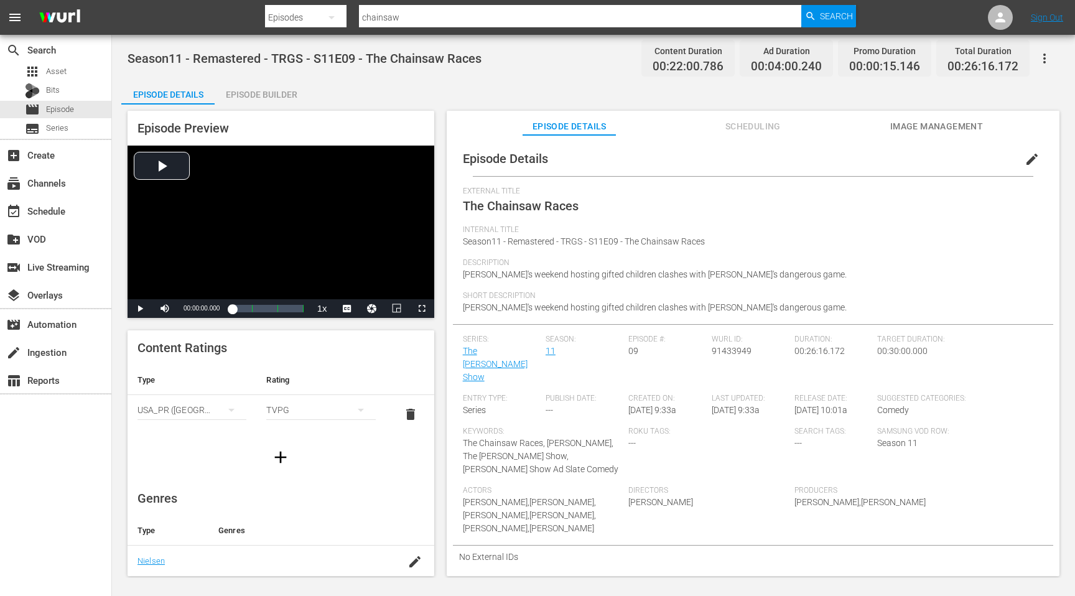
click at [285, 95] on div "Episode Builder" at bounding box center [261, 95] width 93 height 30
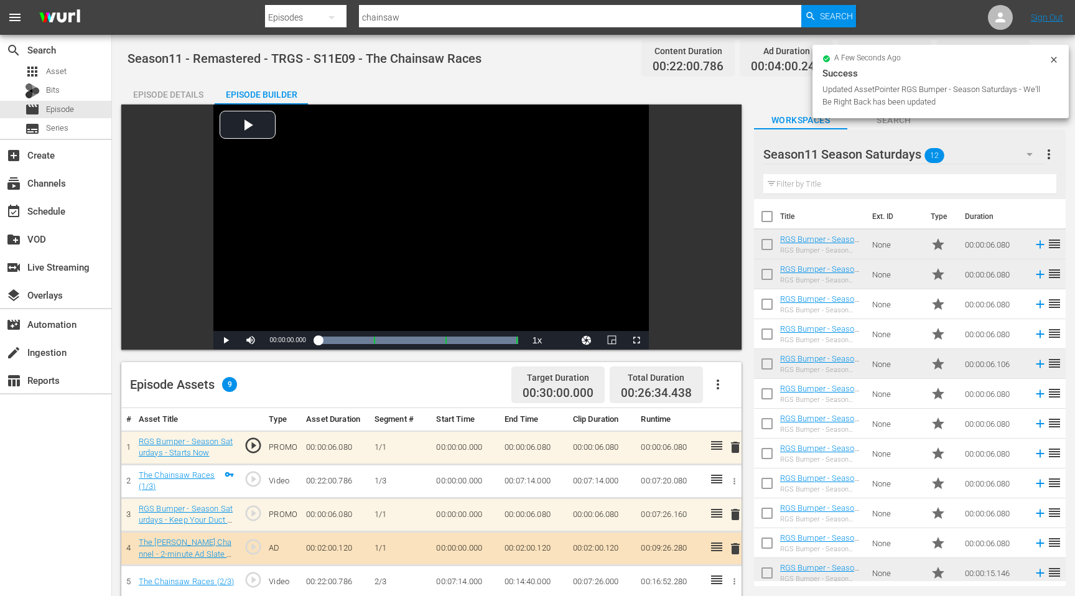
click at [1052, 60] on icon at bounding box center [1054, 60] width 10 height 10
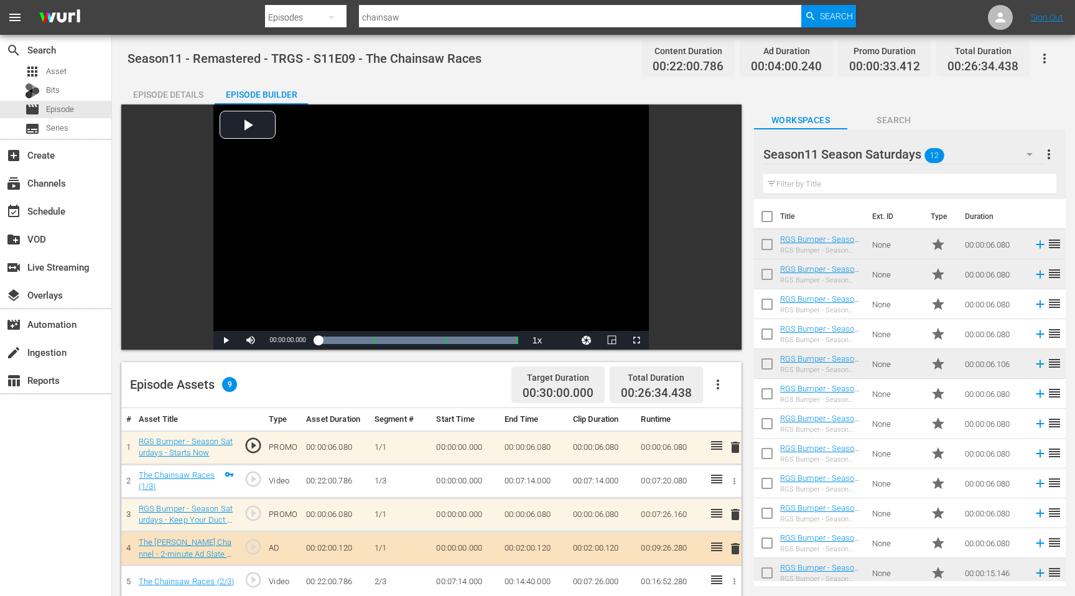
click at [944, 74] on div "Total Duration 00:26:34.438" at bounding box center [982, 58] width 93 height 37
drag, startPoint x: 947, startPoint y: 62, endPoint x: 1025, endPoint y: 68, distance: 78.6
click at [1025, 68] on div "Total Duration 00:26:34.438" at bounding box center [982, 58] width 93 height 37
copy span "00:26:34.438"
click at [395, 19] on input "chainsaw" at bounding box center [580, 17] width 442 height 30
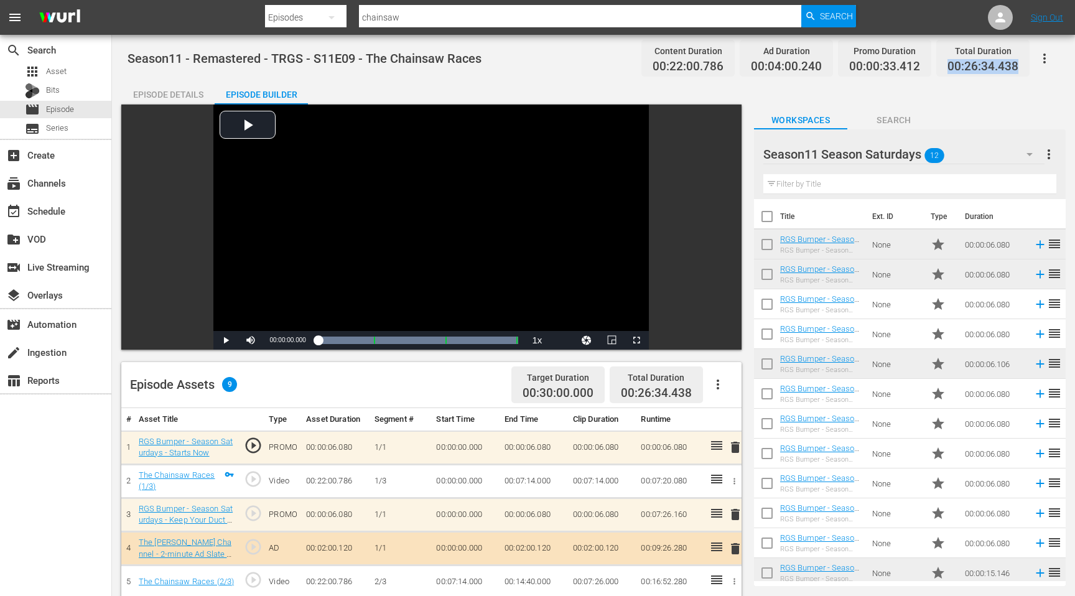
click at [395, 19] on input "chainsaw" at bounding box center [580, 17] width 442 height 30
type input "Something in the heir"
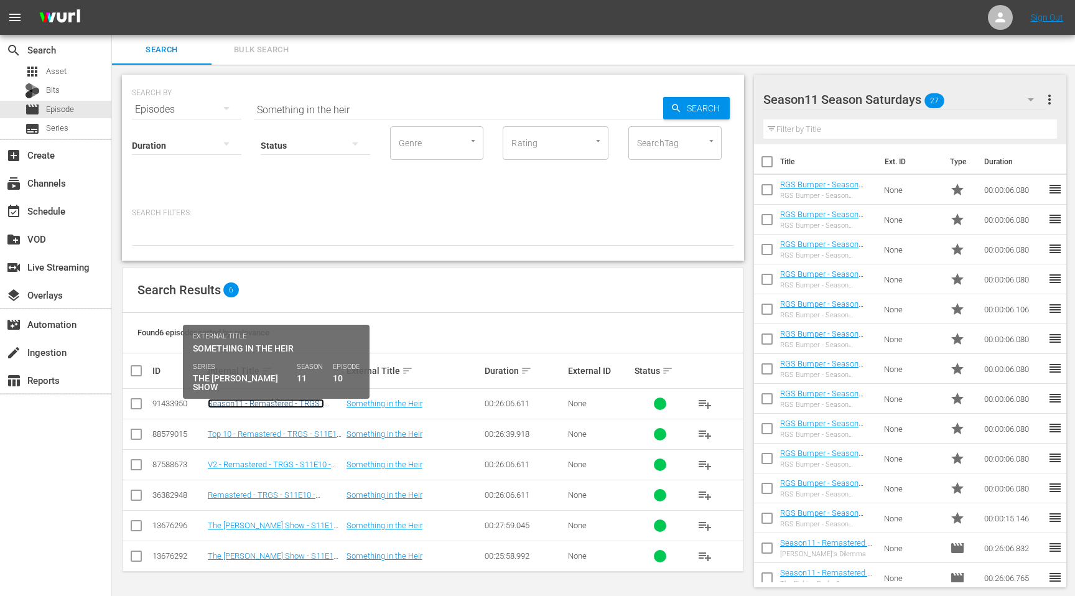
click at [244, 404] on link "Season11 - Remastered - TRGS - S11E10 - Something in the Heir" at bounding box center [266, 408] width 116 height 19
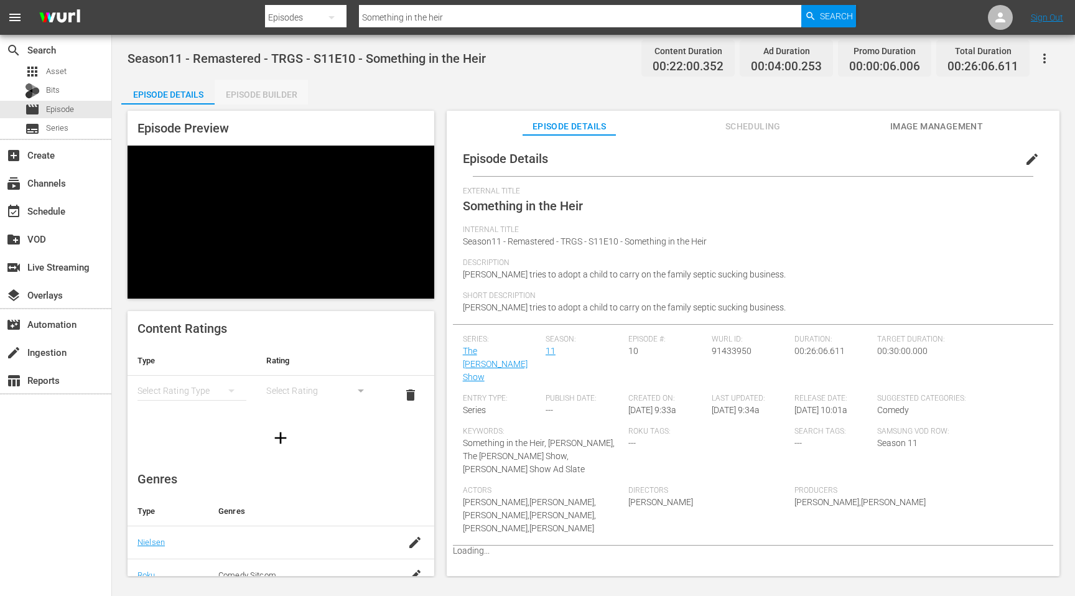
click at [261, 94] on div "Episode Builder" at bounding box center [261, 95] width 93 height 30
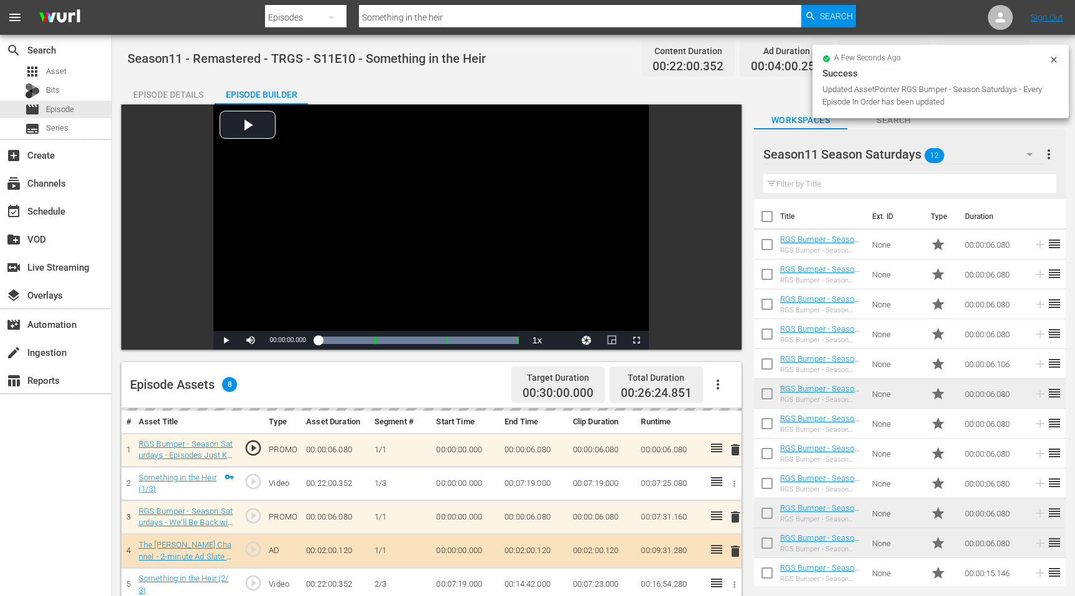
click at [1053, 59] on icon at bounding box center [1053, 60] width 6 height 6
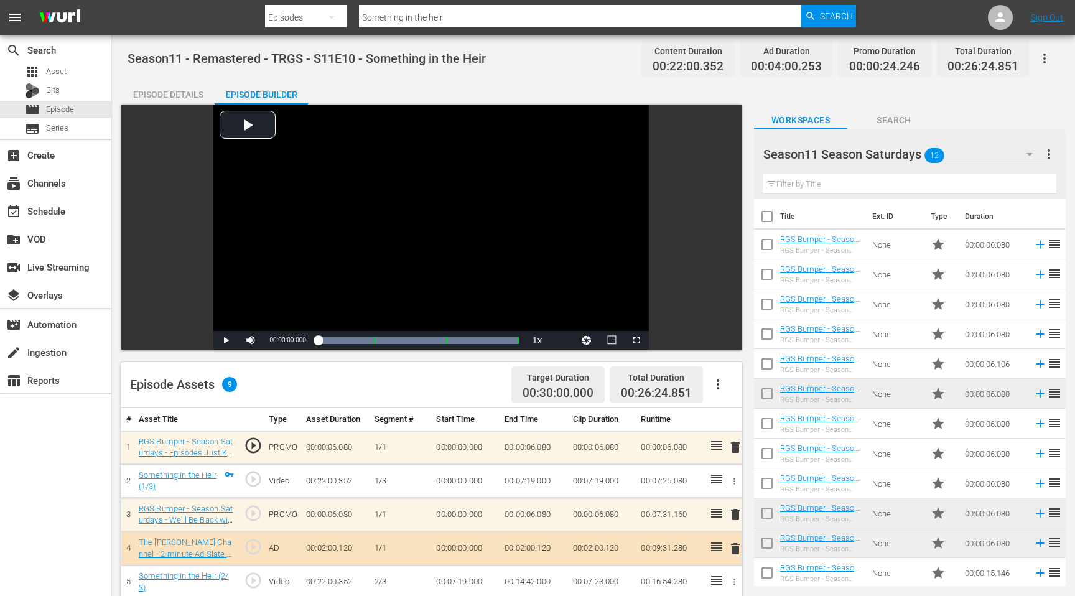
click at [1016, 110] on div "Workspaces Search" at bounding box center [910, 116] width 312 height 25
drag, startPoint x: 1017, startPoint y: 67, endPoint x: 933, endPoint y: 67, distance: 83.3
click at [933, 67] on div "Content Duration 00:22:00.352 Ad Duration 00:04:00.253 Promo Duration 00:00:24.…" at bounding box center [832, 58] width 393 height 37
click at [959, 72] on span "00:26:24.851" at bounding box center [982, 67] width 71 height 14
drag, startPoint x: 948, startPoint y: 68, endPoint x: 1027, endPoint y: 68, distance: 79.0
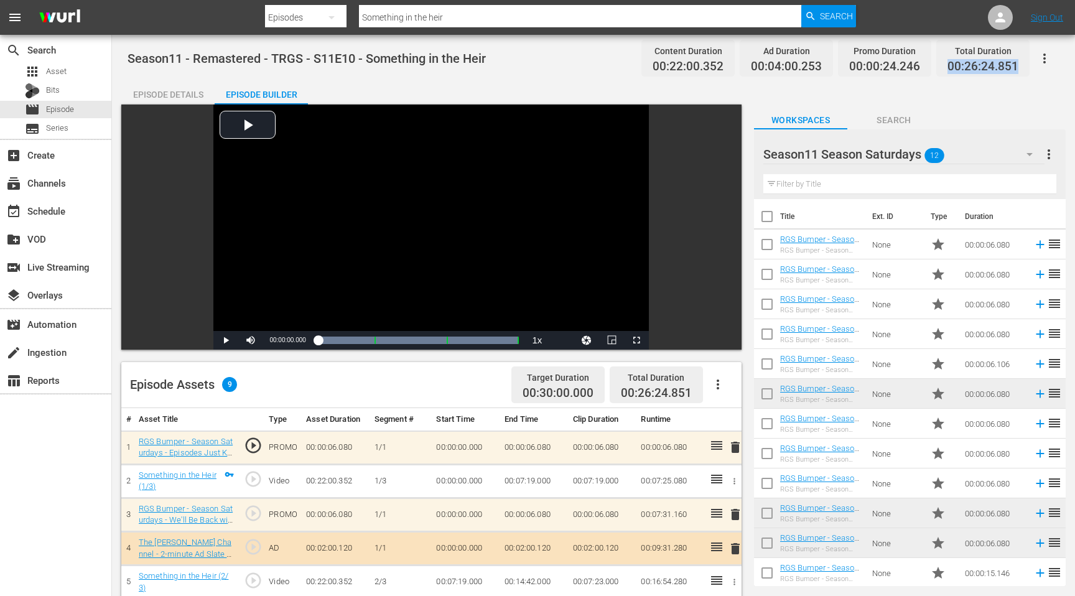
click at [1027, 68] on div "Total Duration 00:26:24.851" at bounding box center [982, 58] width 93 height 37
click at [506, 20] on input "Something in the heir" at bounding box center [580, 17] width 442 height 30
type input "Daredevil"
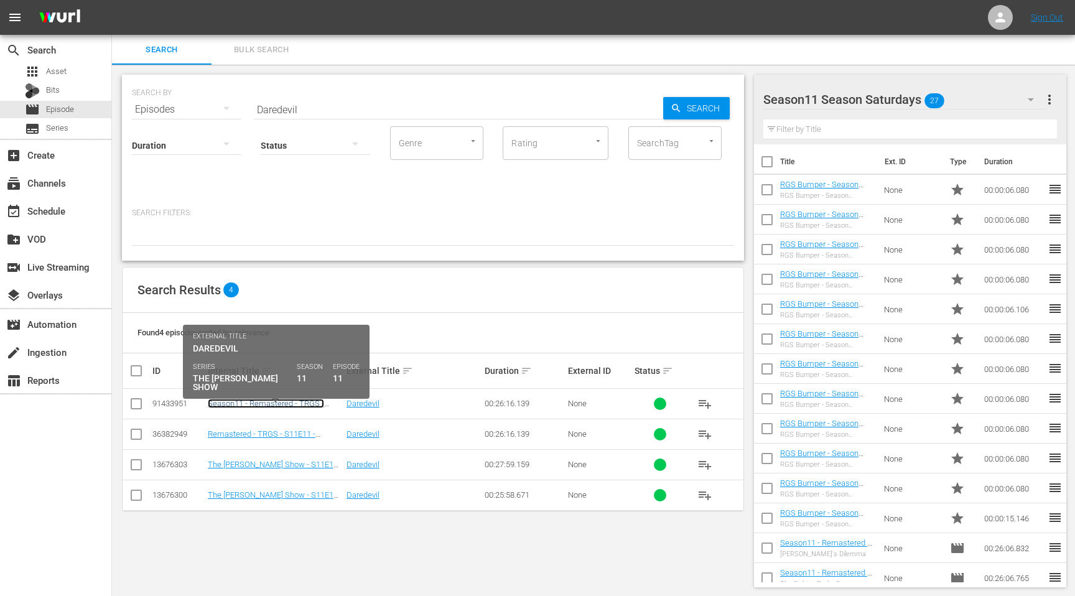
click at [244, 405] on link "Season11 - Remastered - TRGS - S11E11 - Daredevil" at bounding box center [266, 408] width 116 height 19
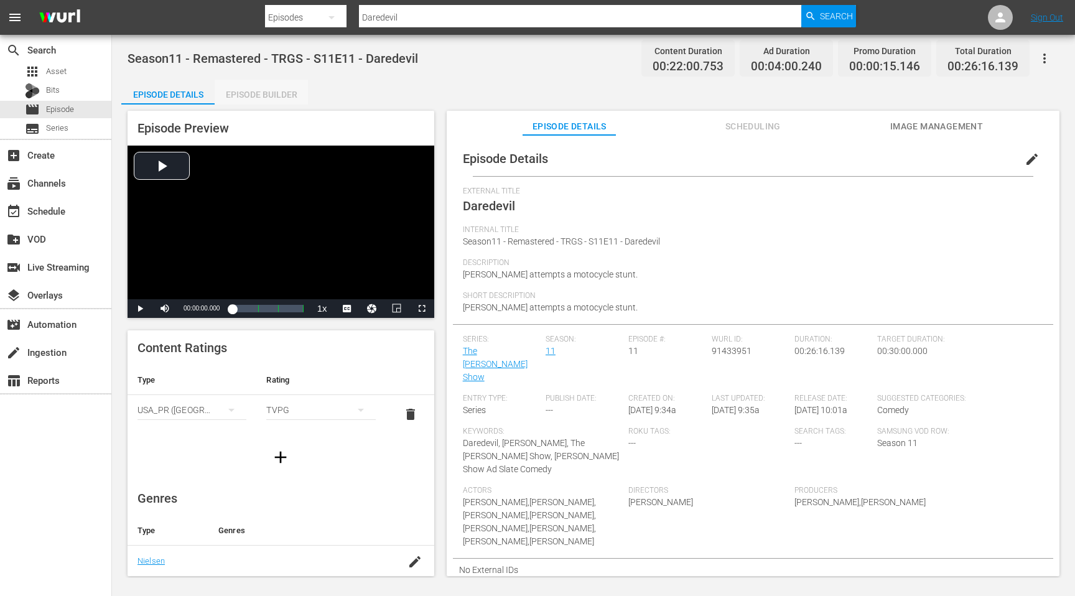
click at [284, 96] on div "Episode Builder" at bounding box center [261, 95] width 93 height 30
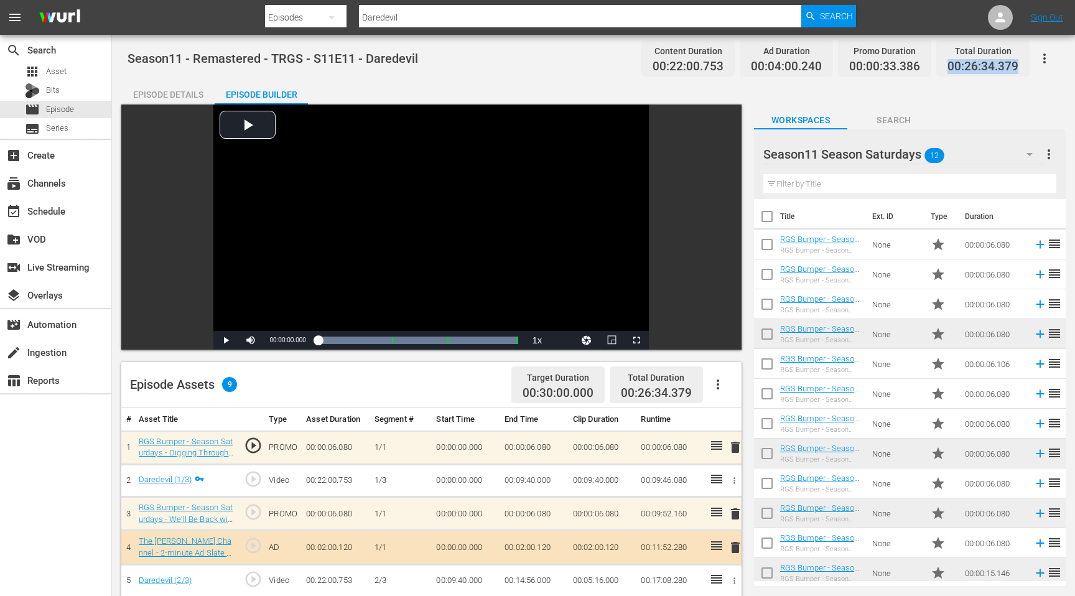
drag, startPoint x: 1018, startPoint y: 67, endPoint x: 945, endPoint y: 68, distance: 73.4
click at [945, 68] on div "Total Duration 00:26:34.379" at bounding box center [982, 58] width 93 height 37
drag, startPoint x: 422, startPoint y: 17, endPoint x: 344, endPoint y: 18, distance: 78.4
click at [344, 19] on div "Search By Episodes Search ID, Title, Description, Keywords, or Category Daredev…" at bounding box center [560, 17] width 591 height 30
type input "[PERSON_NAME] Goes Straight"
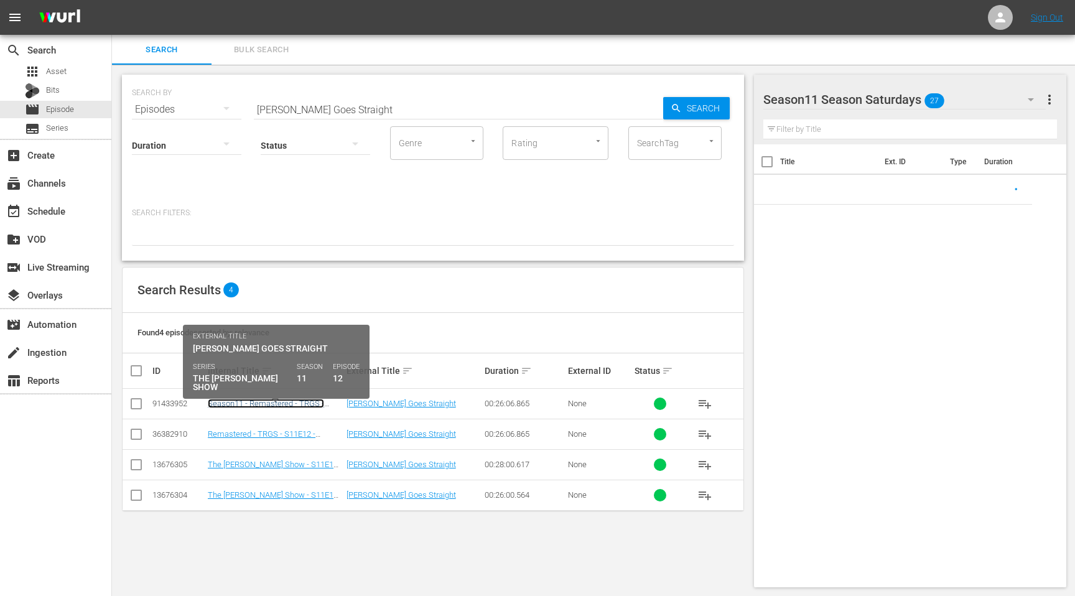
click at [261, 401] on link "Season11 - Remastered - TRGS - S11E12 - [PERSON_NAME] Goes Straight" at bounding box center [266, 413] width 116 height 28
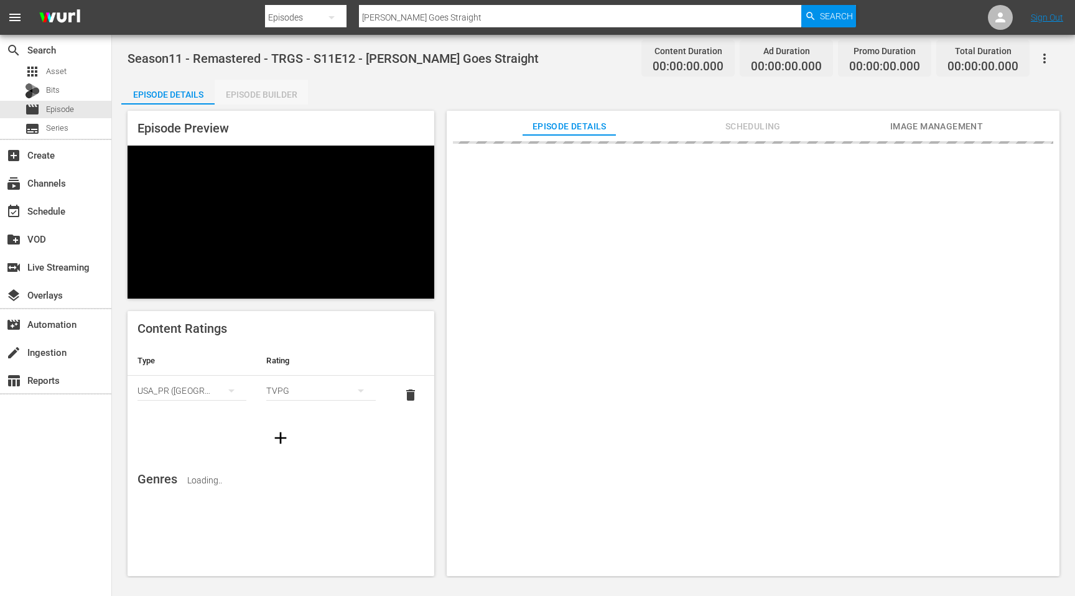
click at [250, 92] on div "Episode Builder" at bounding box center [261, 95] width 93 height 30
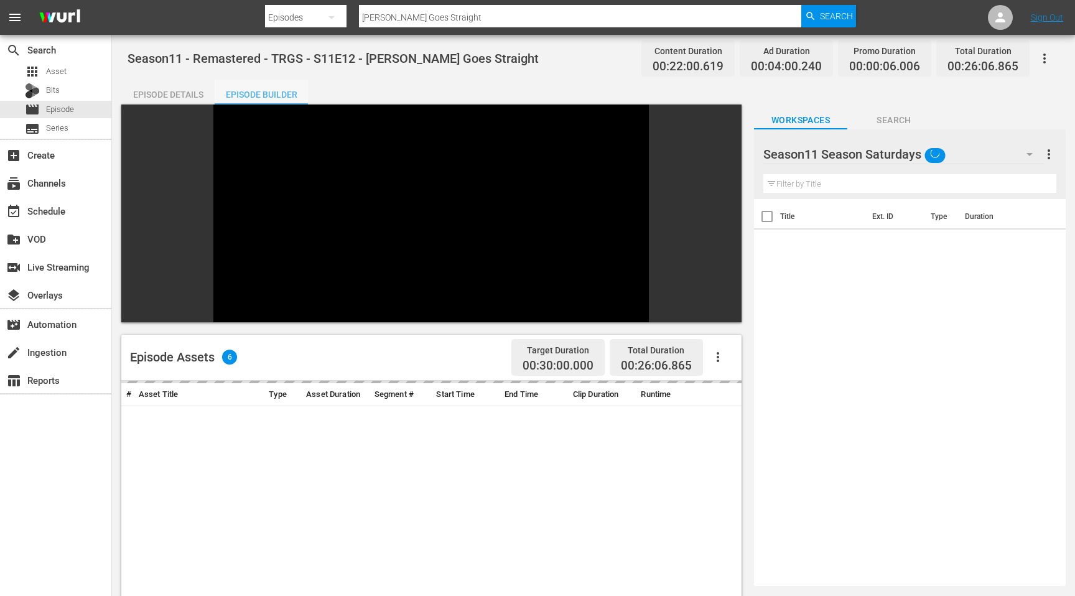
click at [250, 92] on div "Episode Builder" at bounding box center [261, 95] width 93 height 30
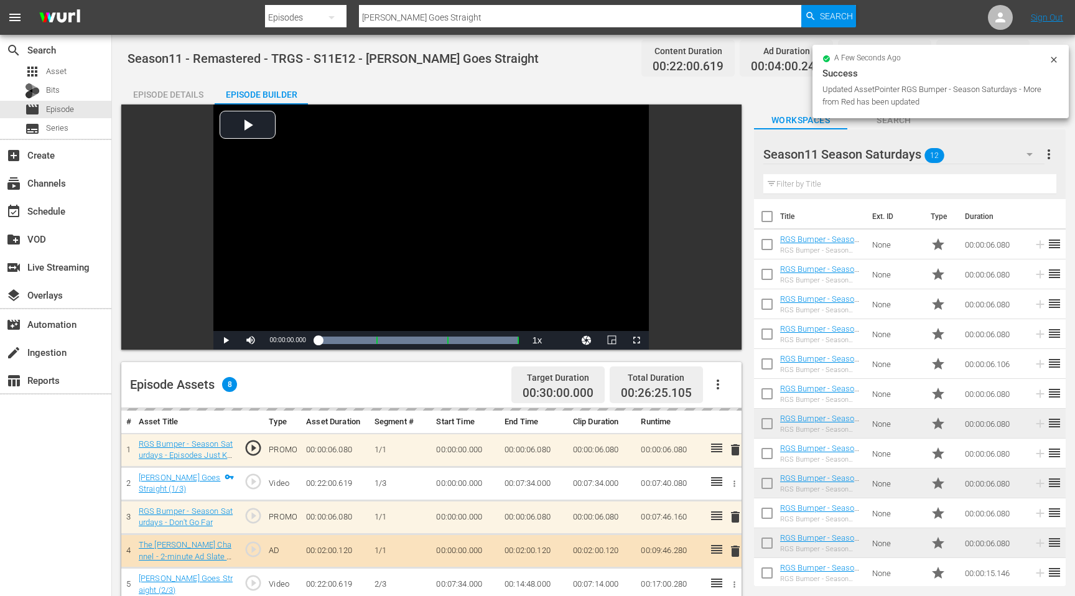
click at [1053, 59] on icon at bounding box center [1054, 60] width 10 height 10
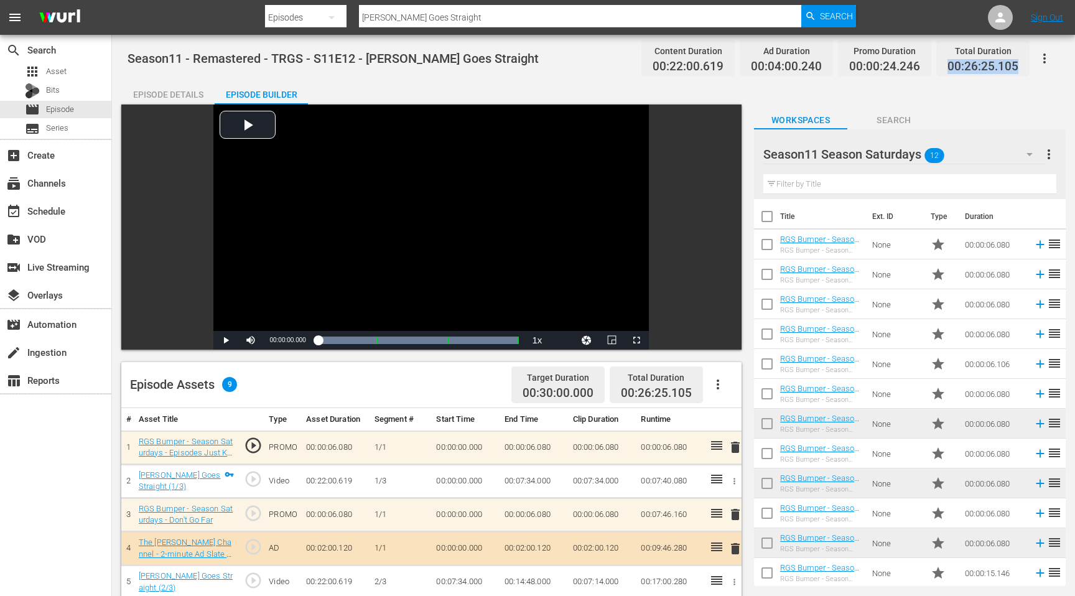
drag, startPoint x: 1025, startPoint y: 67, endPoint x: 946, endPoint y: 70, distance: 79.0
click at [946, 70] on div "Total Duration 00:26:25.105" at bounding box center [982, 58] width 93 height 37
click at [456, 11] on input "[PERSON_NAME] Goes Straight" at bounding box center [580, 17] width 442 height 30
type input "Christmas in July"
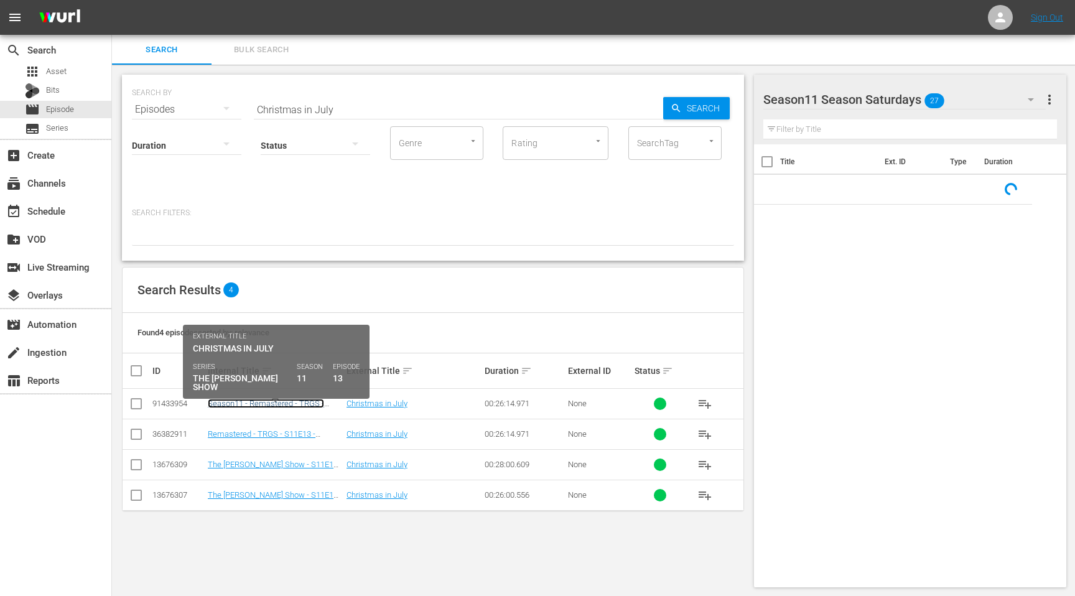
click at [257, 405] on link "Season11 - Remastered - TRGS - S11E13 - Christmas in July" at bounding box center [266, 408] width 116 height 19
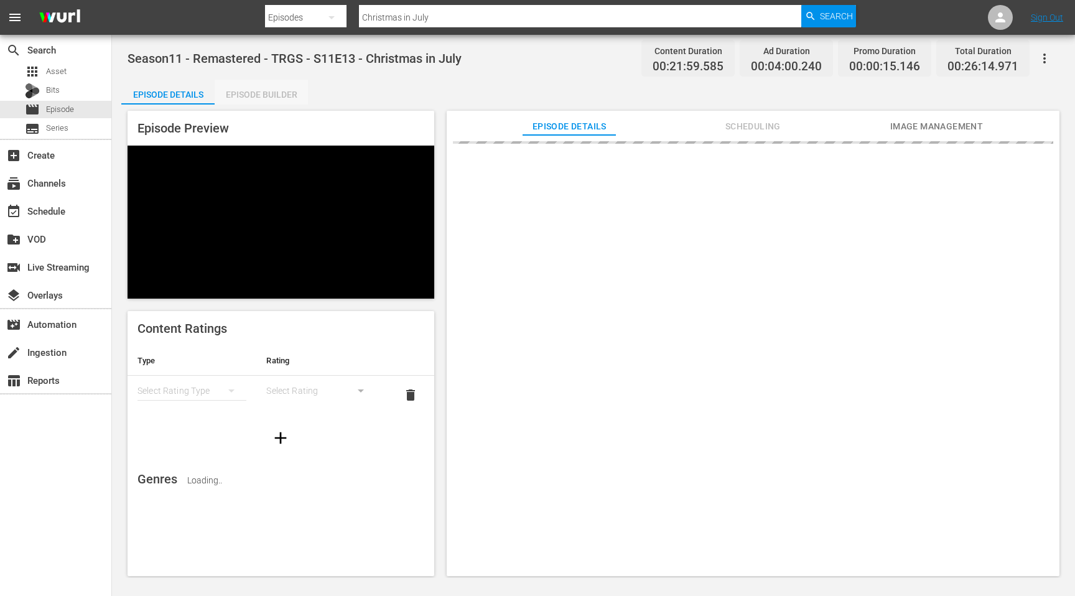
click at [267, 90] on div "Episode Builder" at bounding box center [261, 95] width 93 height 30
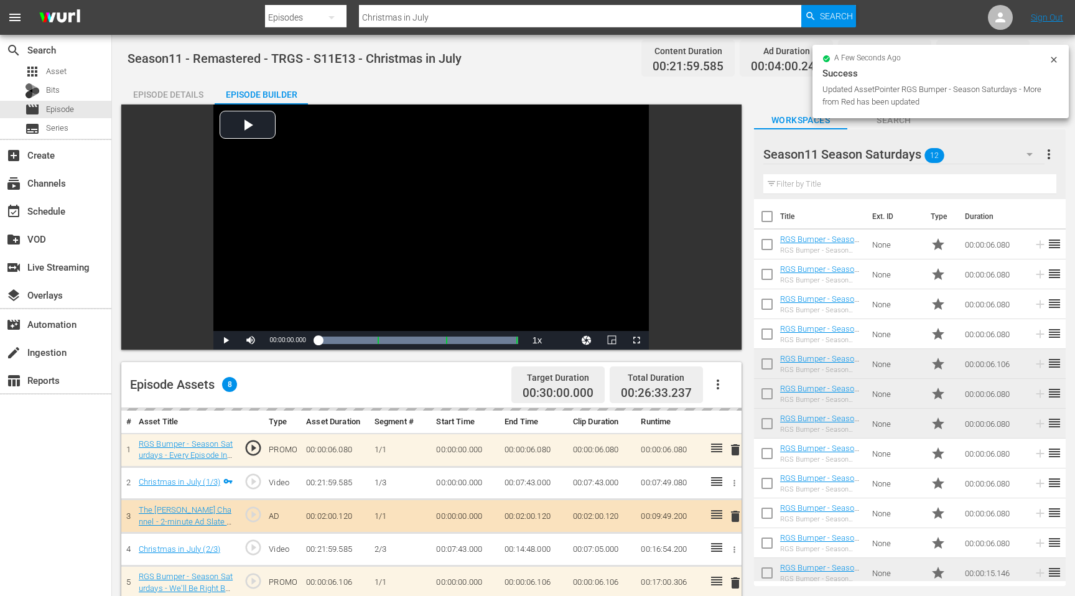
drag, startPoint x: 822, startPoint y: 336, endPoint x: 1005, endPoint y: 88, distance: 308.6
click at [1005, 88] on div "Updated AssetPointer RGS Bumper - Season Saturdays - More from Red has been upd…" at bounding box center [933, 95] width 223 height 25
click at [1052, 62] on icon at bounding box center [1054, 60] width 10 height 10
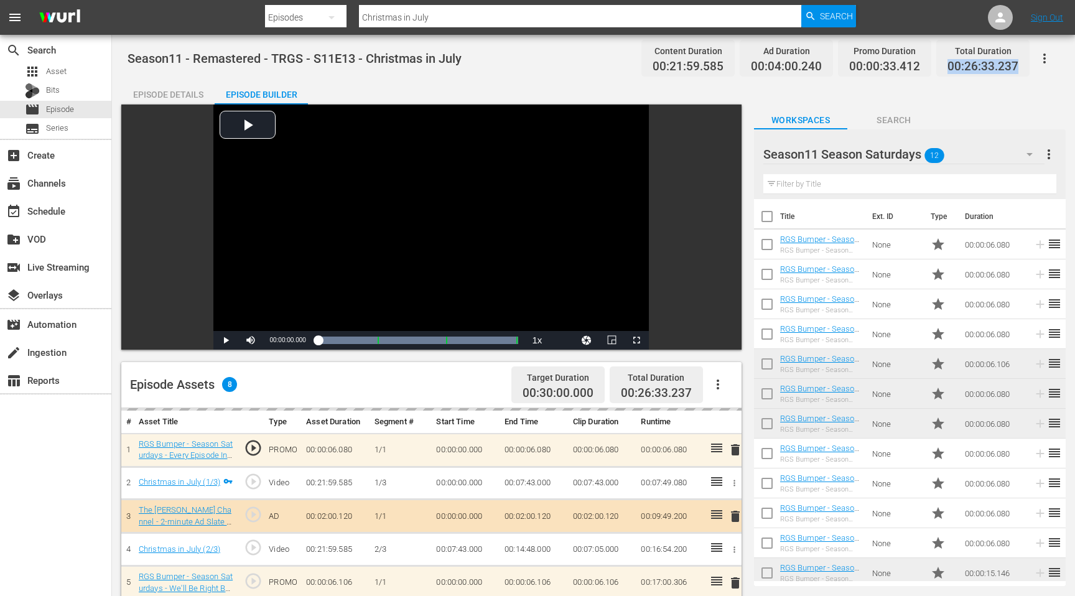
drag, startPoint x: 1018, startPoint y: 65, endPoint x: 946, endPoint y: 68, distance: 72.2
click at [946, 68] on div "Total Duration 00:26:33.237" at bounding box center [982, 58] width 93 height 37
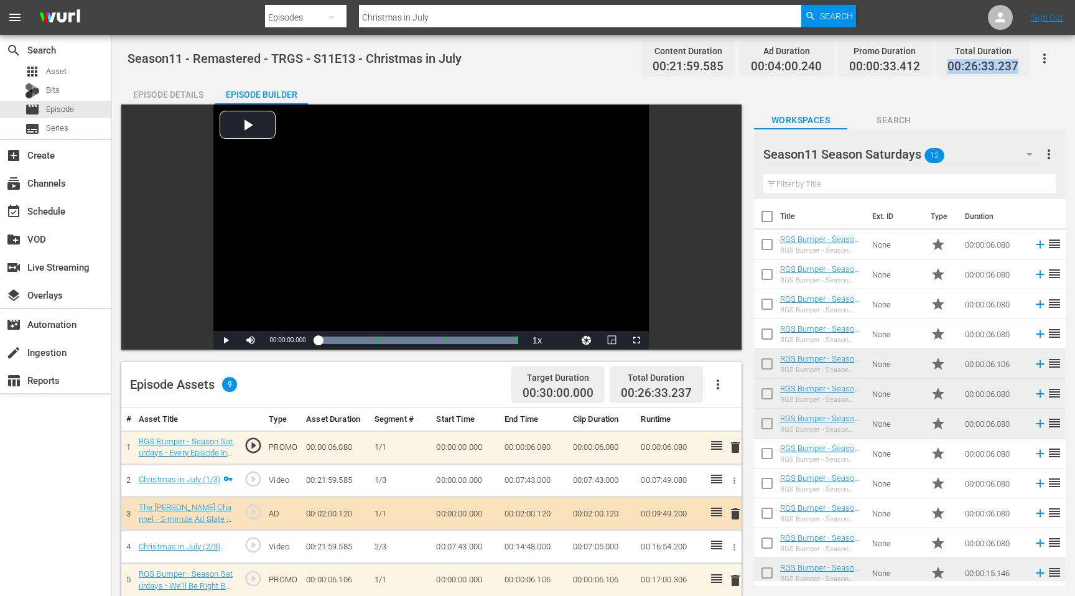
click at [519, 15] on input "Christmas in July" at bounding box center [580, 17] width 442 height 30
type input "The fishing derby"
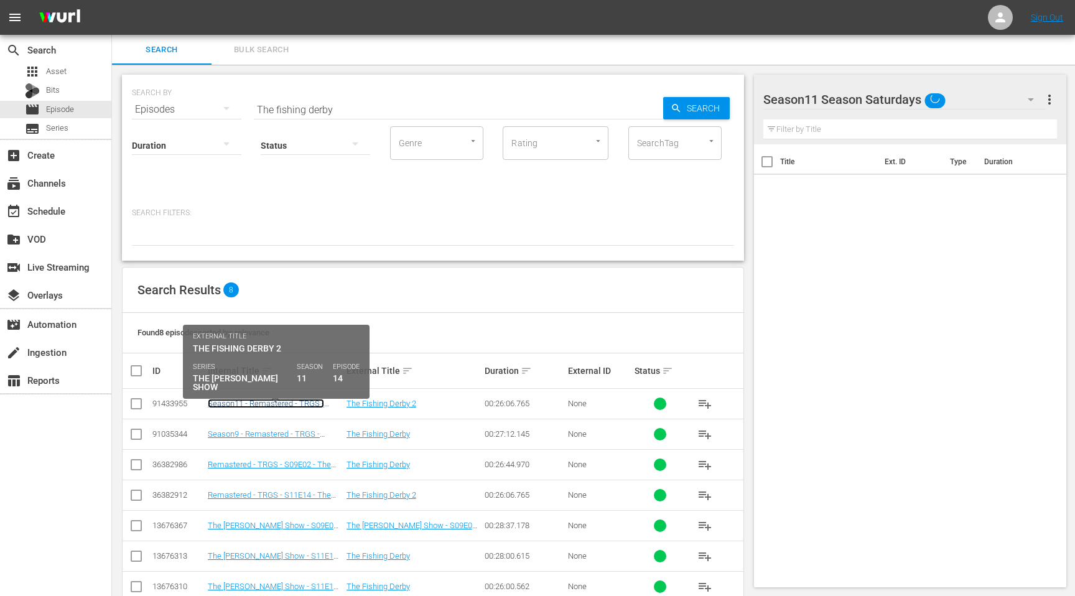
click at [248, 403] on link "Season11 - Remastered - TRGS - S11E14 - The Fishing Derby 2" at bounding box center [266, 408] width 116 height 19
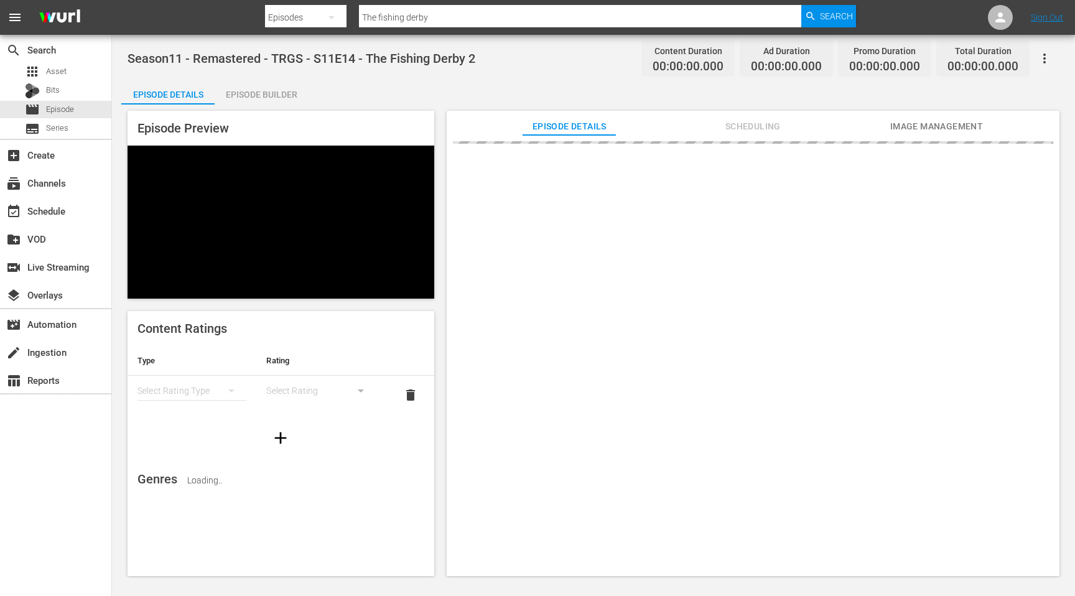
click at [288, 95] on div "Episode Builder" at bounding box center [261, 95] width 93 height 30
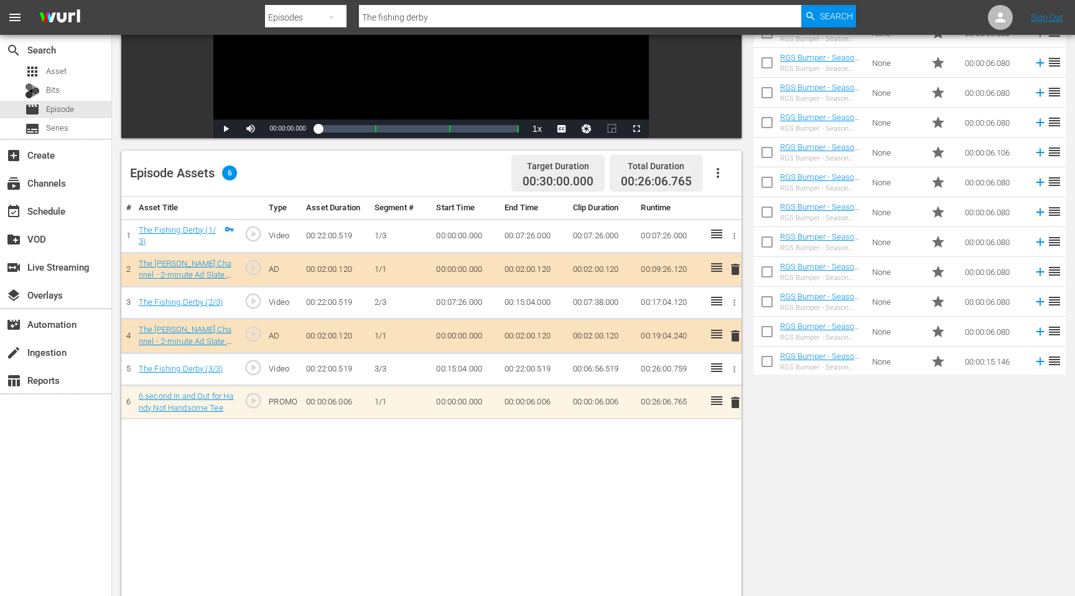
scroll to position [280, 0]
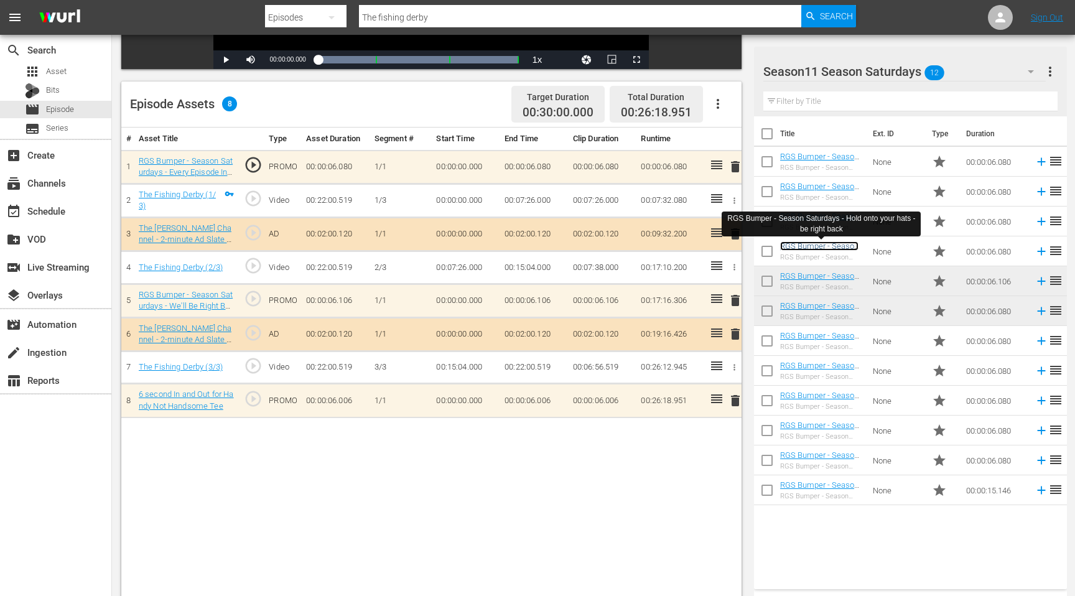
click at [825, 244] on link "RGS Bumper - Season Saturdays - Hold onto your hats - be right back" at bounding box center [819, 259] width 78 height 37
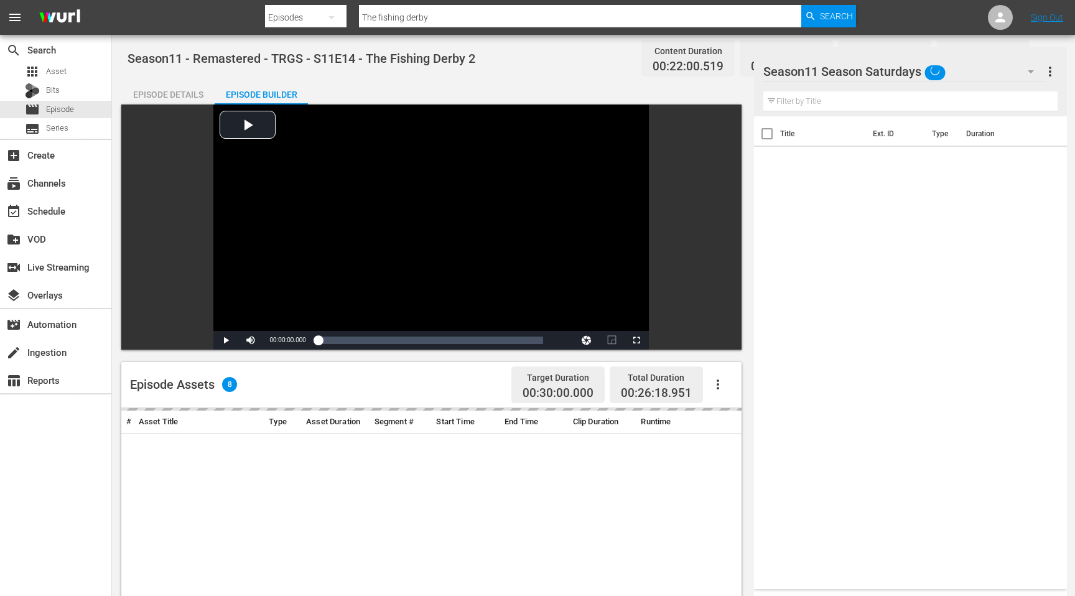
scroll to position [280, 0]
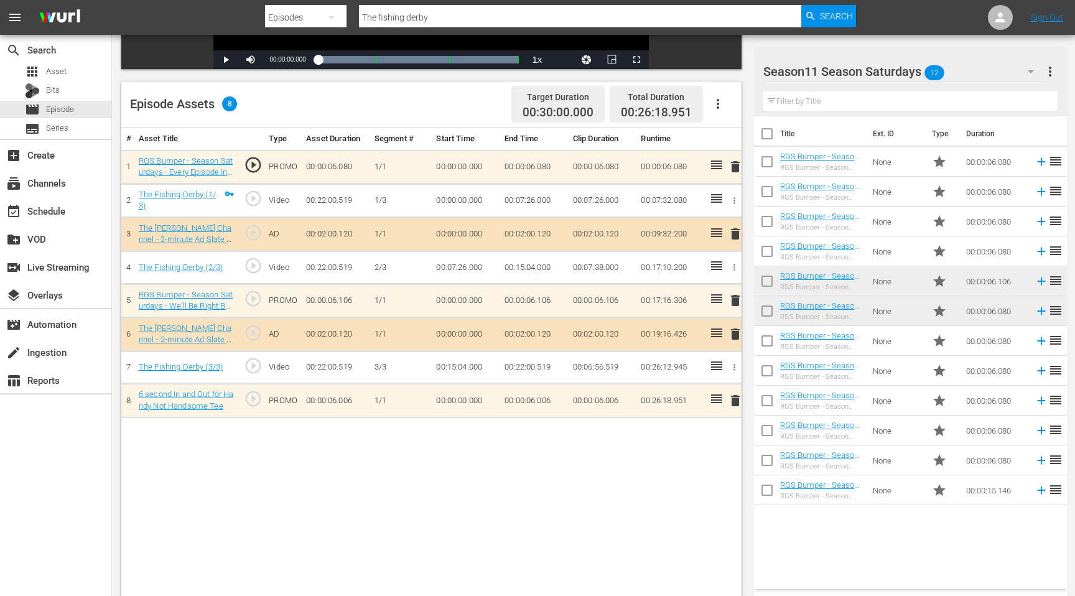
click at [525, 496] on div "# Asset Title Type Asset Duration Segment # Start Time End Time Clip Duration R…" at bounding box center [431, 378] width 620 height 503
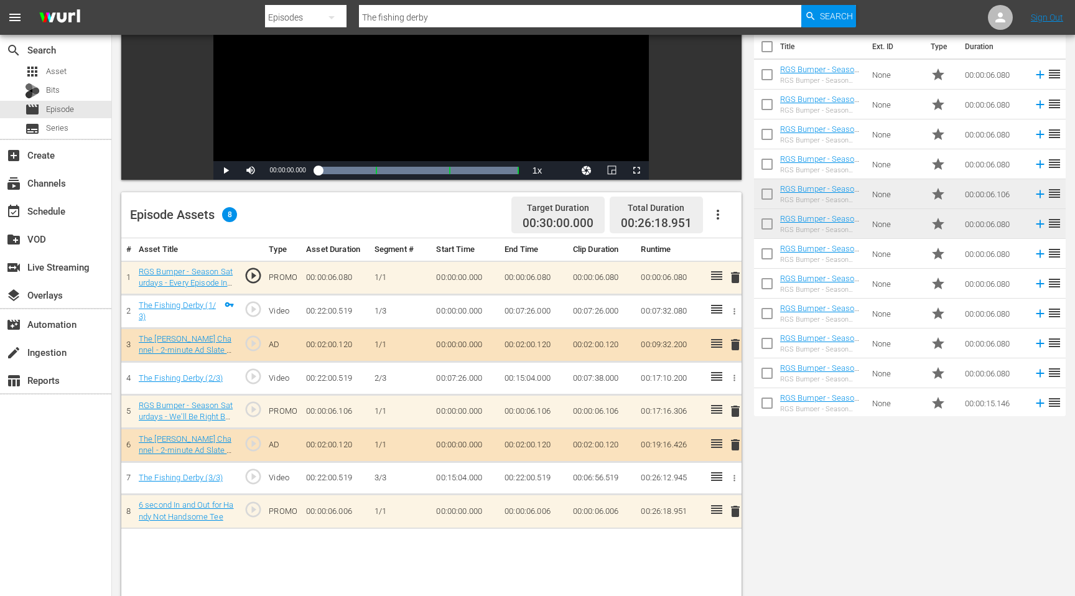
scroll to position [0, 0]
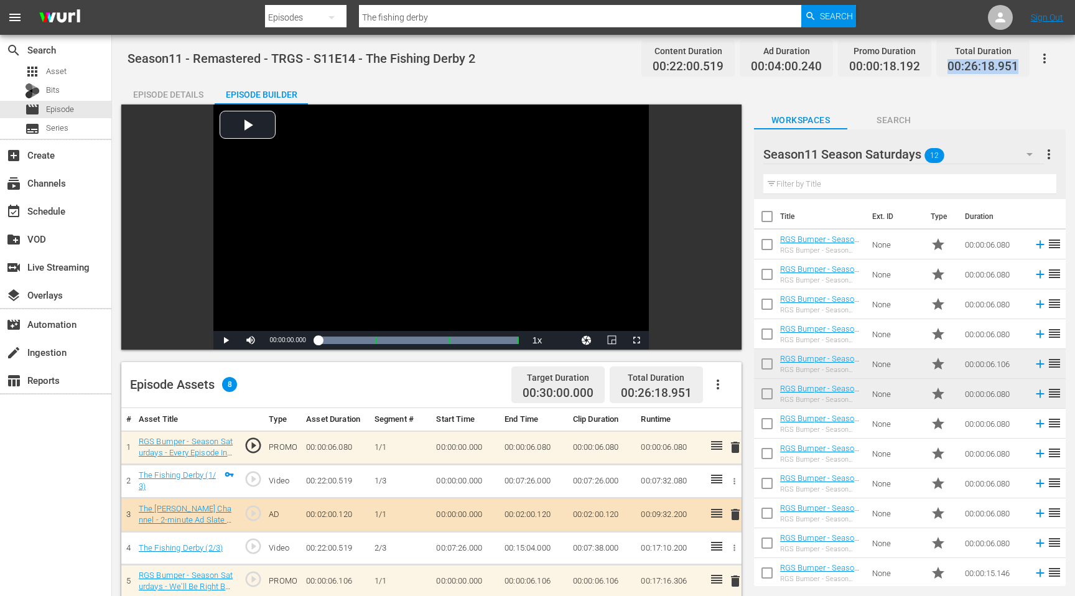
drag, startPoint x: 1022, startPoint y: 67, endPoint x: 947, endPoint y: 67, distance: 75.9
click at [946, 67] on div "Total Duration 00:26:18.951" at bounding box center [982, 58] width 93 height 37
click at [427, 17] on input "The fishing derby" at bounding box center [580, 17] width 442 height 30
type input "Masquerade Marathon"
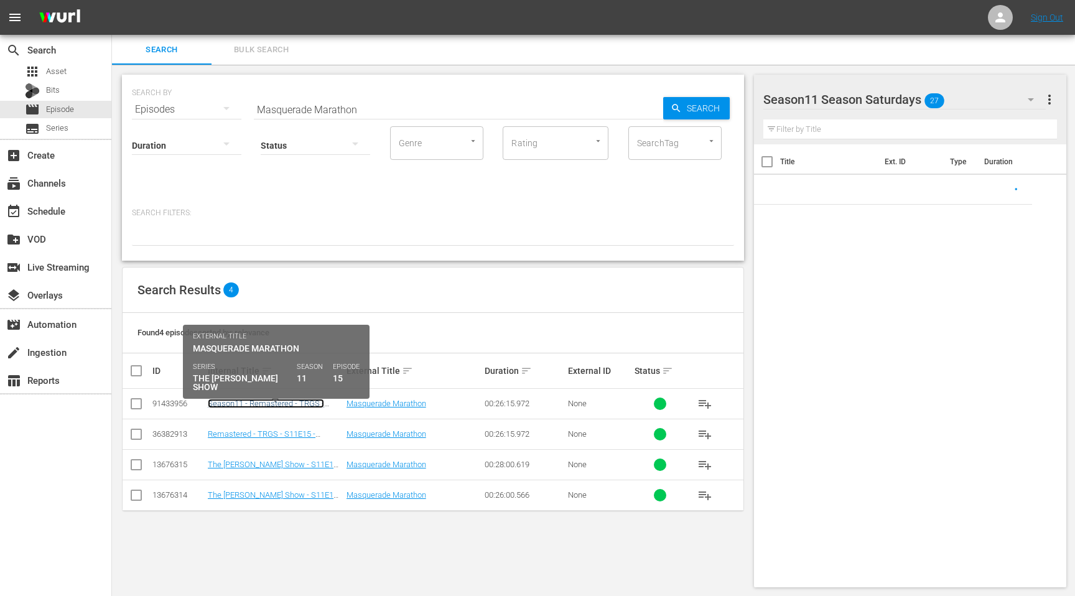
click at [252, 405] on link "Season11 - Remastered - TRGS - S11E15 - Masquerade Marathon" at bounding box center [266, 408] width 116 height 19
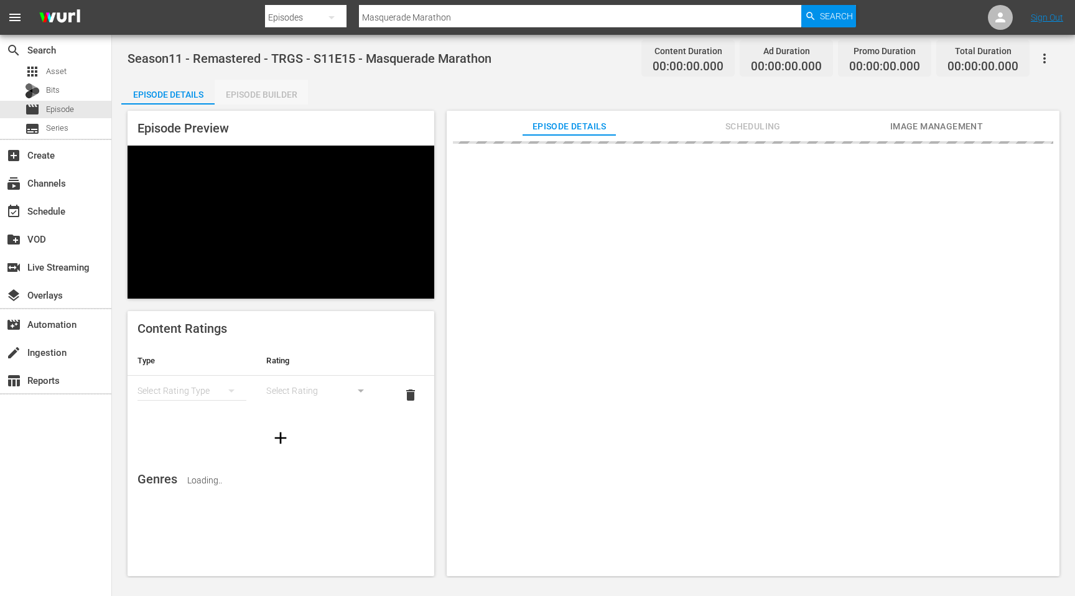
click at [280, 90] on div "Episode Builder" at bounding box center [261, 95] width 93 height 30
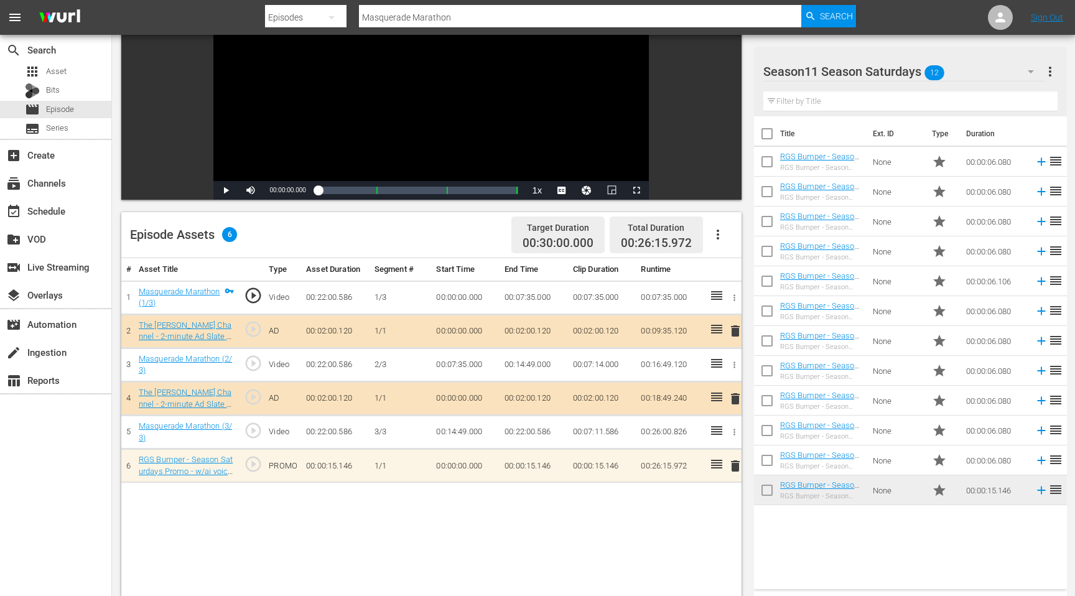
scroll to position [156, 0]
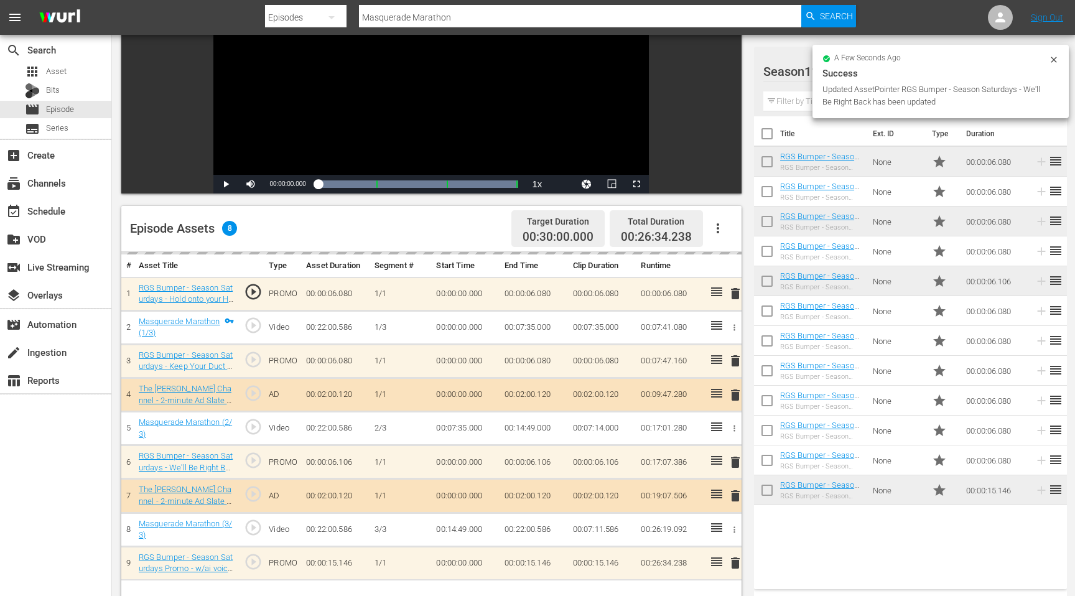
click at [1051, 58] on icon at bounding box center [1054, 60] width 10 height 10
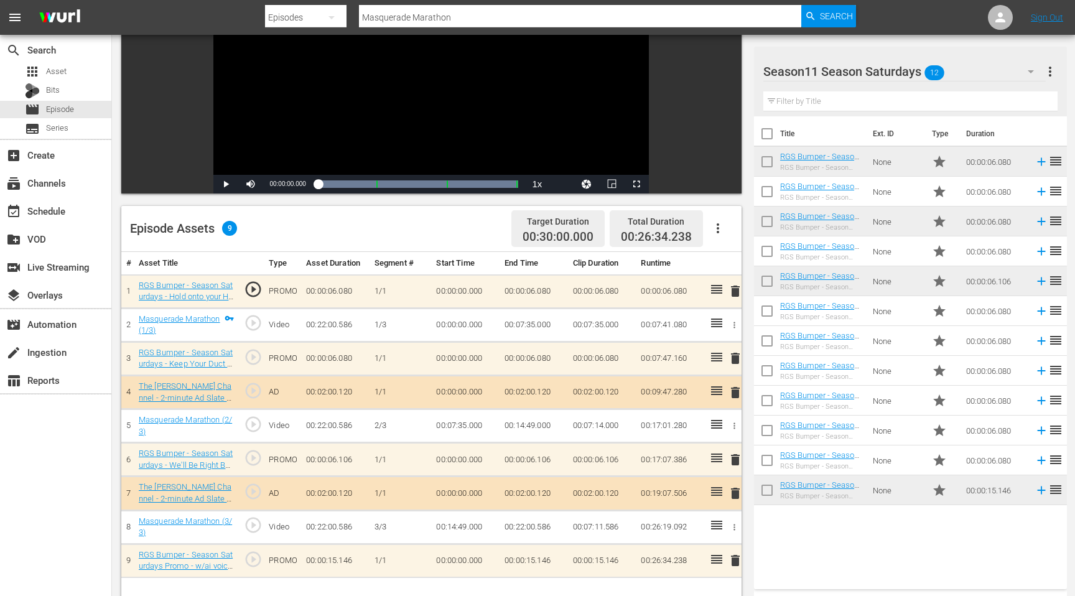
scroll to position [0, 0]
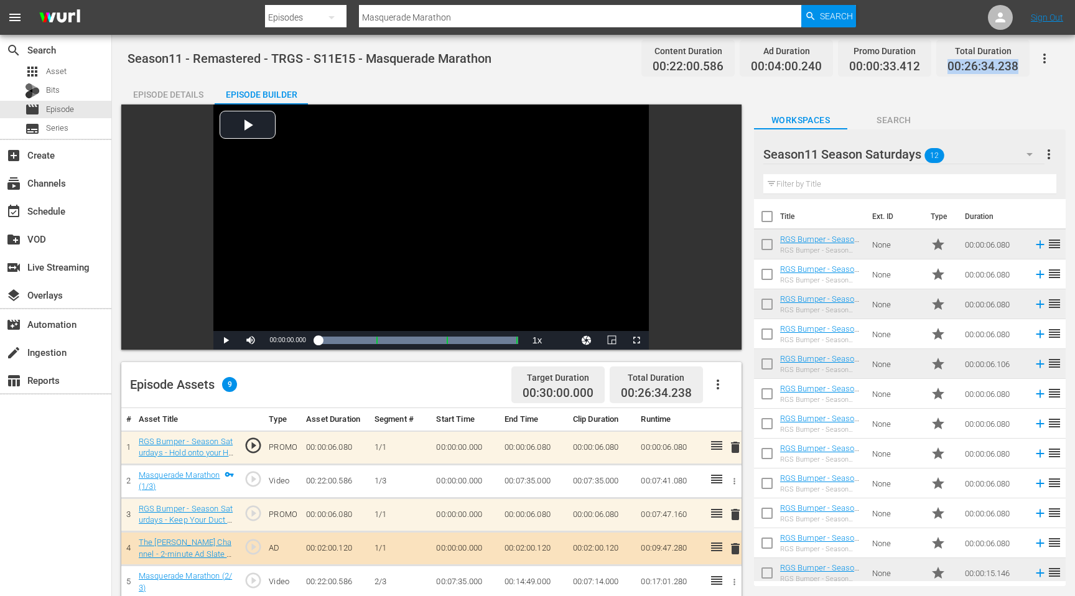
drag, startPoint x: 1021, startPoint y: 72, endPoint x: 943, endPoint y: 73, distance: 77.1
click at [943, 73] on div "Total Duration 00:26:34.238" at bounding box center [982, 58] width 93 height 37
click at [432, 14] on input "Masquerade Marathon" at bounding box center [580, 17] width 442 height 30
type input "[PERSON_NAME]'s Dilemma"
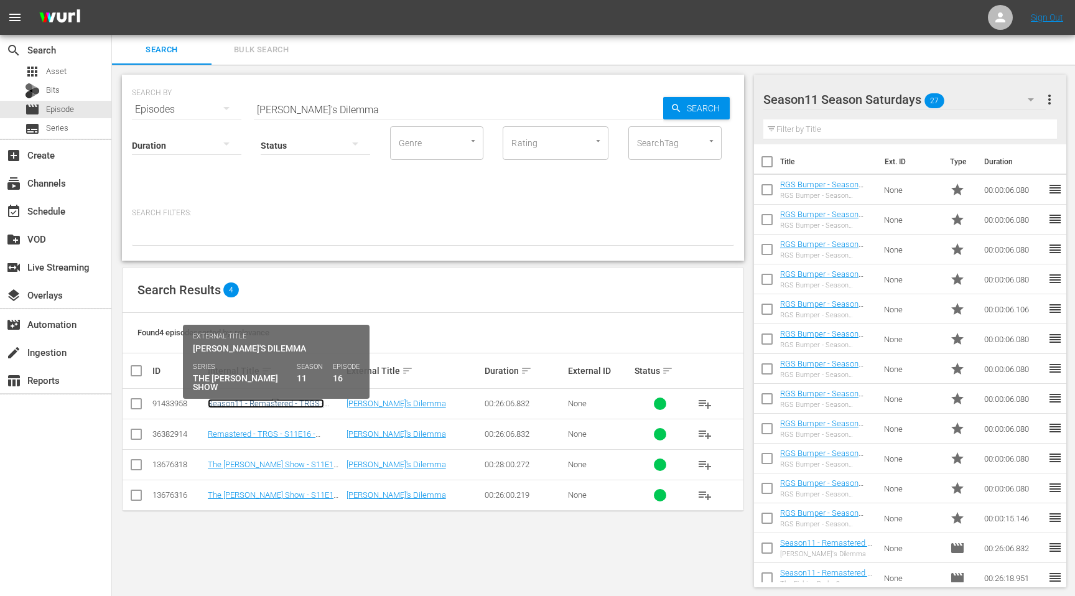
click at [234, 404] on link "Season11 - Remastered - TRGS - S11E16 - [PERSON_NAME]'s Dilemma" at bounding box center [274, 408] width 132 height 19
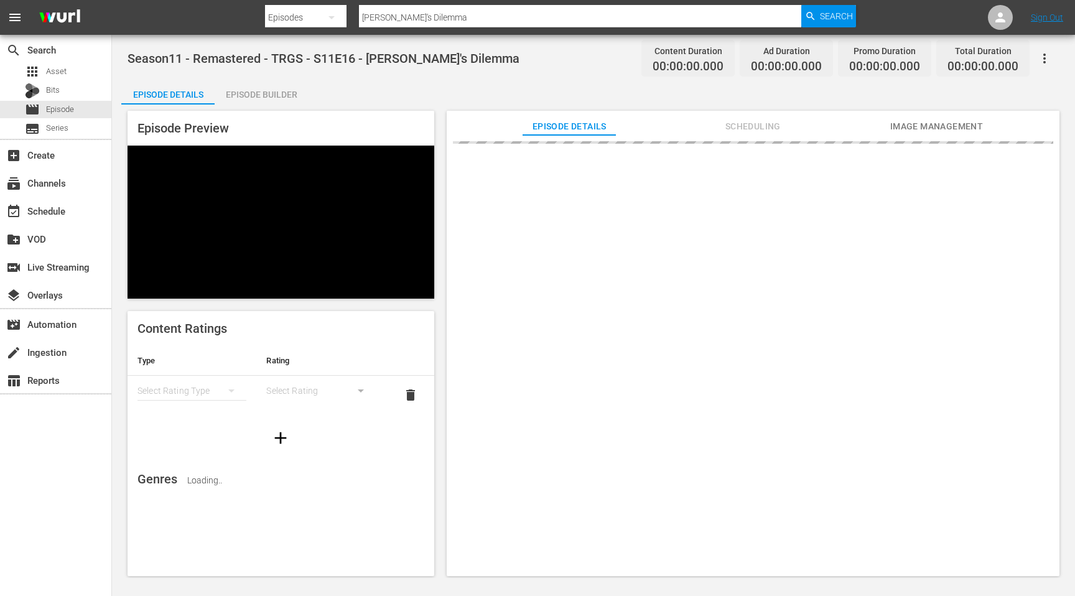
click at [267, 90] on div "Episode Builder" at bounding box center [261, 95] width 93 height 30
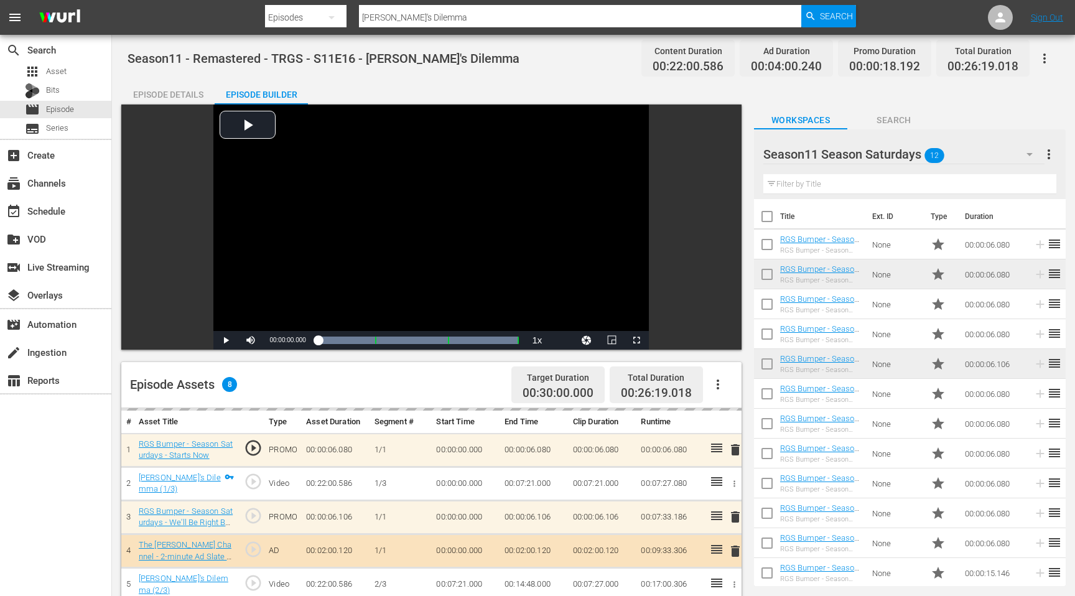
click at [969, 88] on div "Episode Details Episode Builder Episode Preview Video Player is loading. Play V…" at bounding box center [593, 495] width 944 height 831
drag, startPoint x: 947, startPoint y: 65, endPoint x: 1030, endPoint y: 65, distance: 82.7
click at [1030, 65] on div "Season11 - Remastered - TRGS - S11E16 - [PERSON_NAME]'s Dilemma Content Duratio…" at bounding box center [593, 58] width 932 height 28
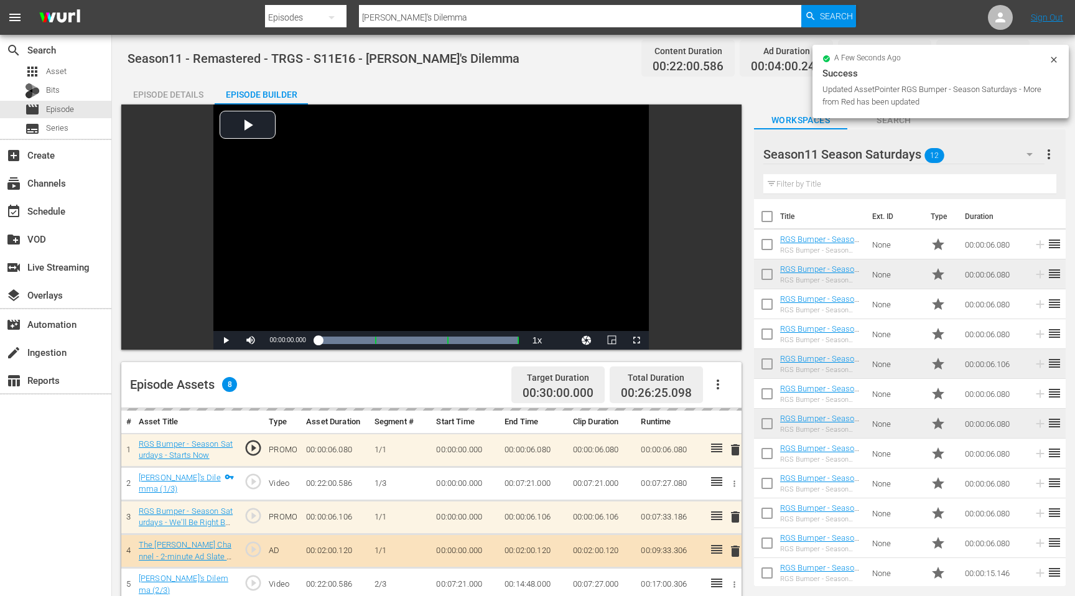
click at [1055, 59] on icon at bounding box center [1054, 60] width 10 height 10
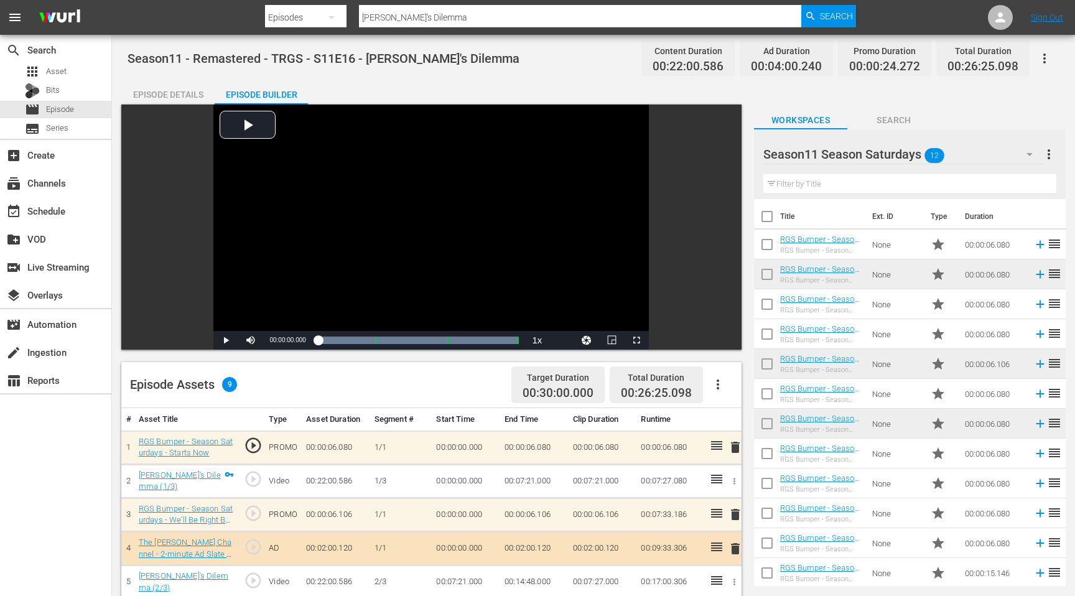
click at [1026, 91] on div "Episode Details Episode Builder Episode Preview Video Player is loading. Play V…" at bounding box center [593, 495] width 944 height 831
drag, startPoint x: 1024, startPoint y: 68, endPoint x: 943, endPoint y: 72, distance: 80.9
click at [942, 72] on div "Total Duration 00:26:25.098" at bounding box center [982, 58] width 93 height 37
click at [430, 21] on input "[PERSON_NAME]'s Dilemma" at bounding box center [580, 17] width 442 height 30
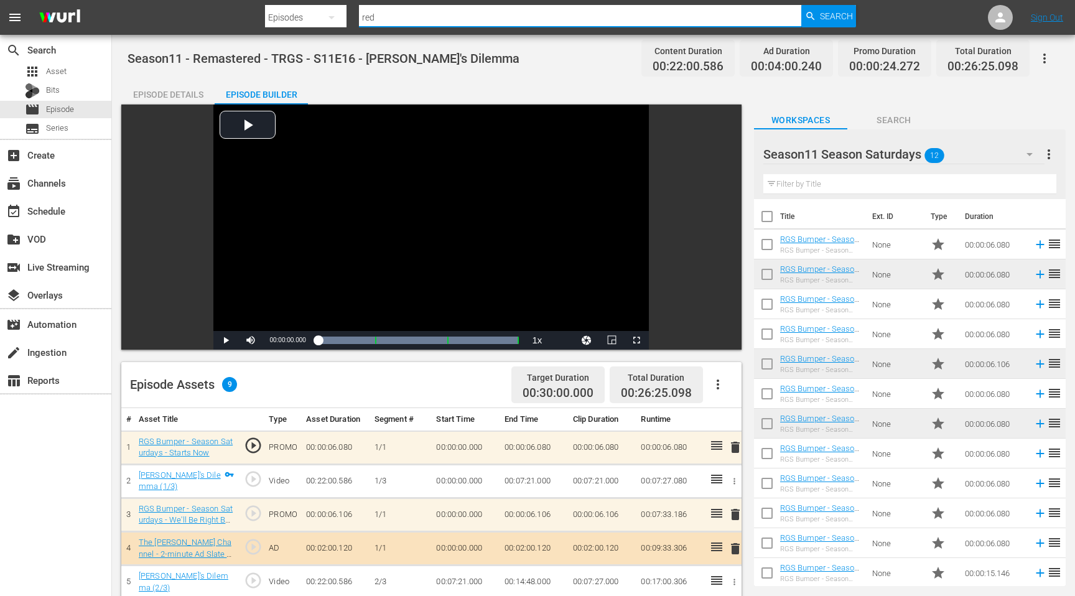
type input "[PERSON_NAME] Does New years"
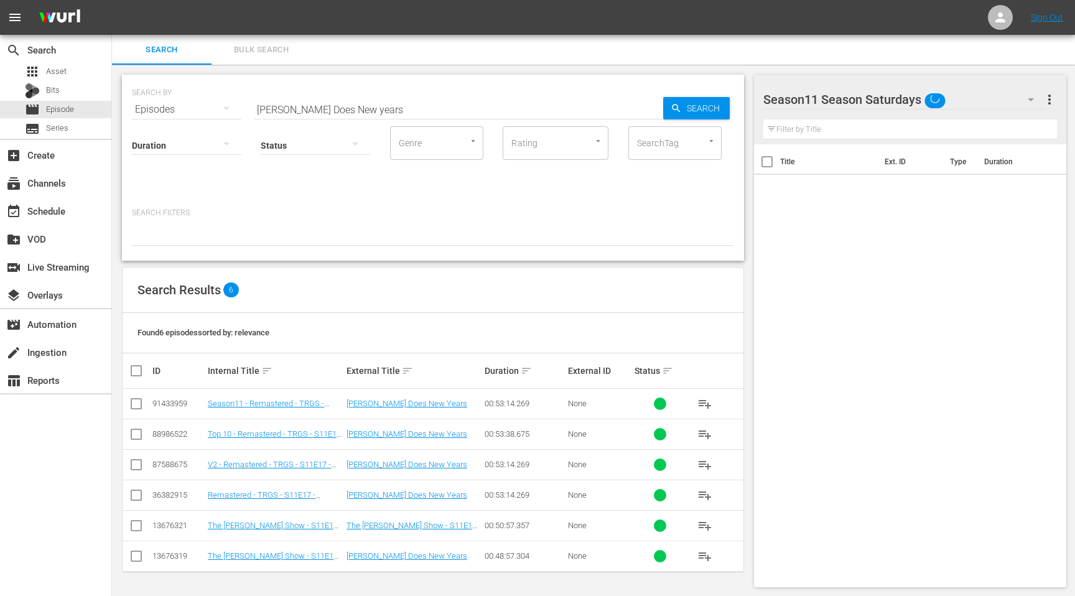
click at [262, 412] on td "Season11 - Remastered - TRGS - S11E17 - [PERSON_NAME] Does New Years" at bounding box center [275, 404] width 139 height 30
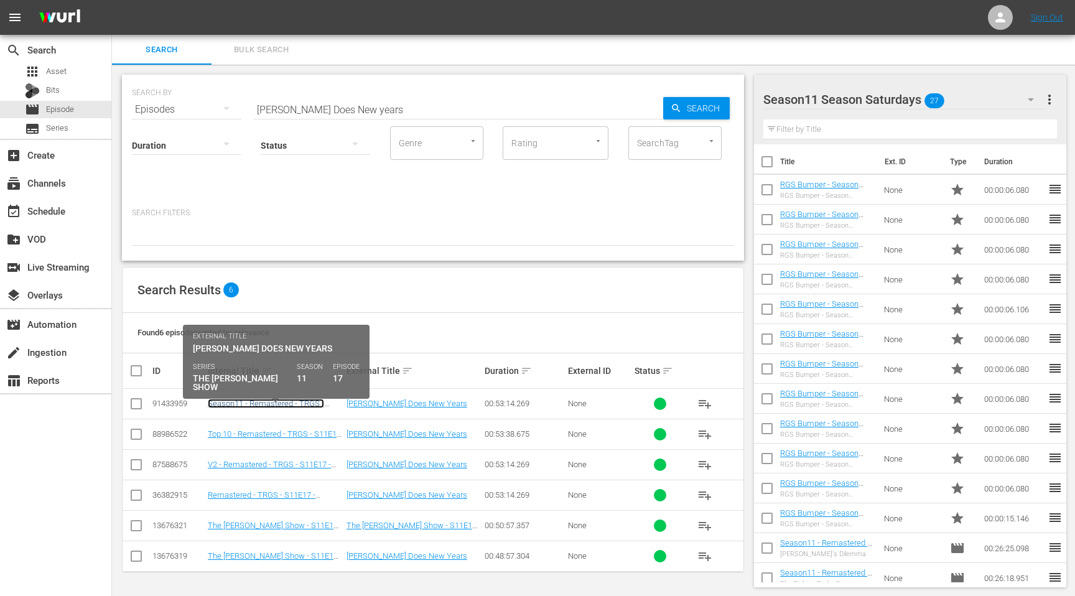
click at [262, 407] on link "Season11 - Remastered - TRGS - S11E17 - [PERSON_NAME] Does New Years" at bounding box center [273, 413] width 131 height 28
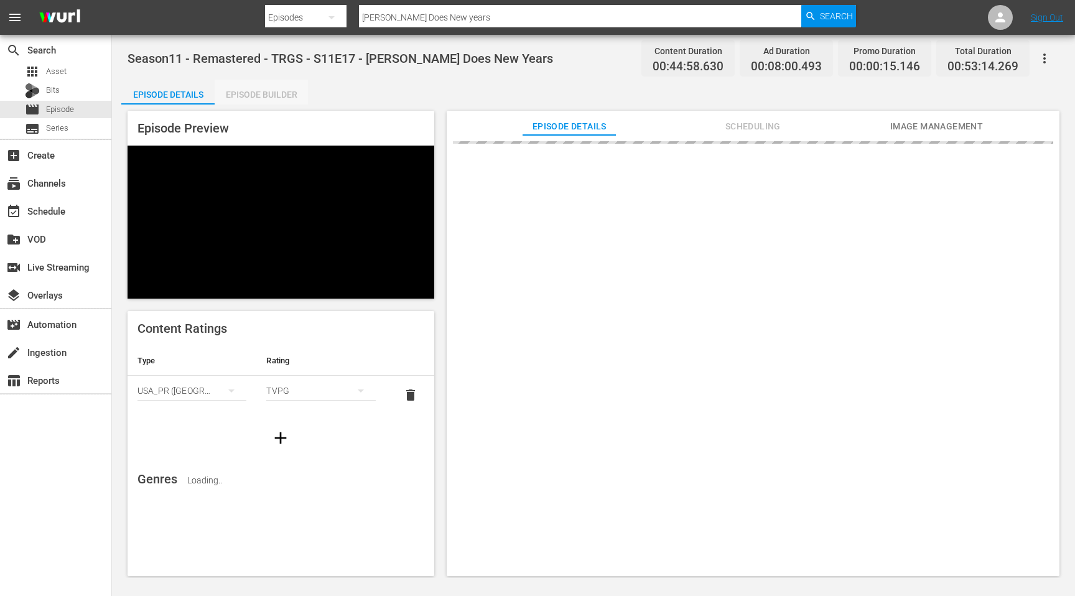
click at [280, 89] on div "Episode Builder" at bounding box center [261, 95] width 93 height 30
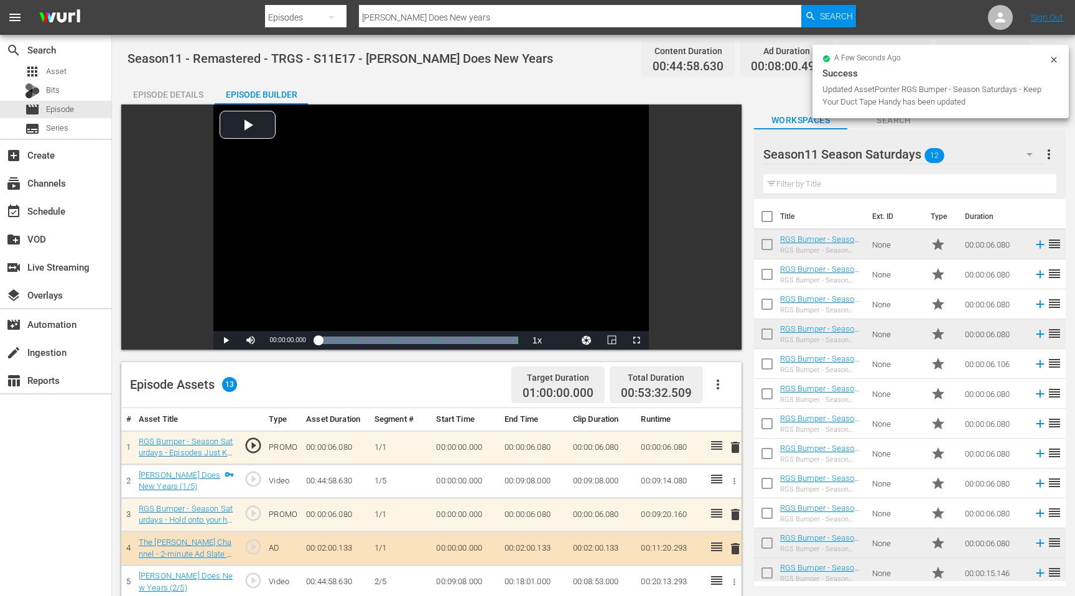
click at [1055, 58] on icon at bounding box center [1053, 60] width 6 height 6
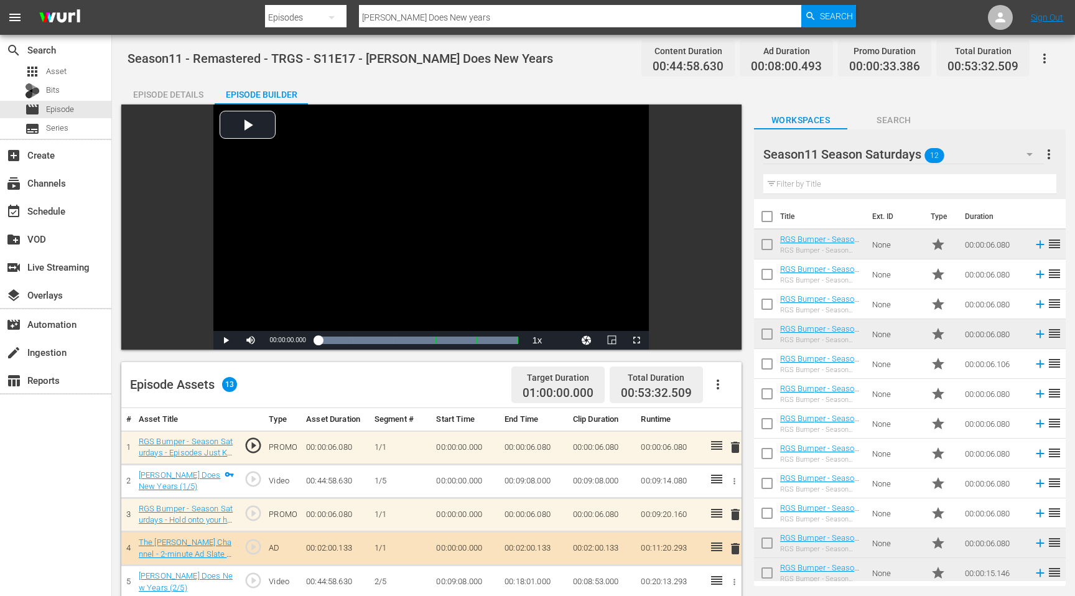
click at [971, 88] on div "Episode Details Episode Builder Episode Preview Video Player is loading. Play V…" at bounding box center [593, 495] width 944 height 831
drag, startPoint x: 1017, startPoint y: 67, endPoint x: 935, endPoint y: 67, distance: 82.1
click at [935, 67] on div "Content Duration 00:44:58.630 Ad Duration 00:08:00.493 Promo Duration 00:00:33.…" at bounding box center [832, 58] width 393 height 37
click at [470, 19] on input "[PERSON_NAME] Does New years" at bounding box center [580, 17] width 442 height 30
drag, startPoint x: 470, startPoint y: 19, endPoint x: 350, endPoint y: 19, distance: 120.7
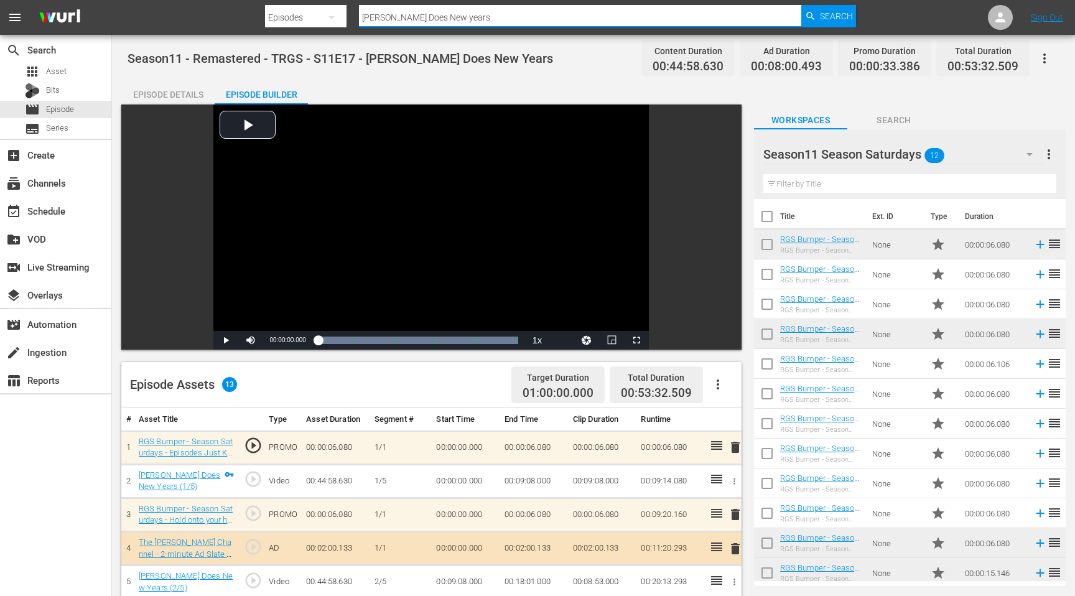
click at [350, 19] on div "Search By Episodes Search ID, Title, Description, Keywords, or Category [PERSON…" at bounding box center [560, 17] width 591 height 30
